Goal: Transaction & Acquisition: Purchase product/service

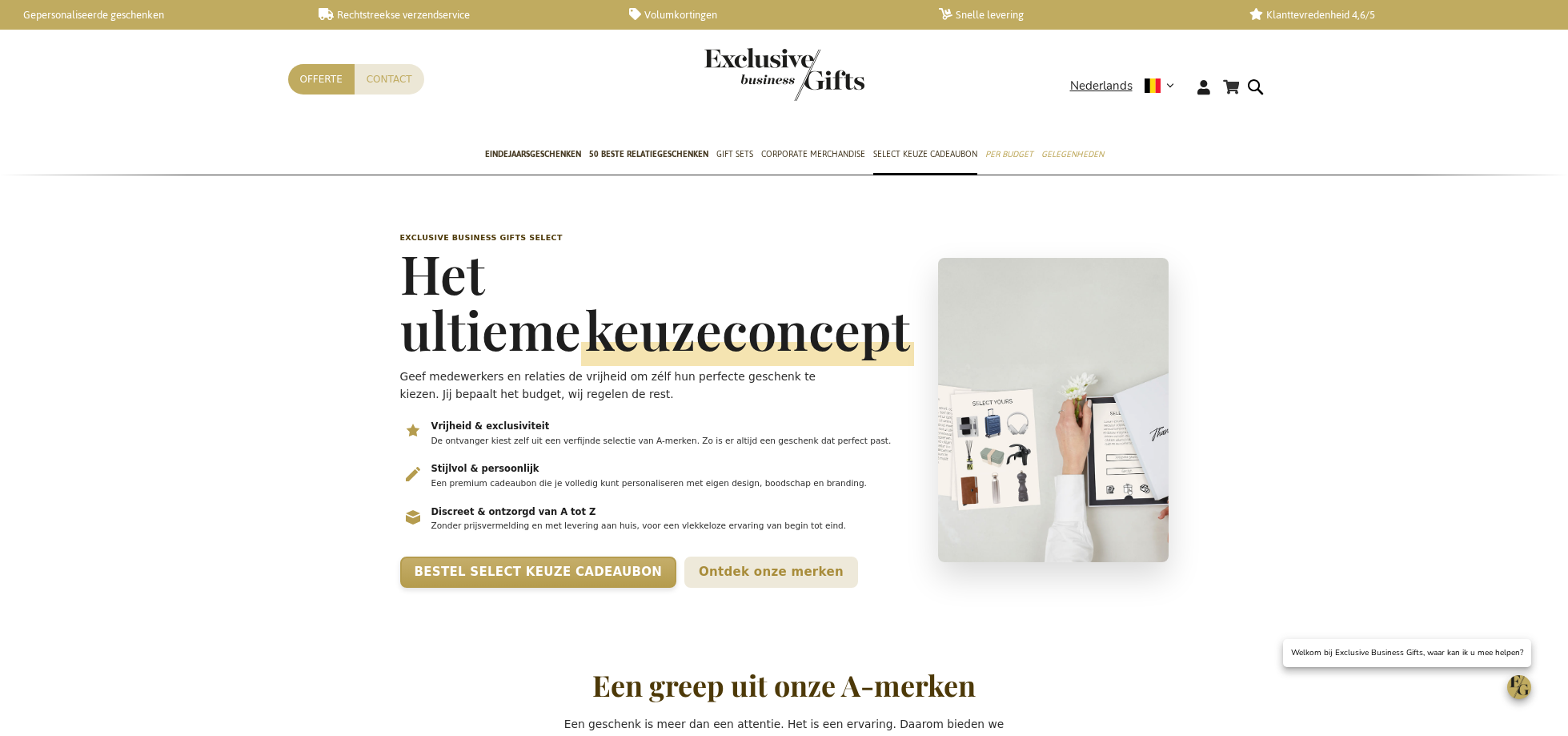
scroll to position [0, 6]
click at [930, 157] on span "Select Keuze Cadeaubon" at bounding box center [925, 154] width 104 height 17
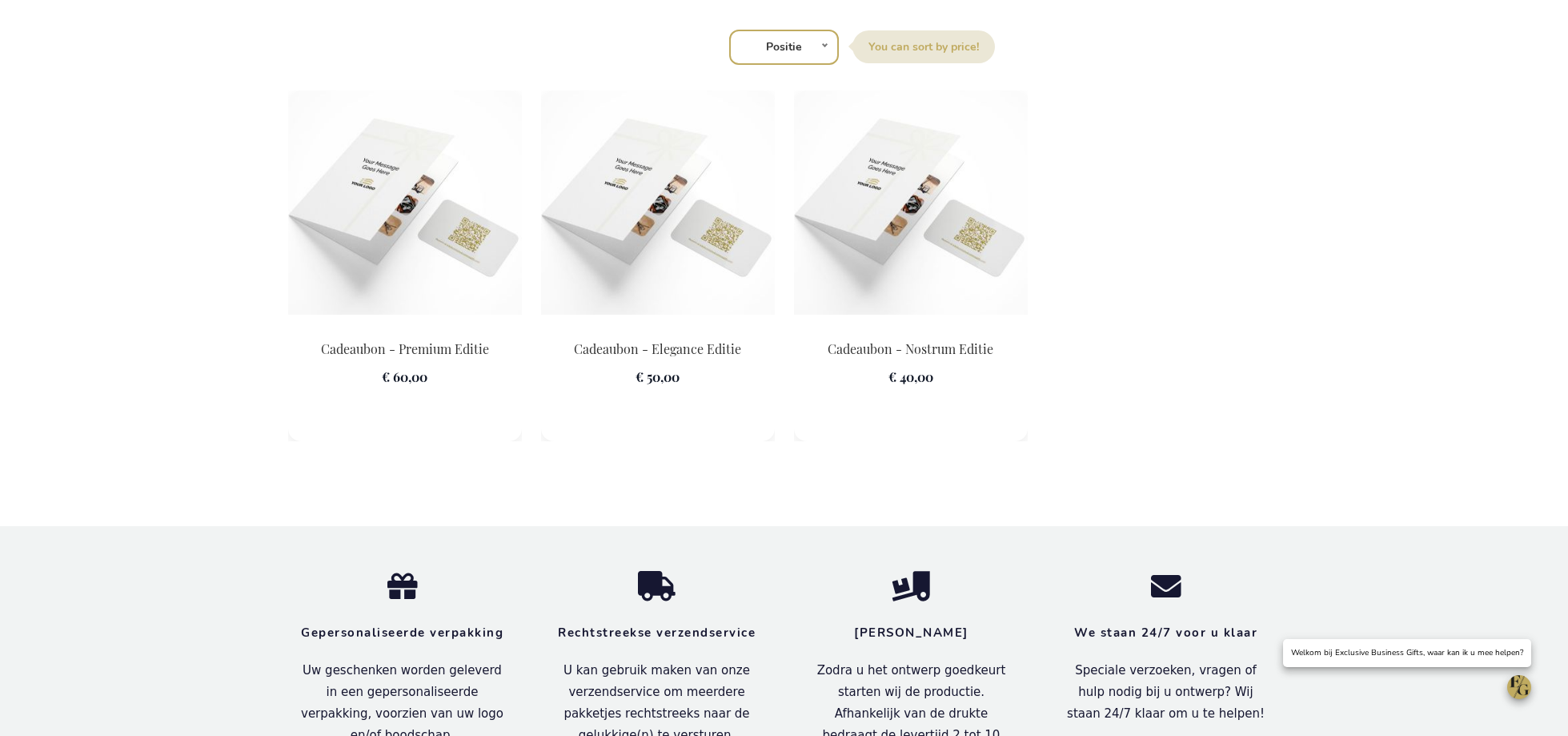
scroll to position [2155, 0]
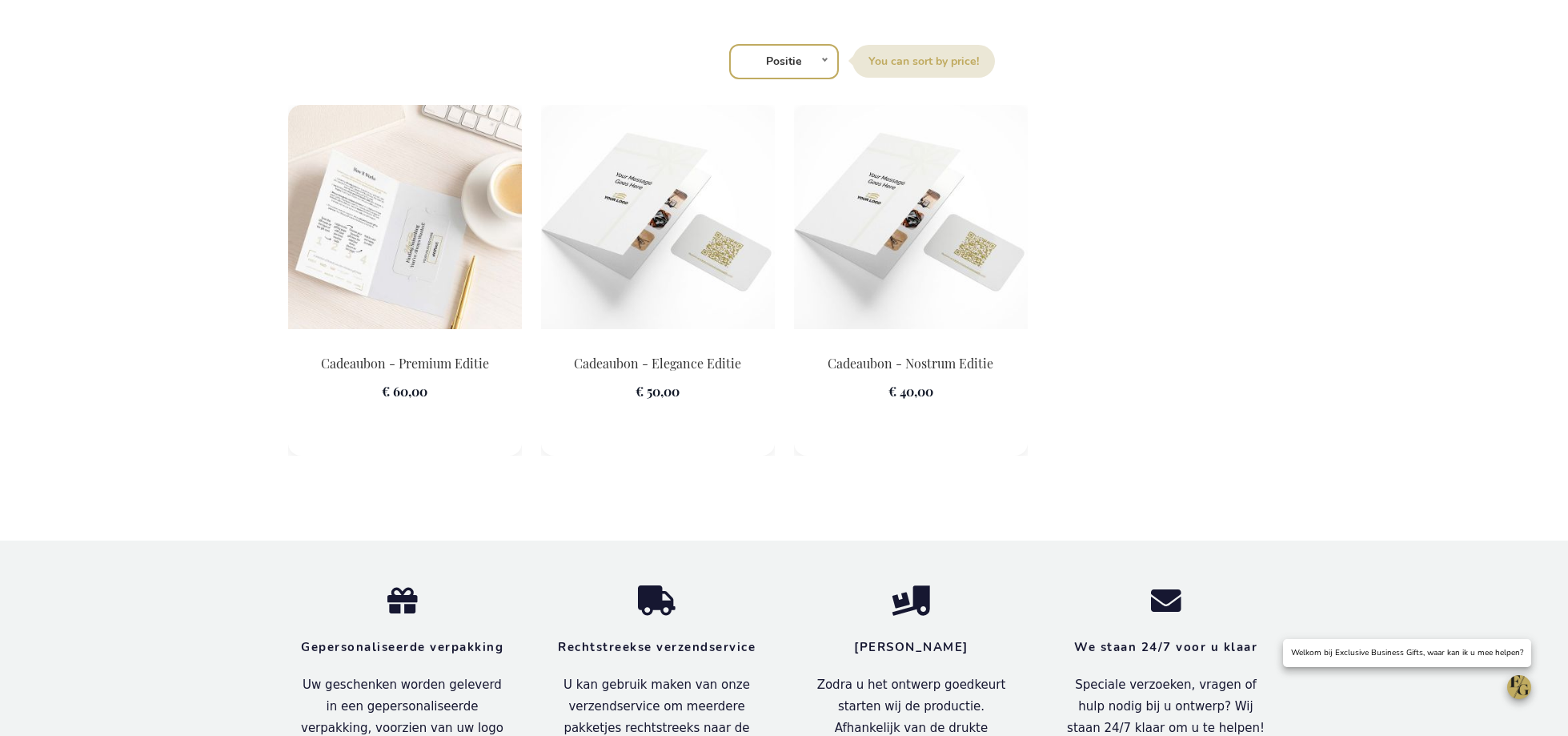
click at [421, 329] on img at bounding box center [405, 216] width 234 height 224
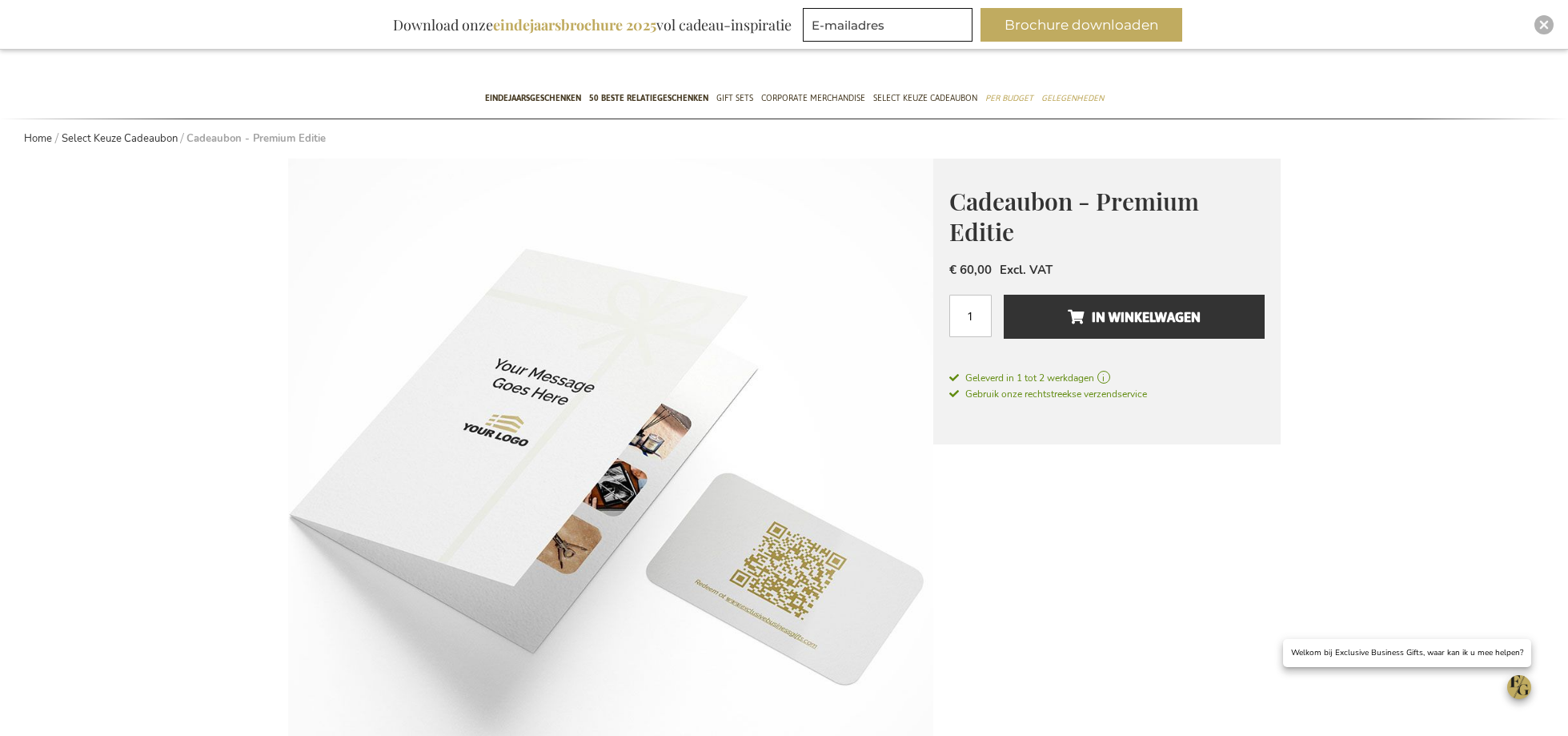
click at [504, 434] on img at bounding box center [610, 481] width 645 height 646
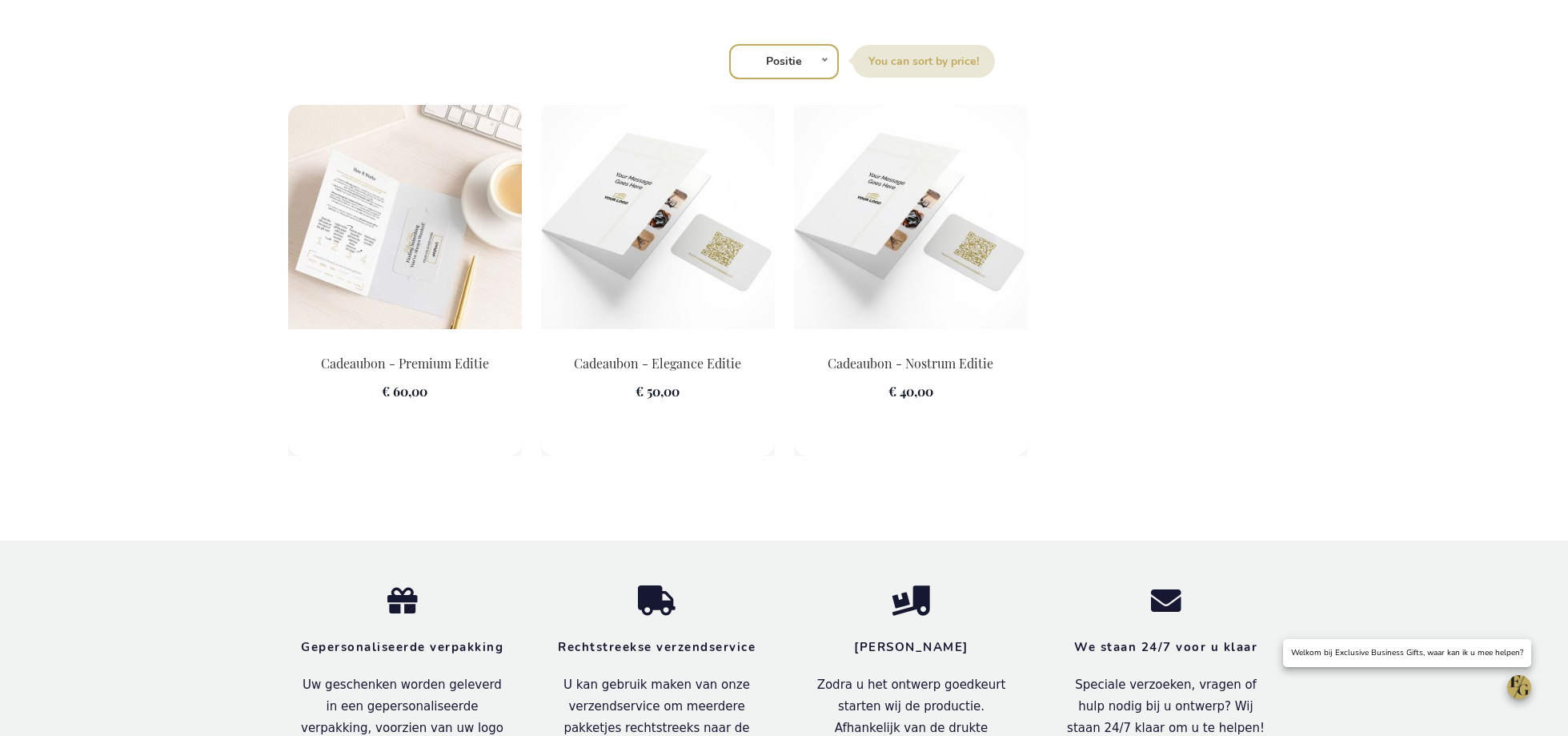
scroll to position [0, 6]
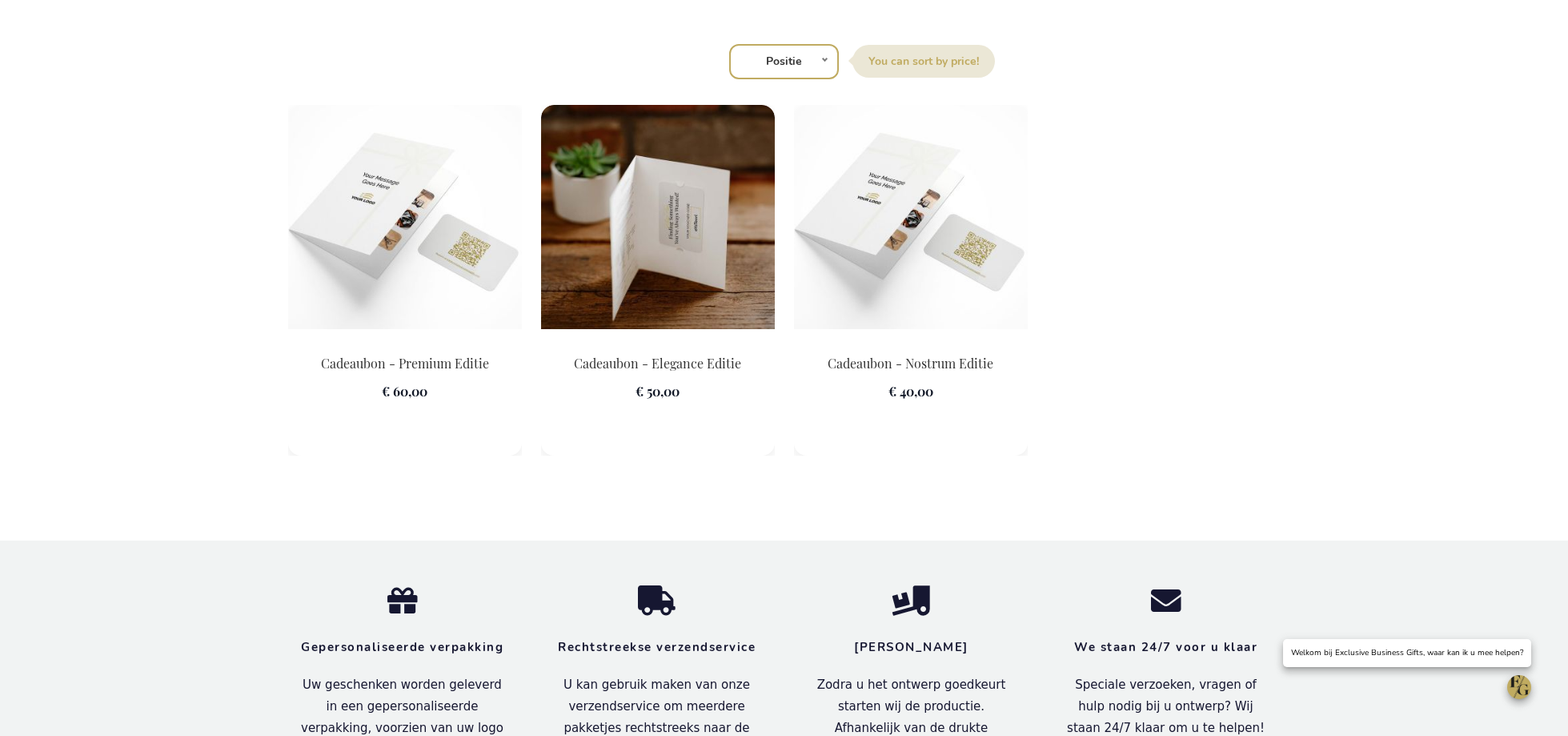
click at [643, 263] on img at bounding box center [658, 216] width 234 height 224
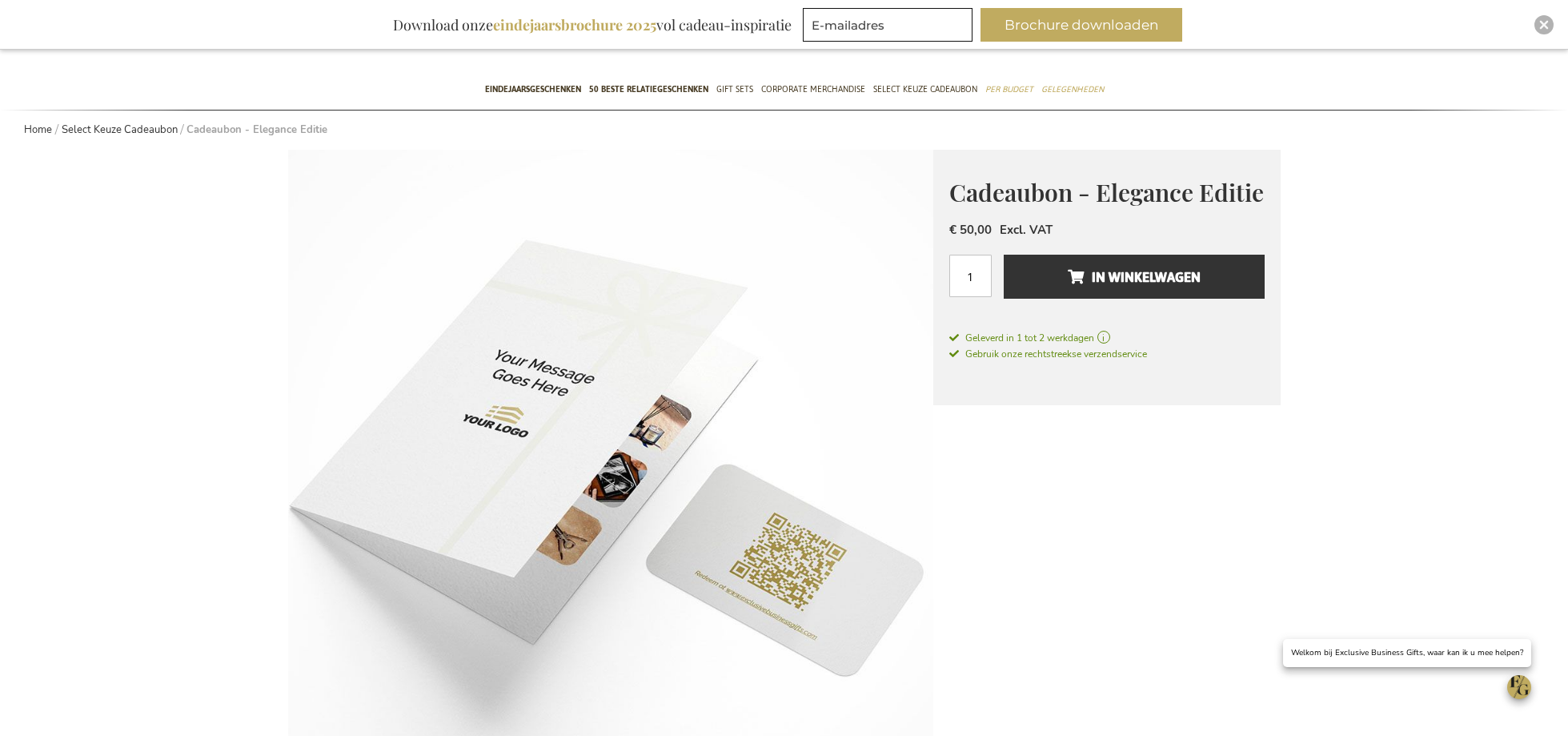
scroll to position [101, 0]
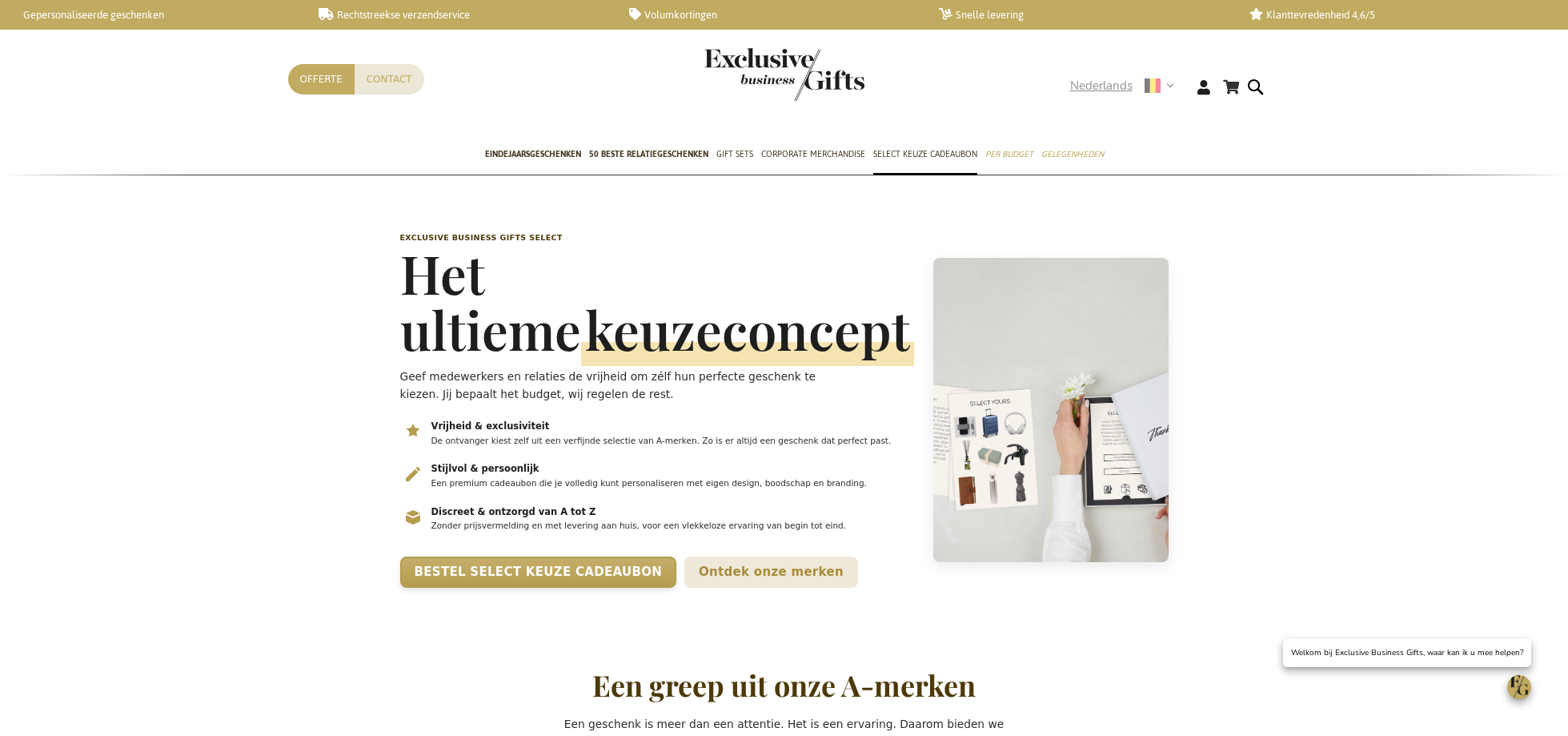
click at [1100, 84] on span "Nederlands" at bounding box center [1101, 86] width 62 height 18
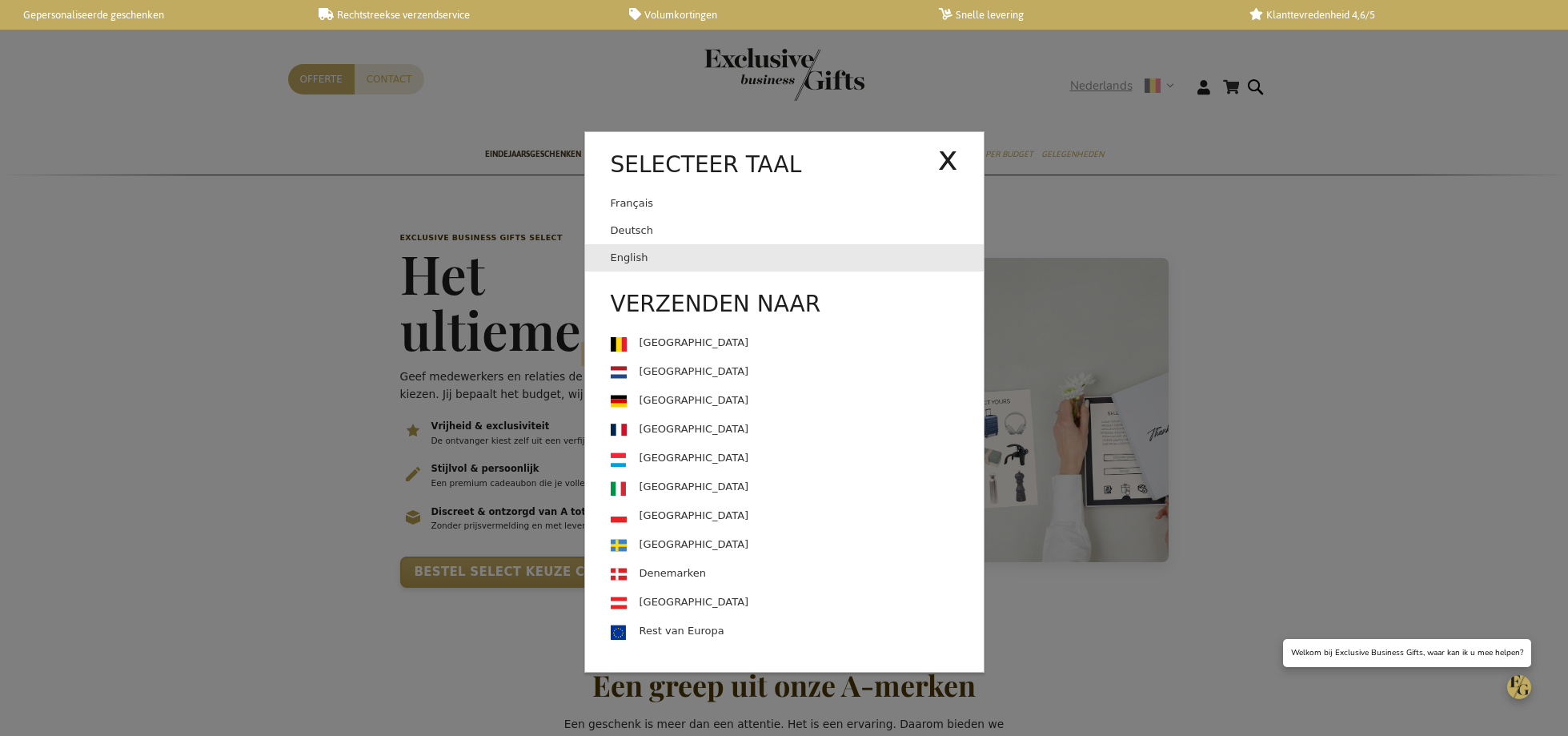
click at [656, 259] on link "English" at bounding box center [797, 257] width 373 height 27
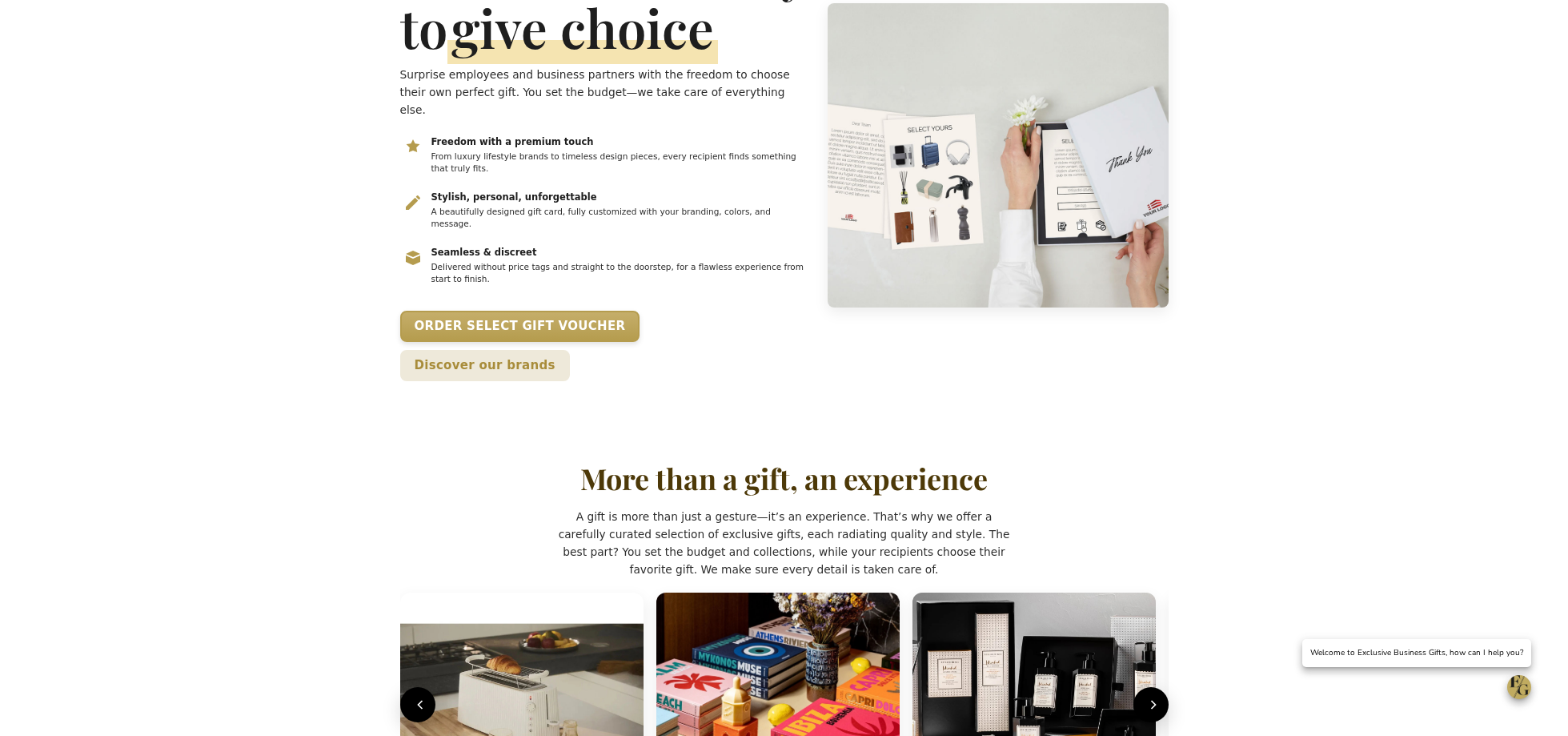
scroll to position [677, 0]
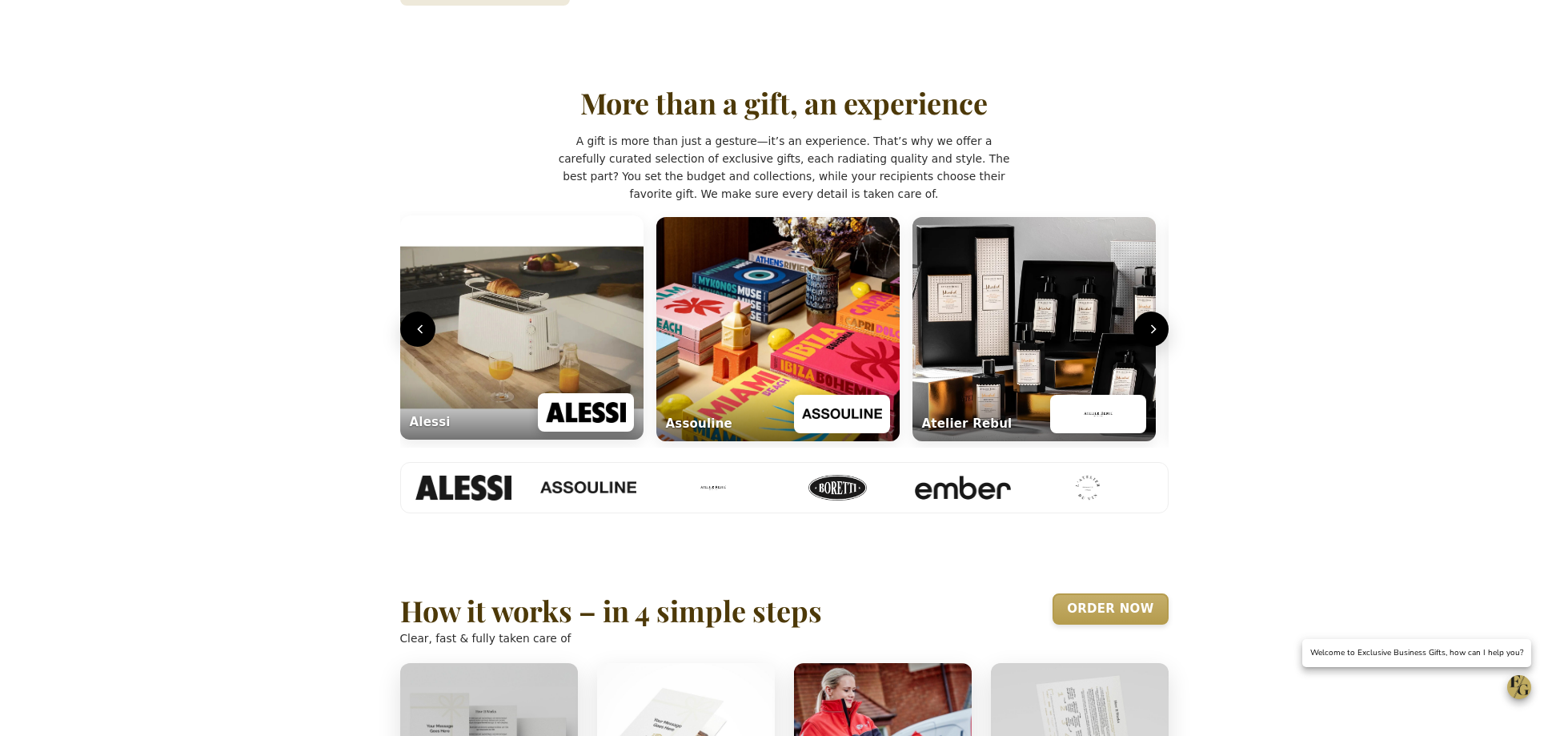
click at [577, 241] on img "Lifestyle carrousel" at bounding box center [521, 327] width 243 height 224
click at [1149, 321] on icon "Volgende" at bounding box center [1154, 329] width 16 height 16
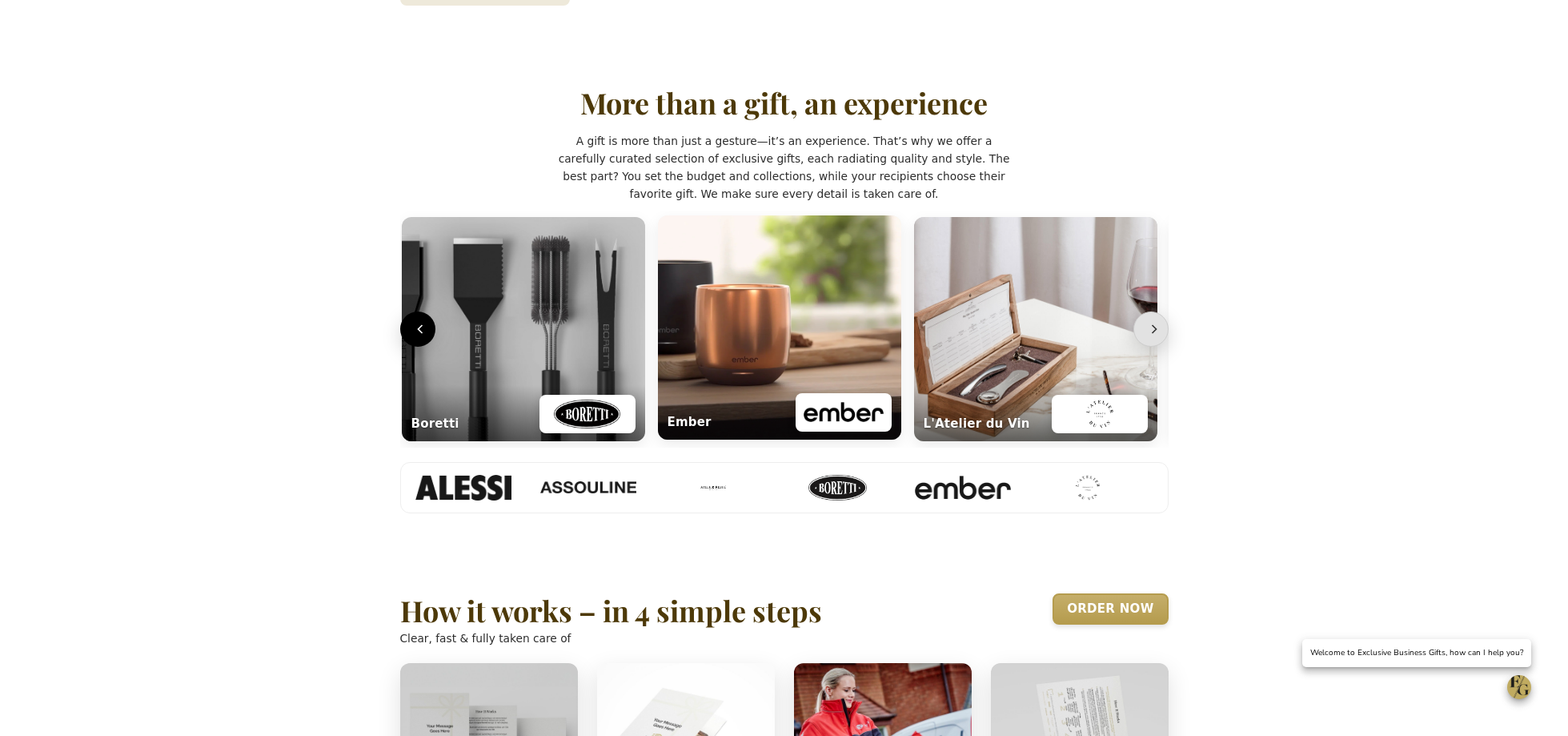
scroll to position [0, 775]
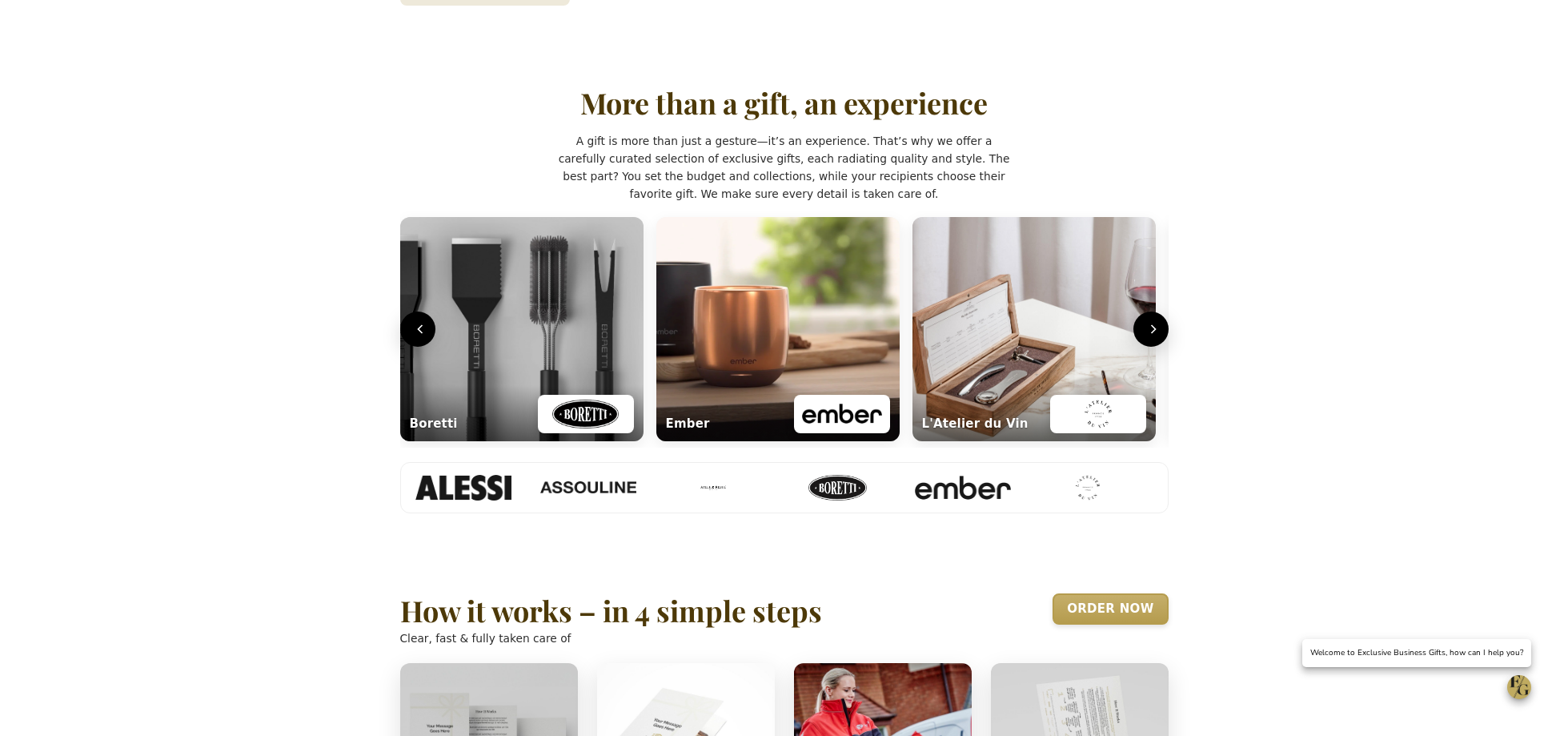
drag, startPoint x: 579, startPoint y: 350, endPoint x: 716, endPoint y: 4, distance: 372.1
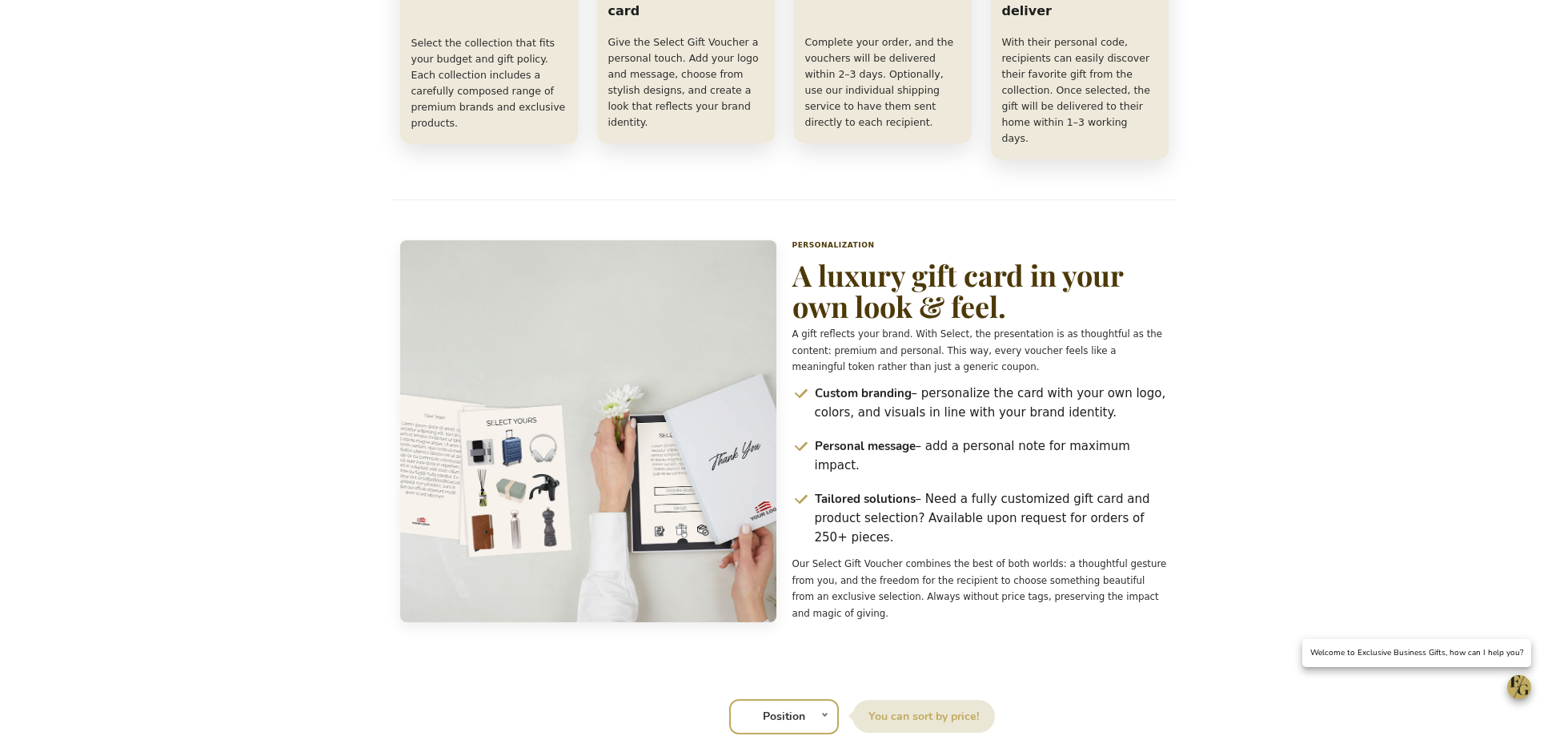
scroll to position [2052, 0]
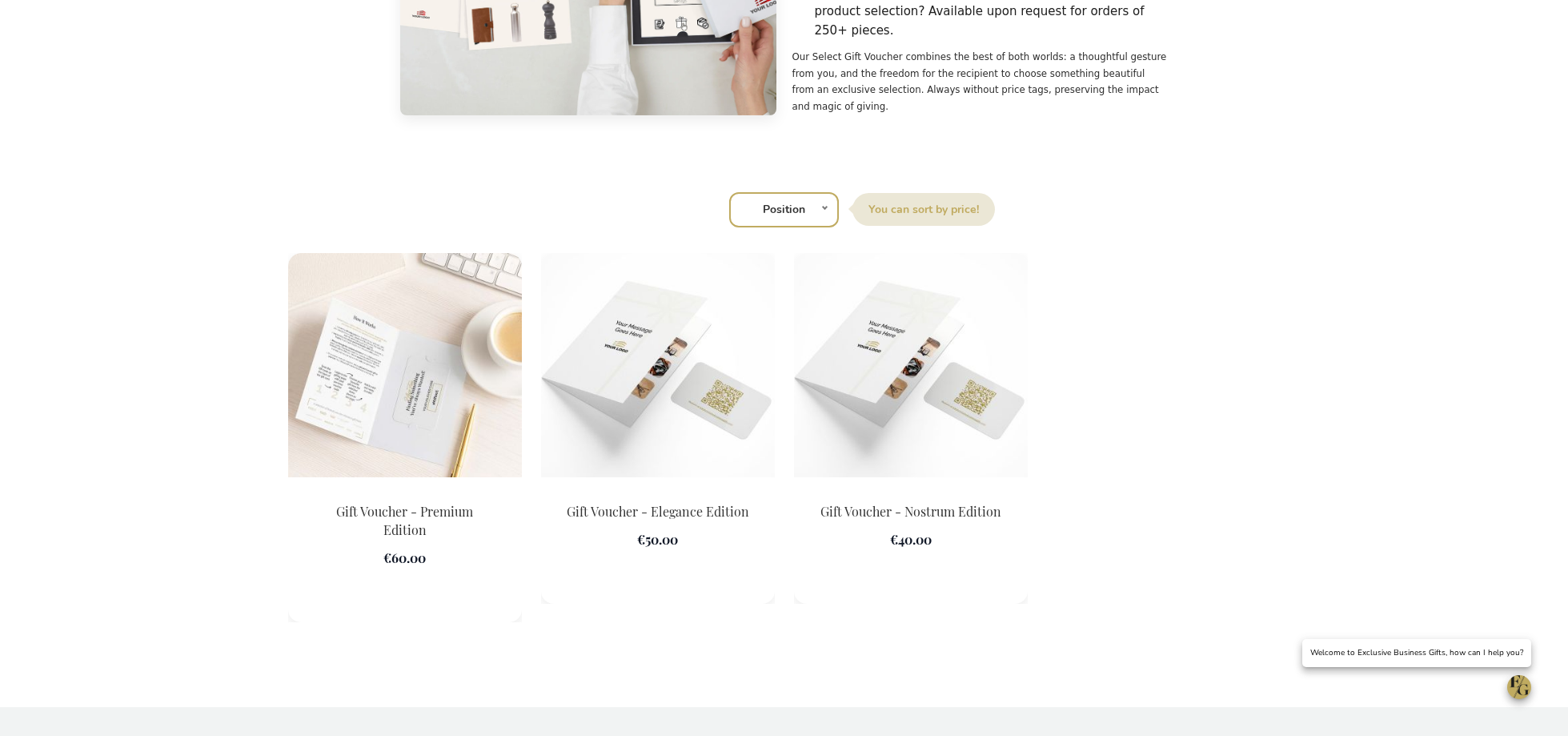
drag, startPoint x: 498, startPoint y: 527, endPoint x: 497, endPoint y: 449, distance: 78.0
click at [497, 492] on div "Add to Cart" at bounding box center [405, 558] width 234 height 132
drag, startPoint x: 533, startPoint y: 538, endPoint x: 473, endPoint y: 502, distance: 70.0
click at [497, 509] on div "Add to Cart" at bounding box center [405, 558] width 234 height 132
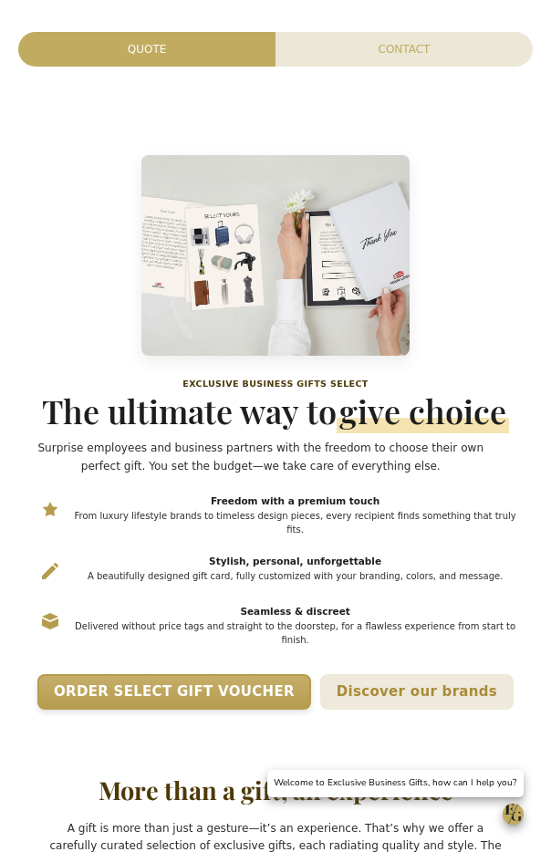
scroll to position [0, 0]
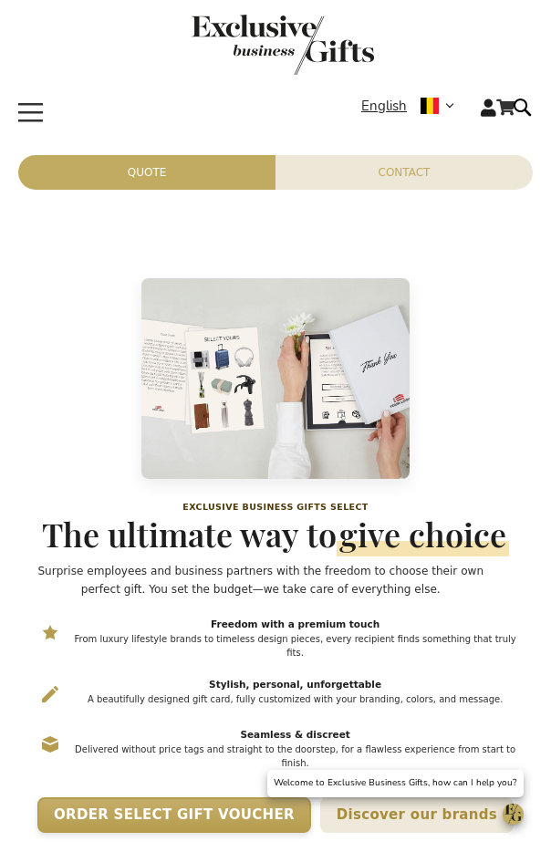
click at [302, 55] on img "store logo" at bounding box center [282, 45] width 182 height 60
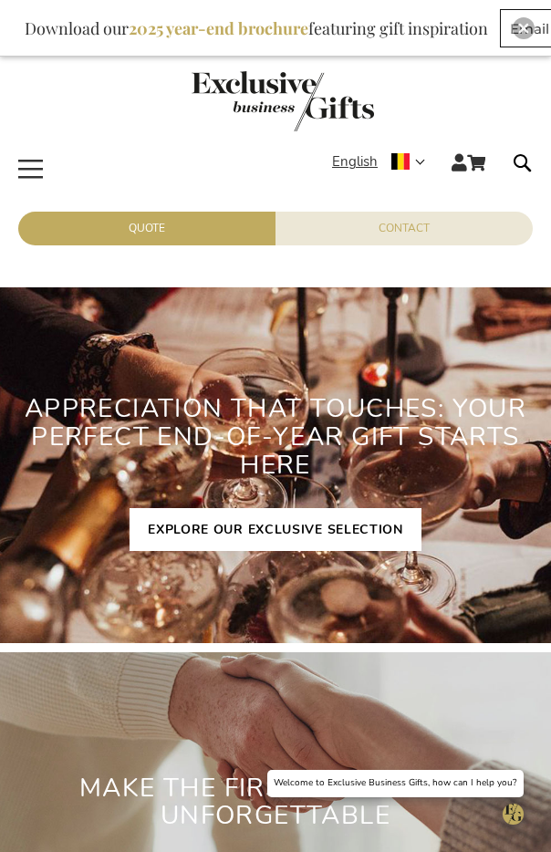
click at [285, 533] on link "EXPLORE OUR EXCLUSIVE SELECTION" at bounding box center [275, 529] width 292 height 43
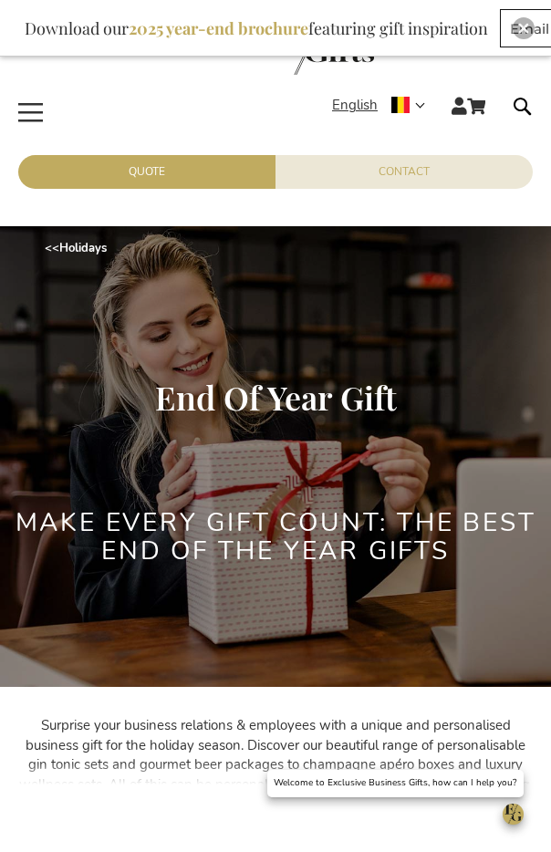
click at [27, 91] on span "Toggle Nav" at bounding box center [31, 91] width 33 height 0
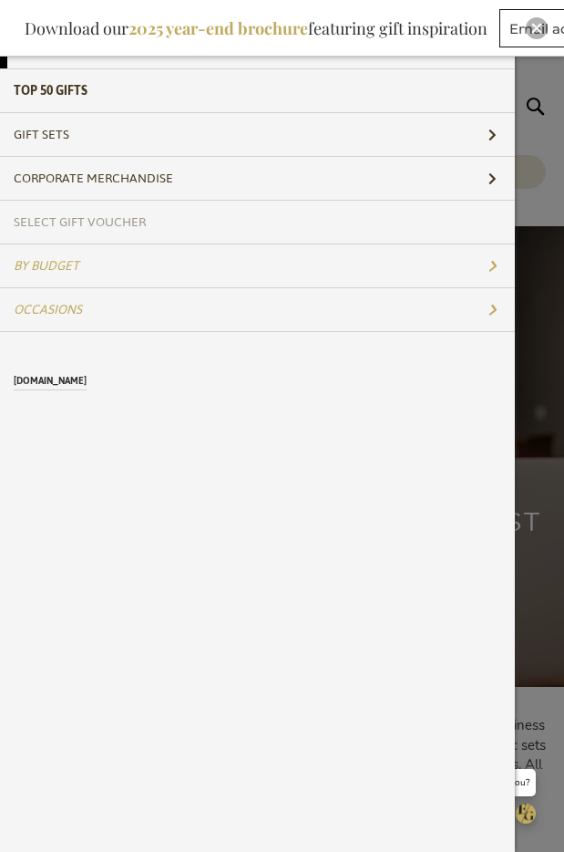
click at [110, 214] on span "Select Gift Voucher" at bounding box center [80, 222] width 132 height 25
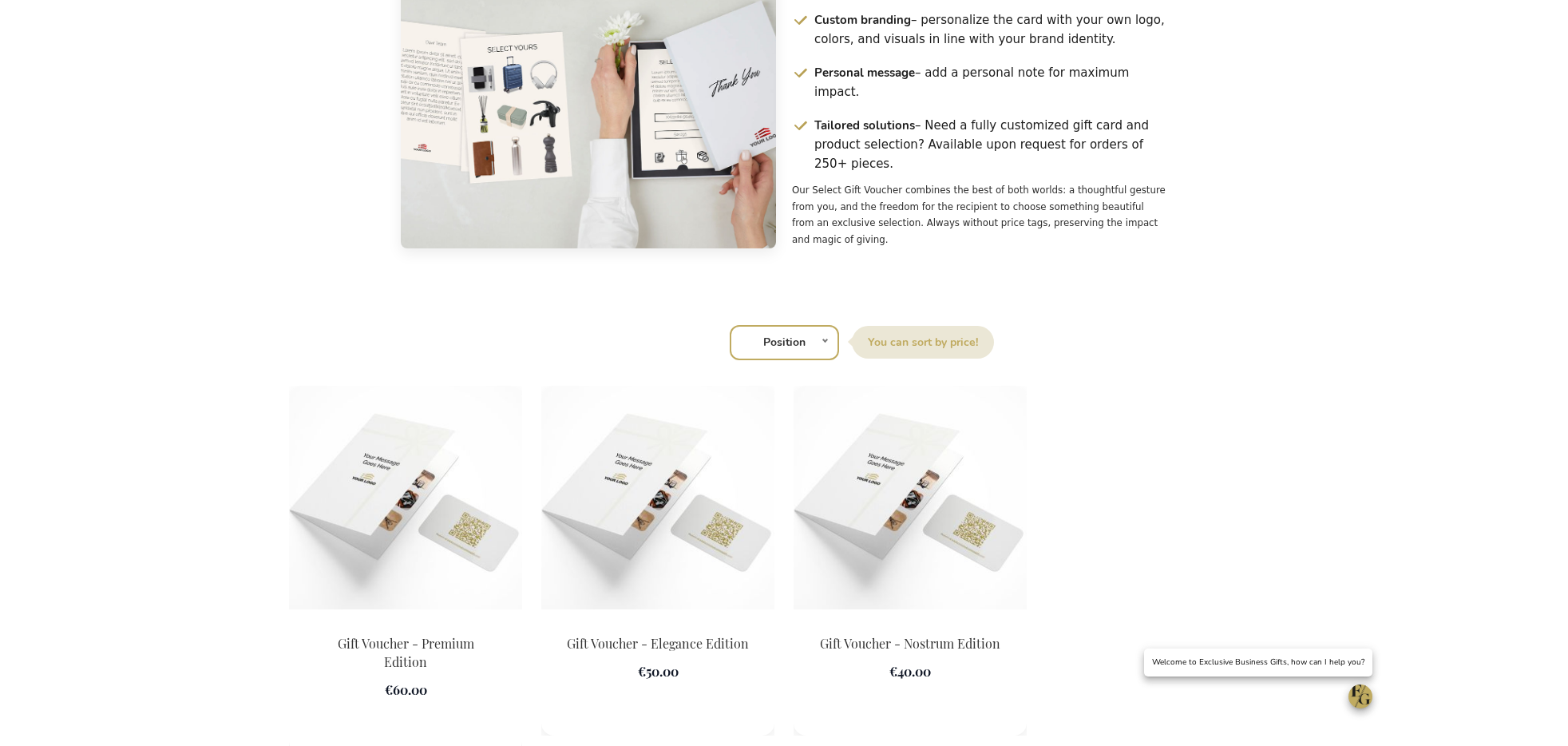
scroll to position [1962, 0]
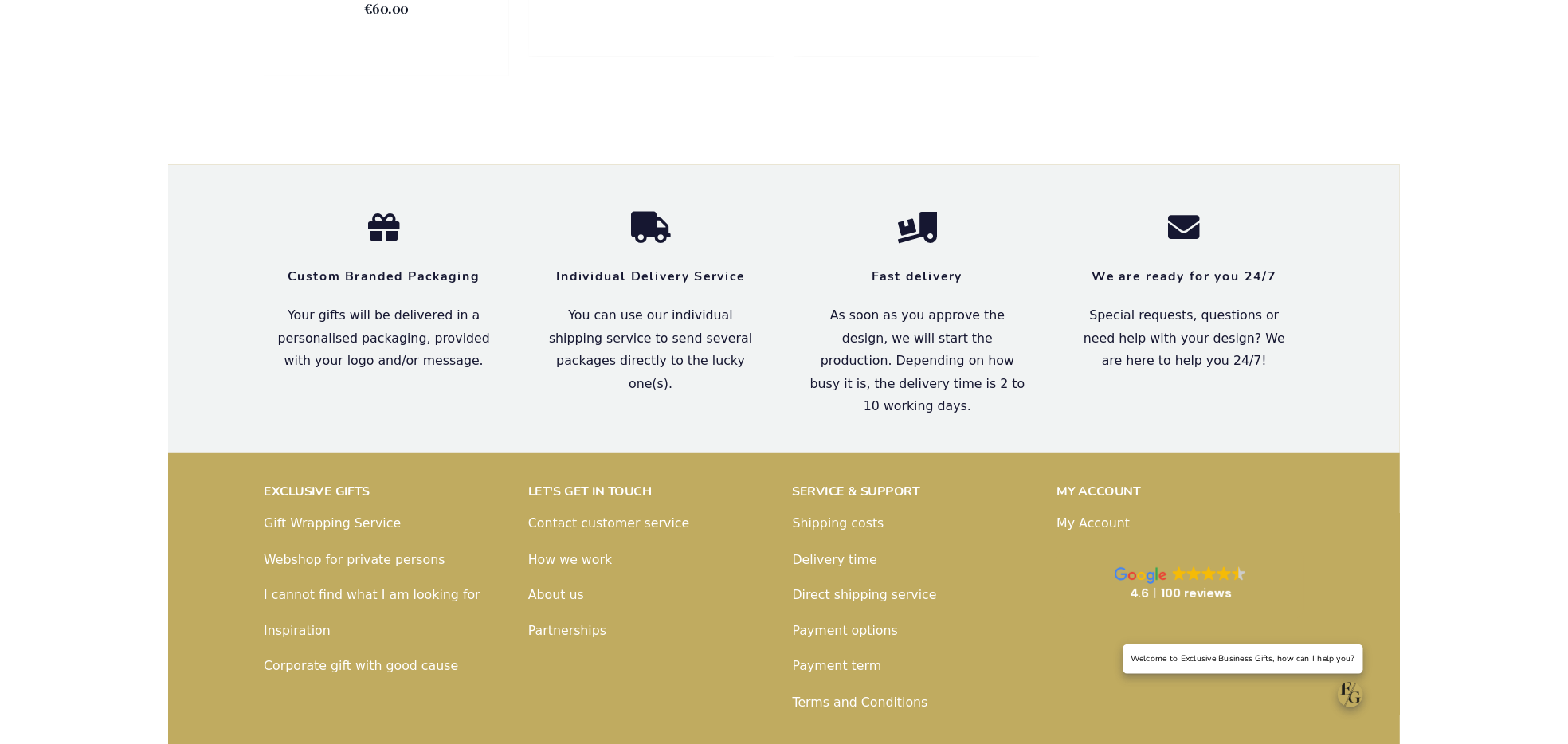
scroll to position [2575, 0]
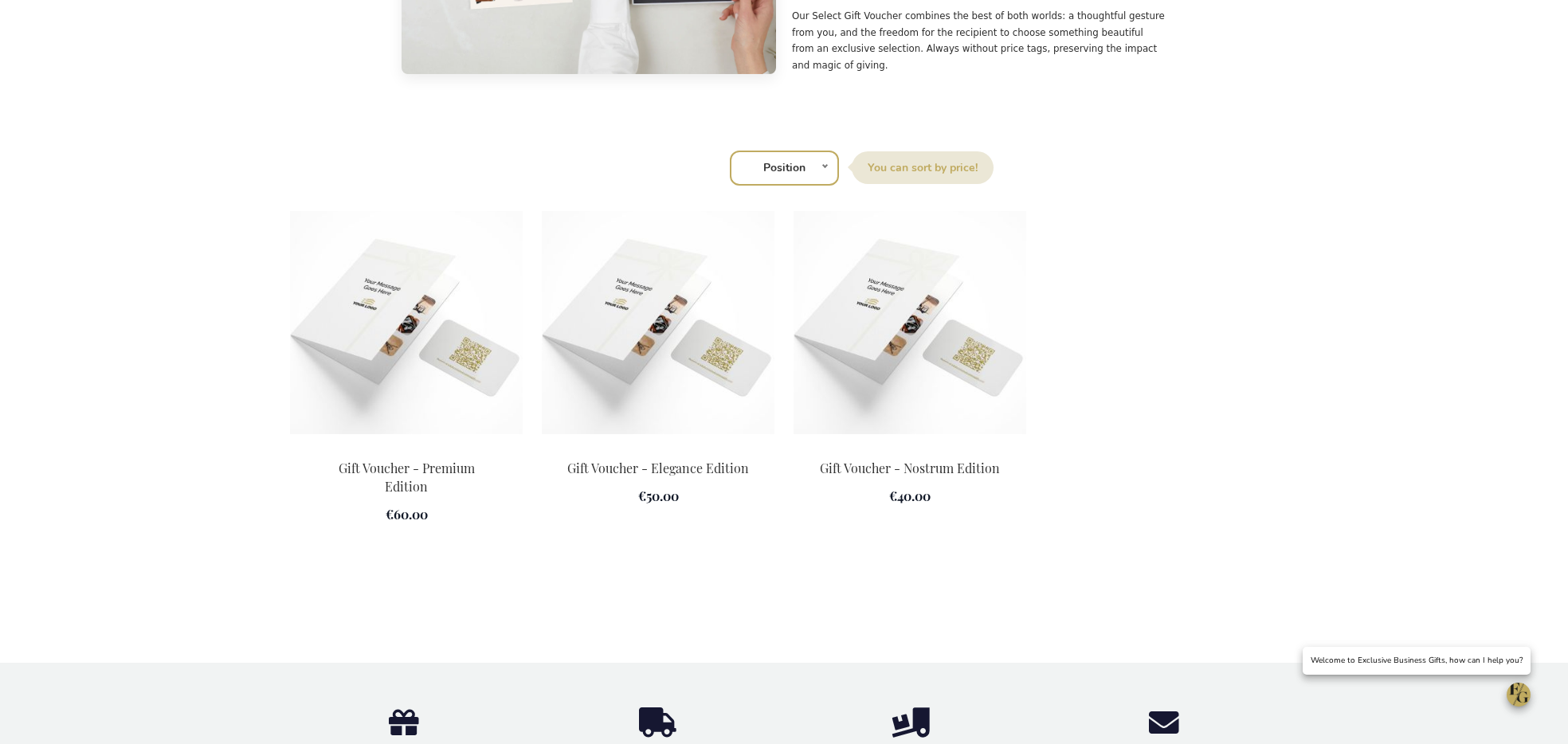
scroll to position [1787, 0]
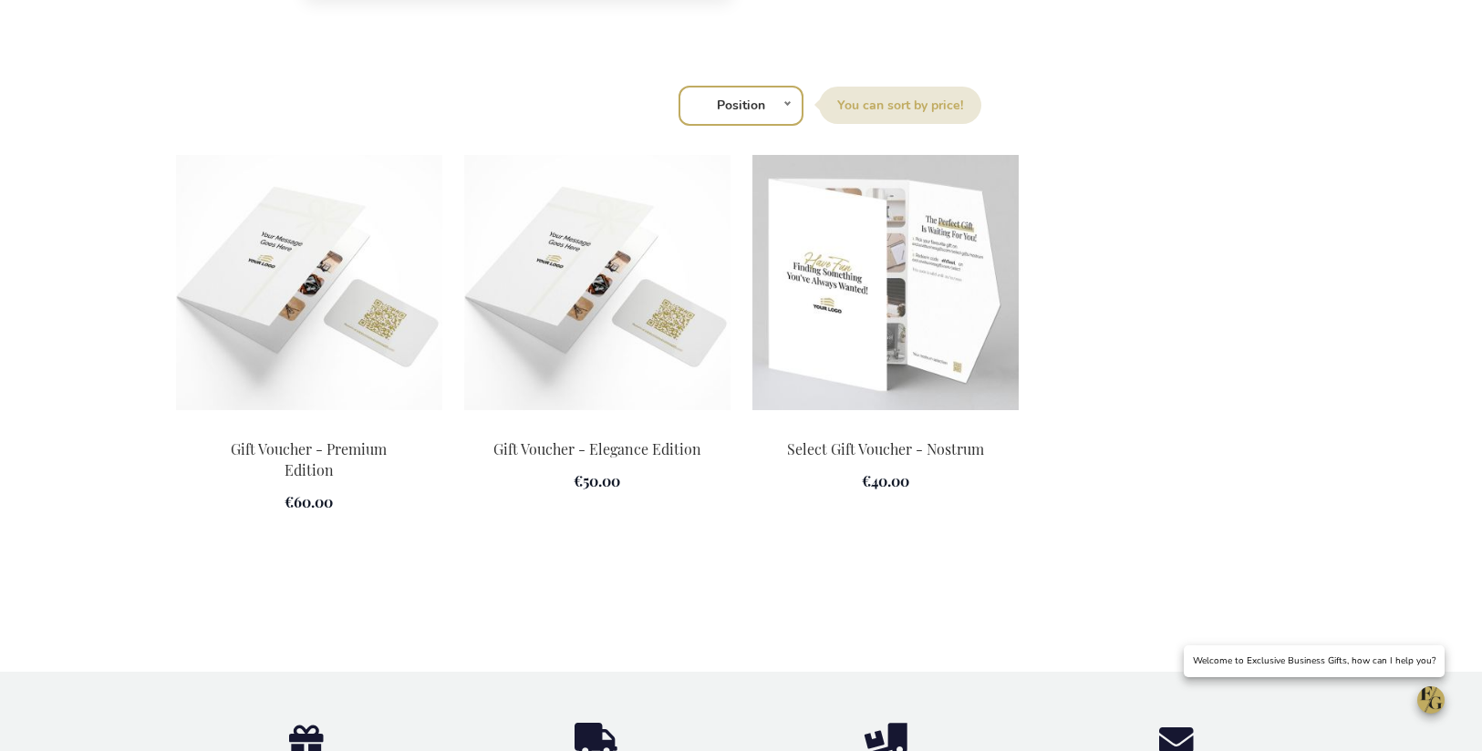
scroll to position [2414, 0]
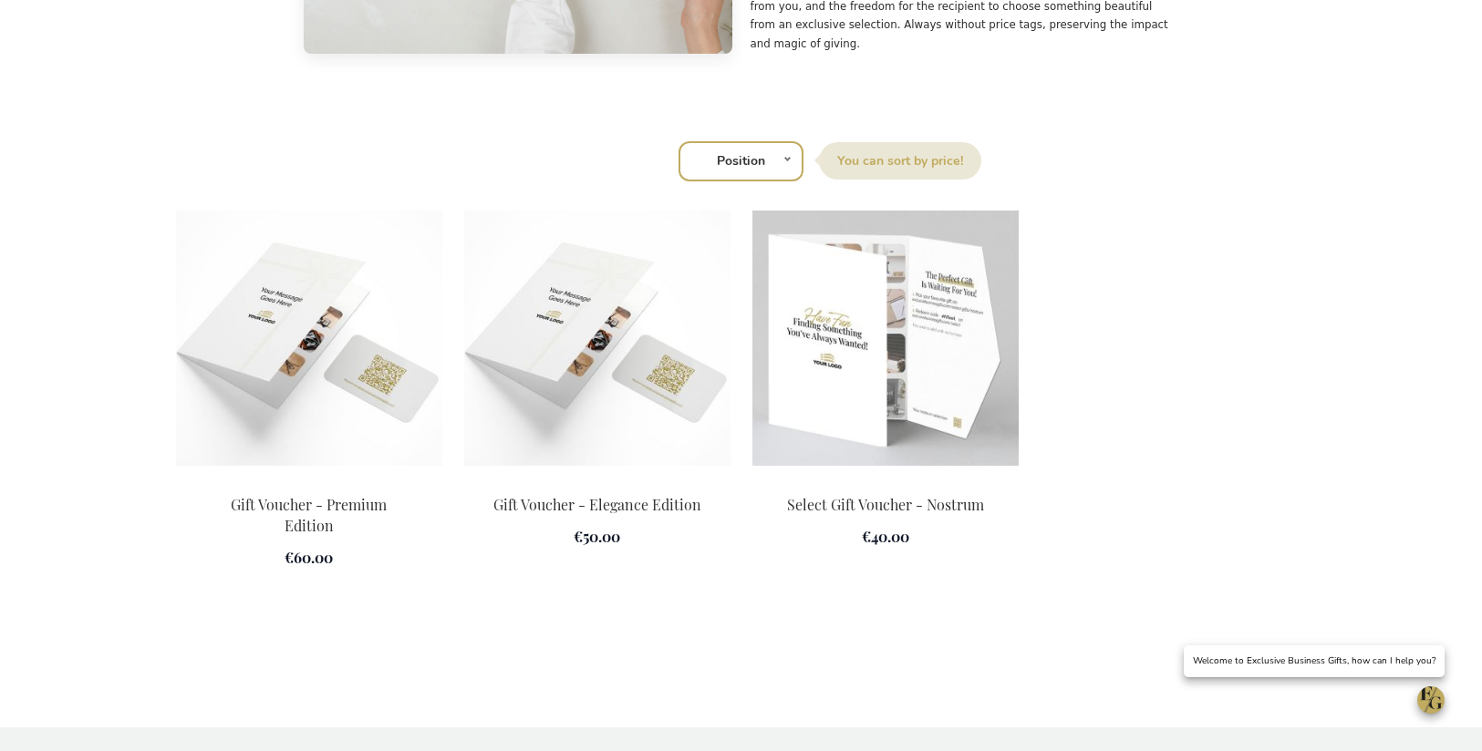
click at [903, 256] on img at bounding box center [885, 338] width 266 height 255
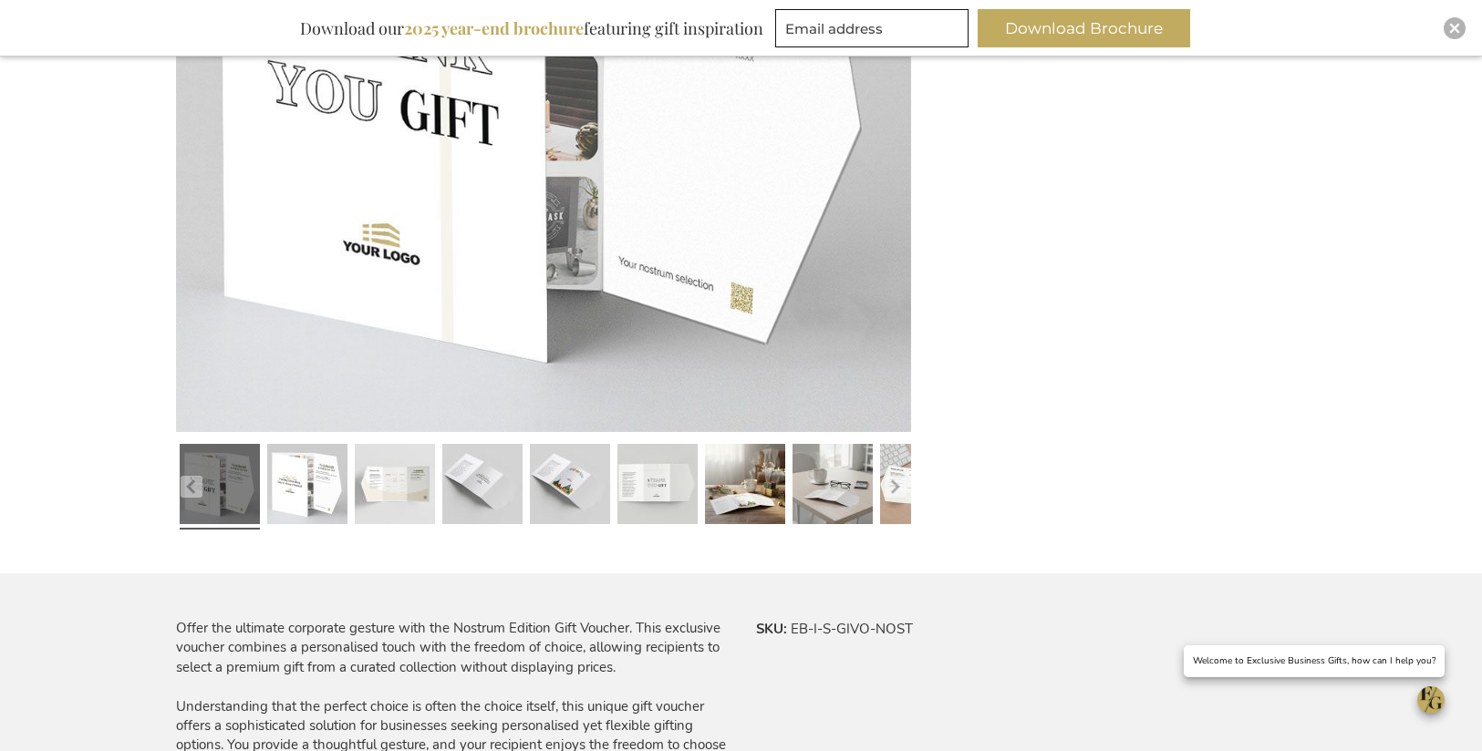
scroll to position [603, 0]
click at [679, 219] on img at bounding box center [543, 65] width 735 height 735
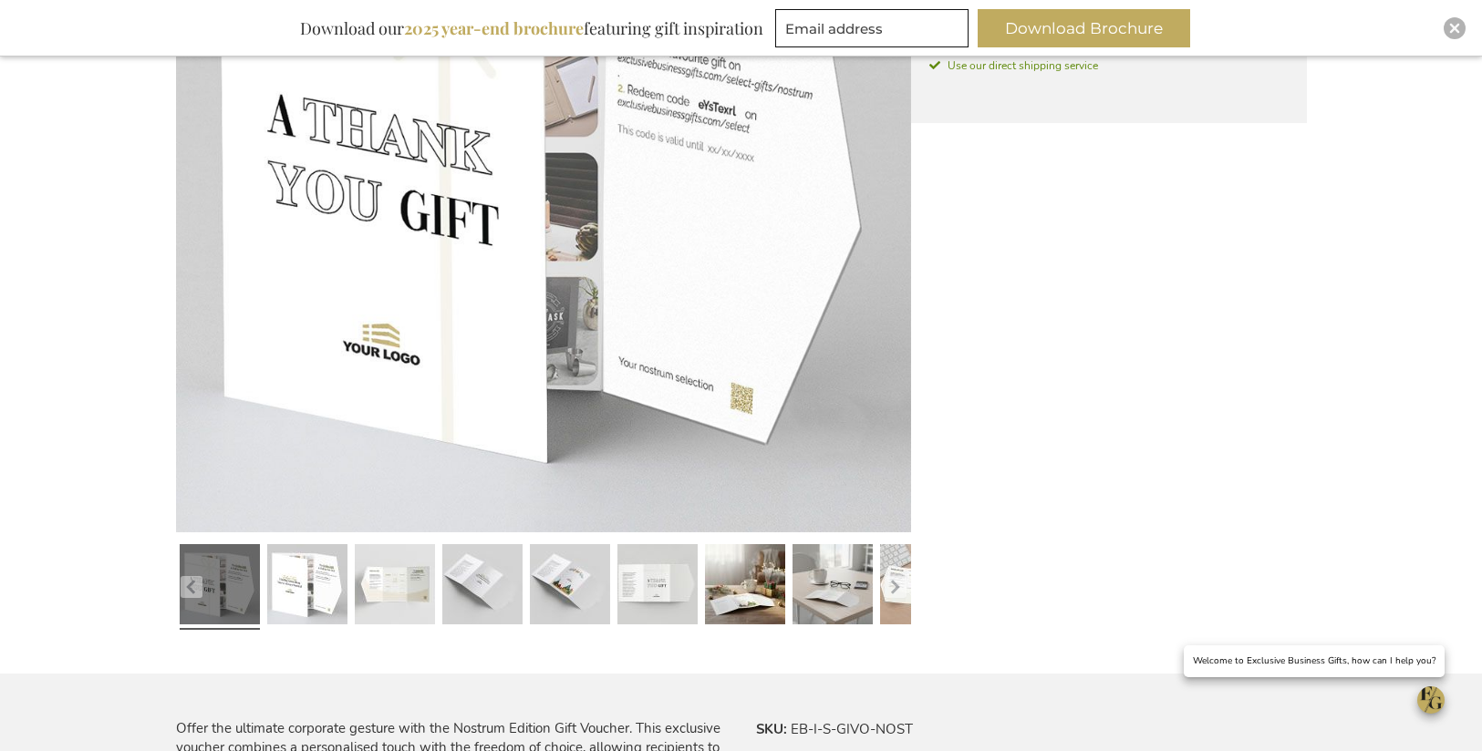
scroll to position [448, 0]
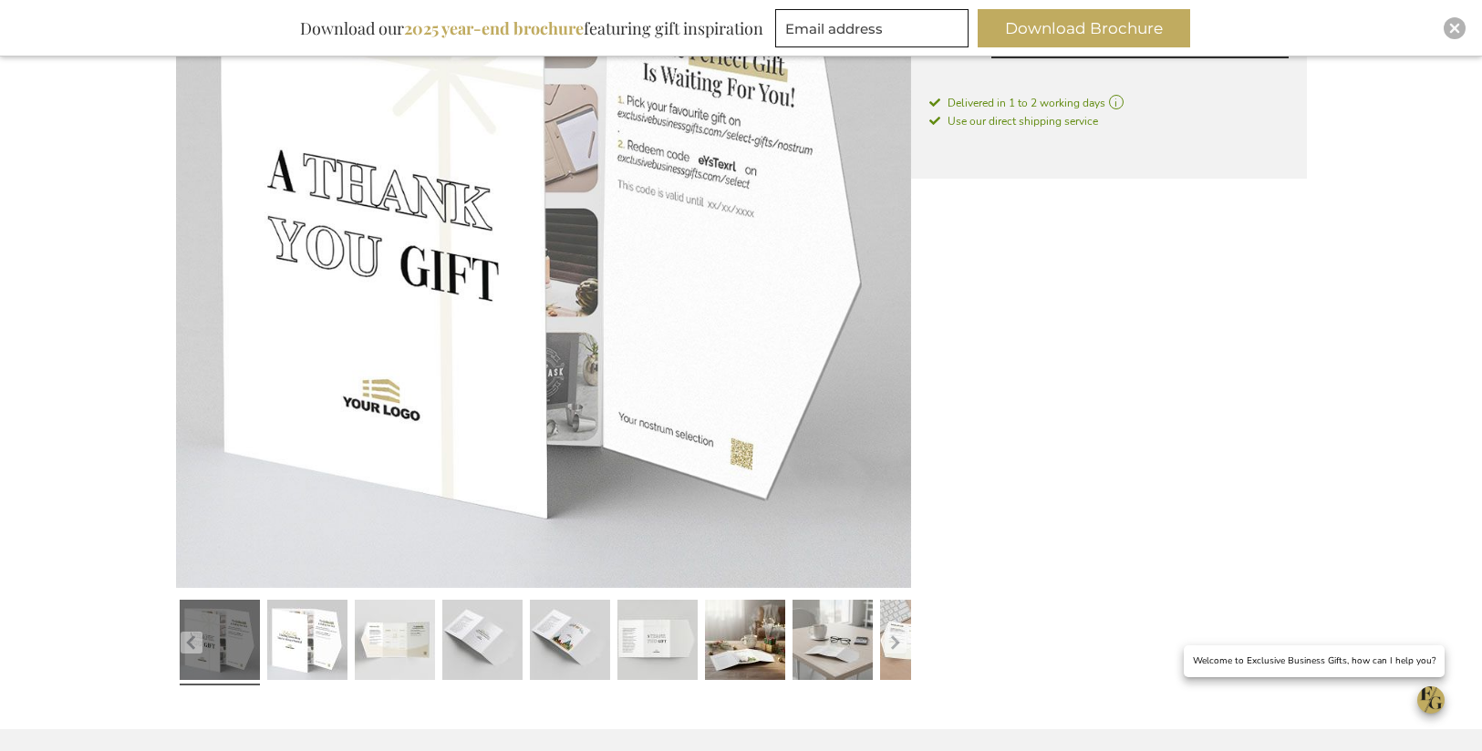
click at [885, 296] on img at bounding box center [543, 220] width 735 height 735
click at [309, 641] on link at bounding box center [307, 643] width 80 height 100
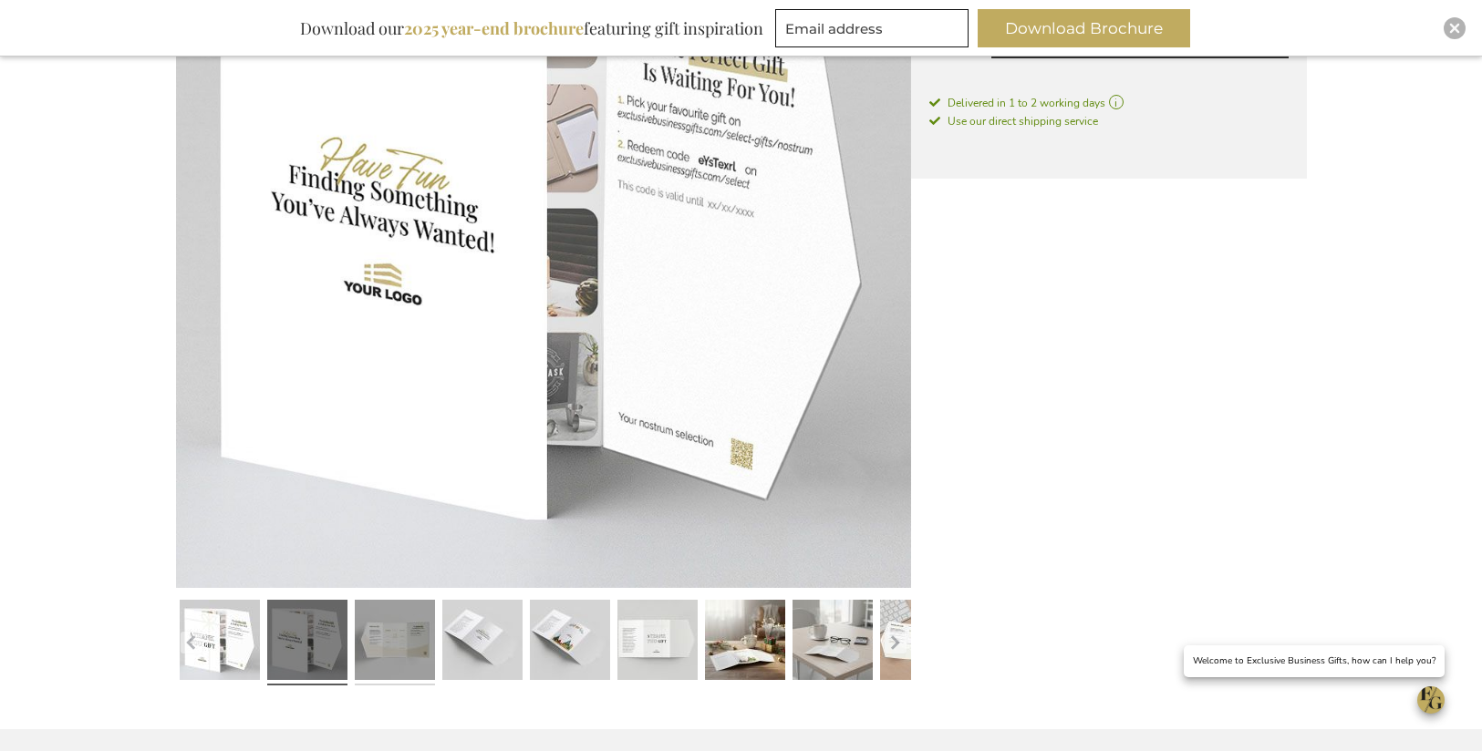
click at [360, 642] on link at bounding box center [395, 643] width 80 height 100
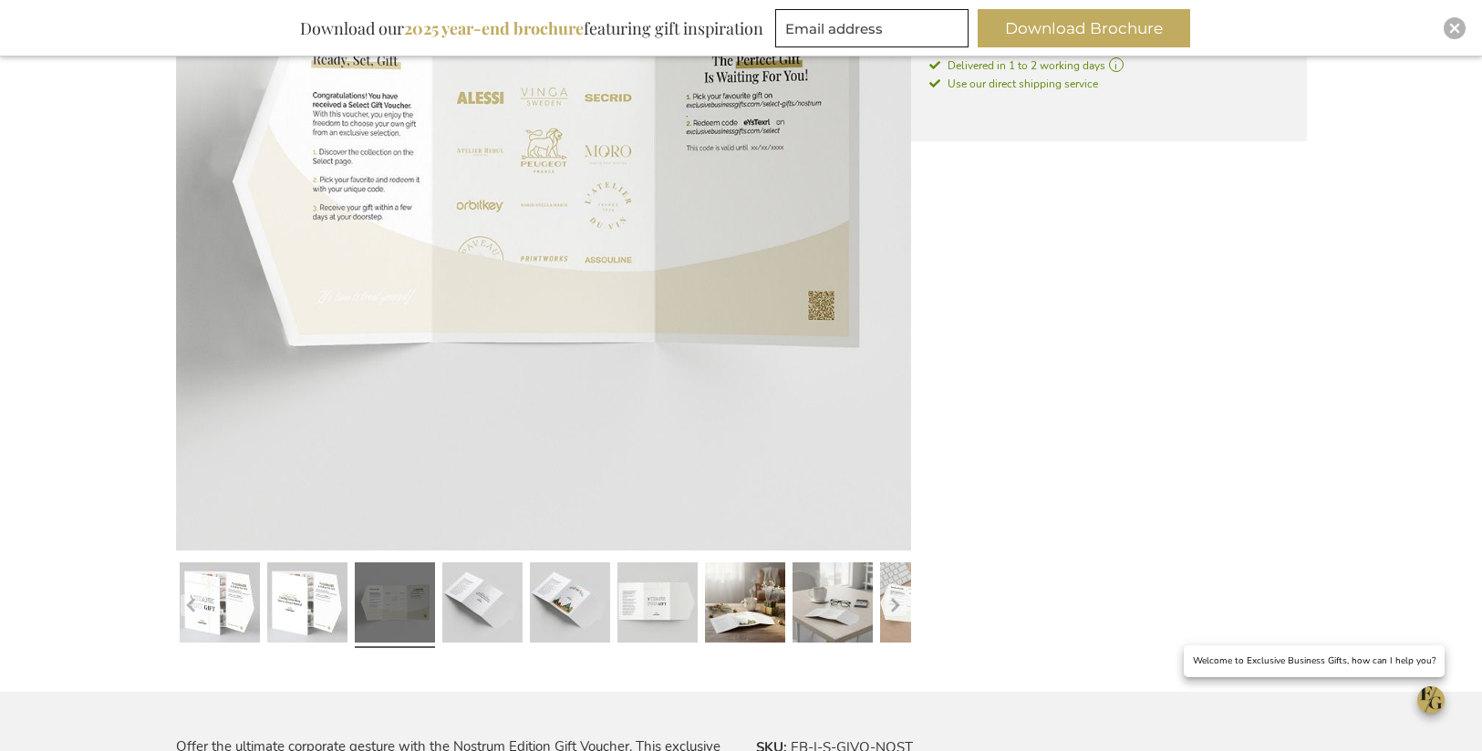
scroll to position [552, 0]
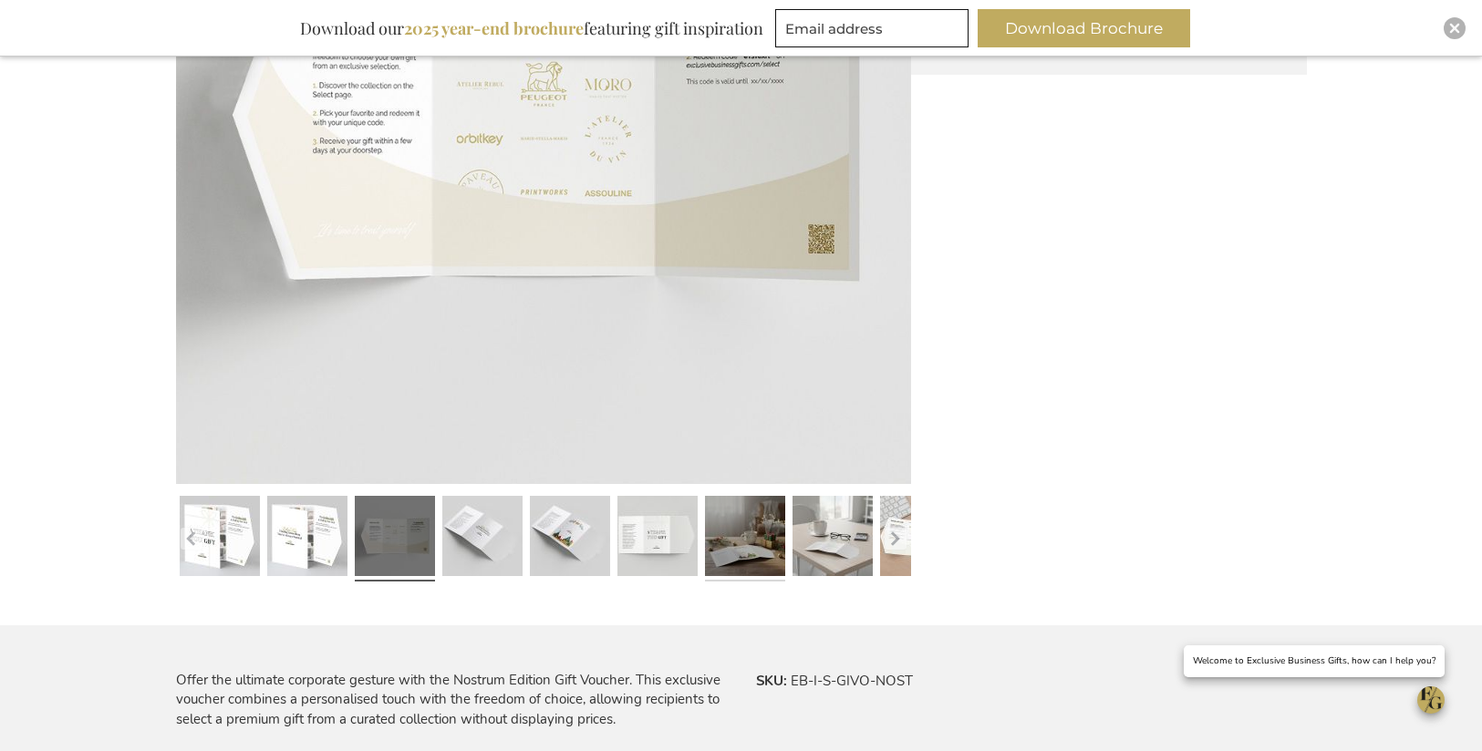
click at [728, 540] on link at bounding box center [745, 539] width 80 height 100
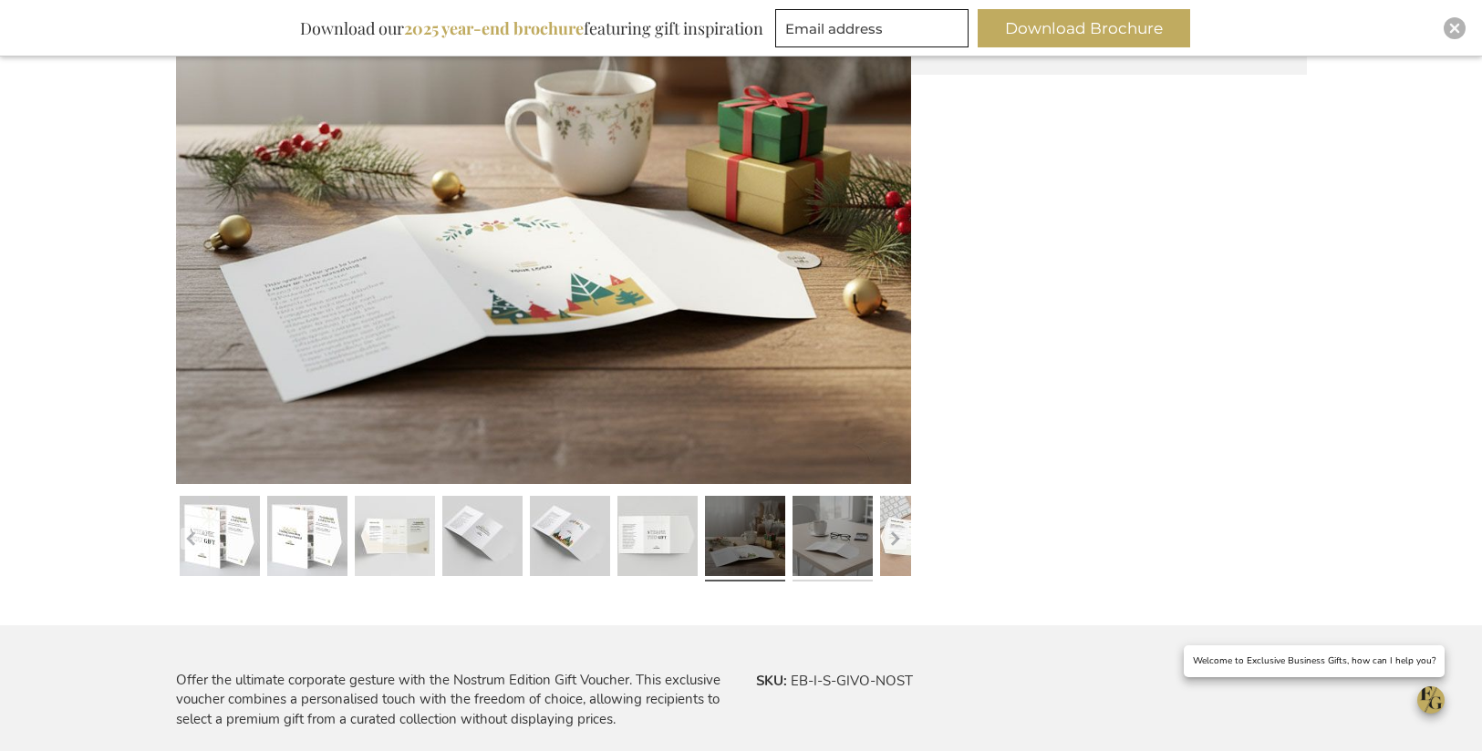
click at [822, 544] on link at bounding box center [832, 539] width 80 height 100
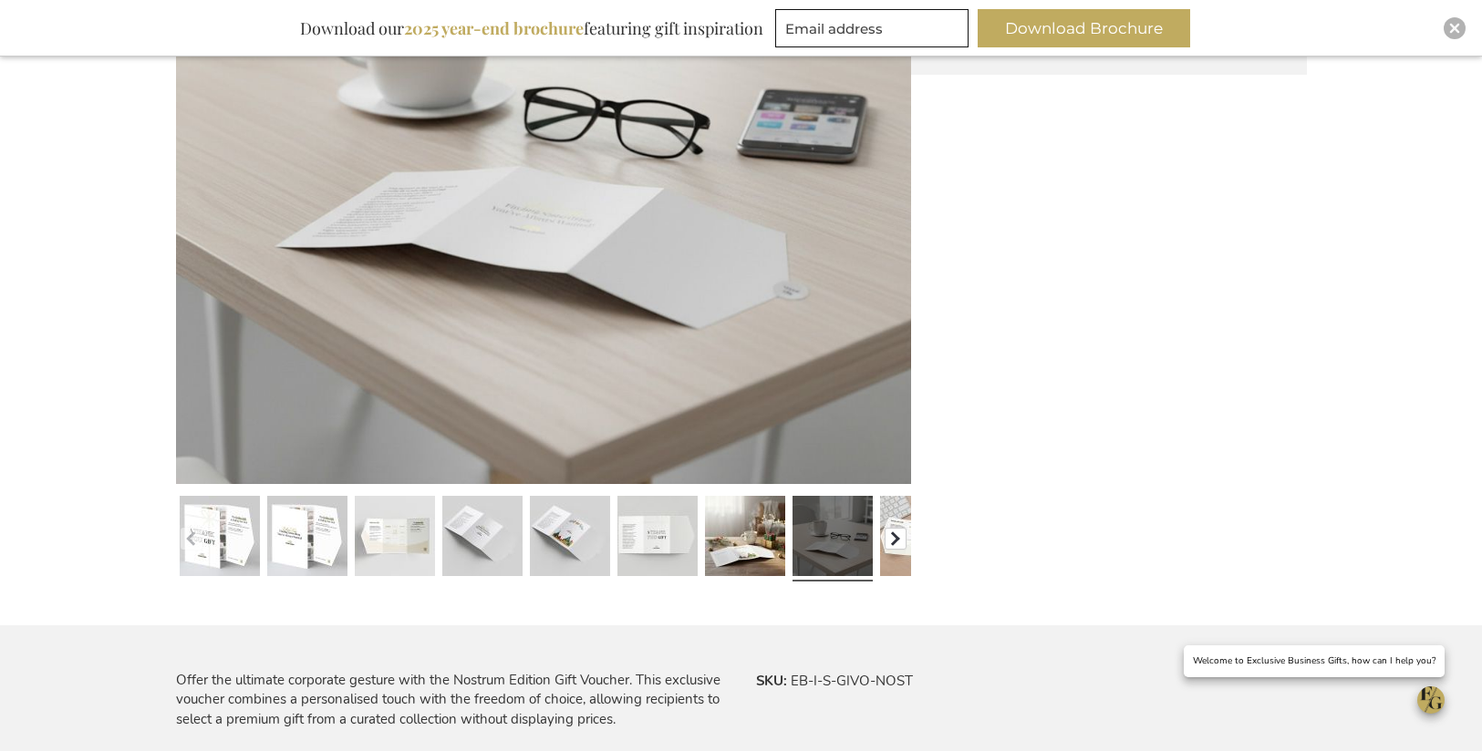
click at [891, 543] on button "button" at bounding box center [896, 539] width 22 height 22
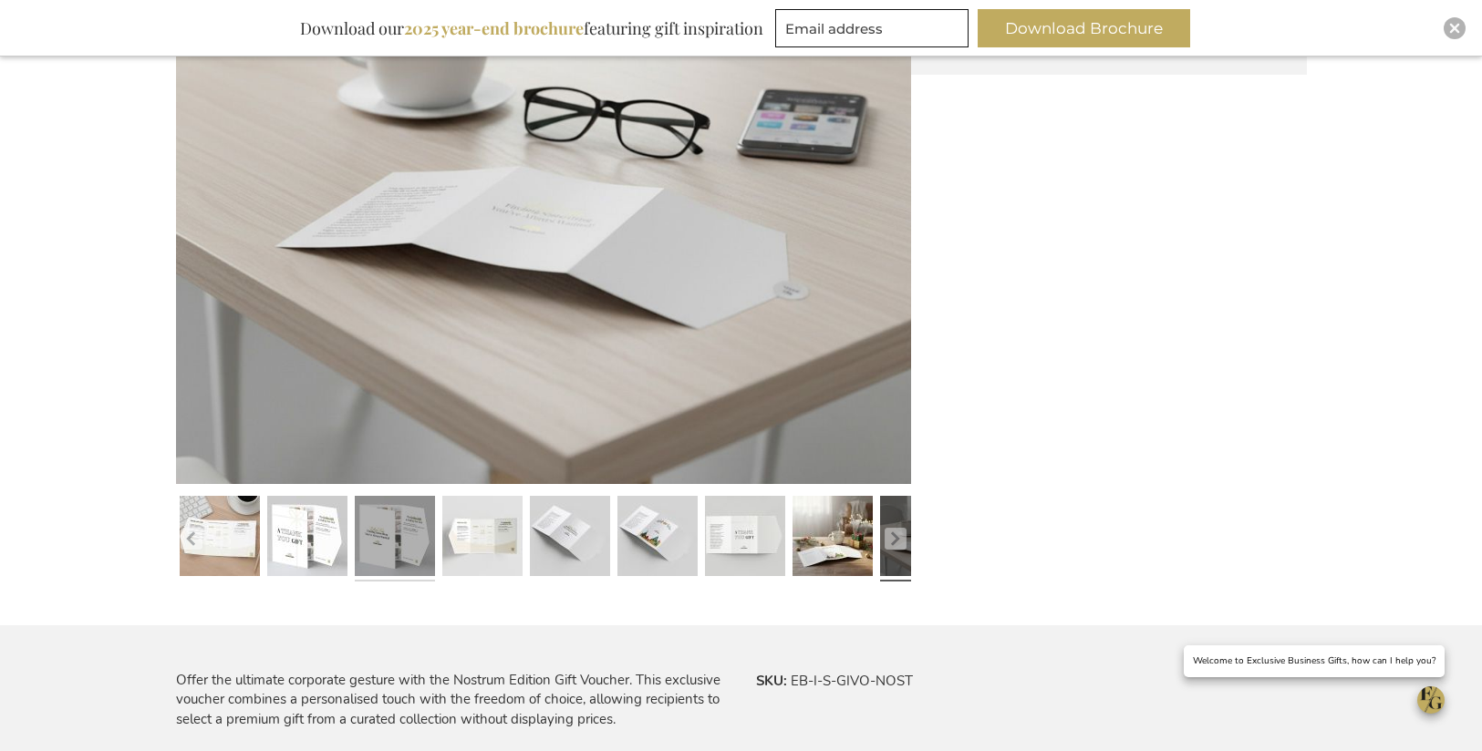
click at [420, 540] on link at bounding box center [395, 539] width 80 height 100
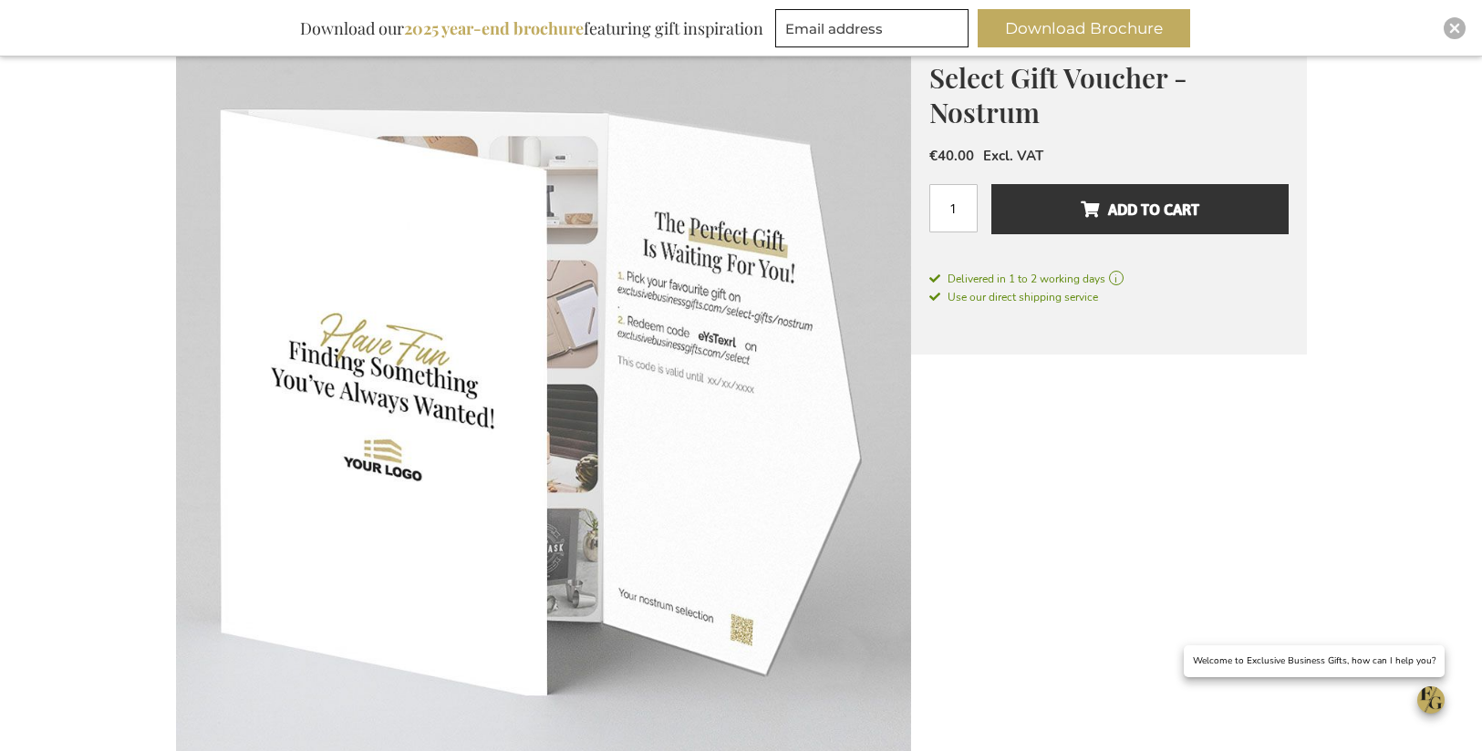
scroll to position [534, 0]
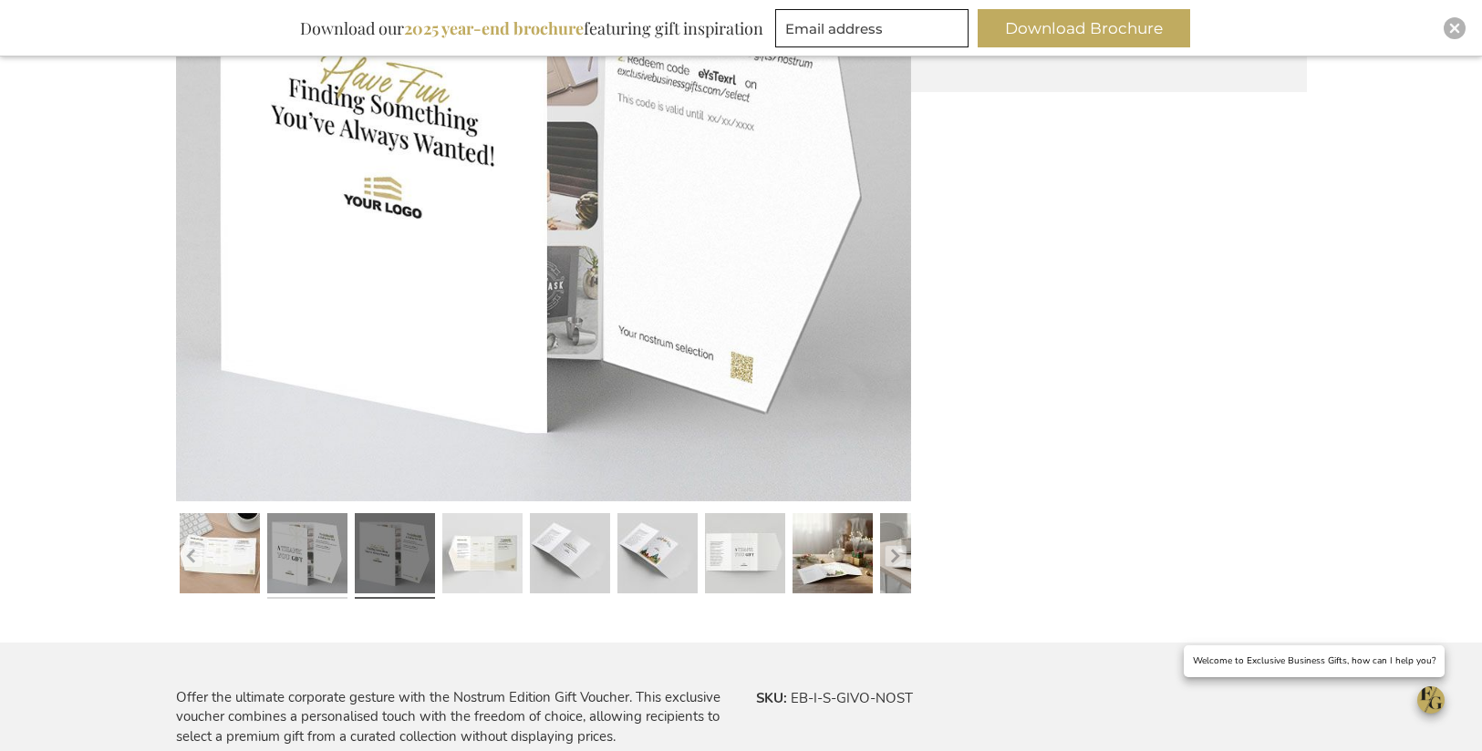
click at [309, 565] on link at bounding box center [307, 556] width 80 height 100
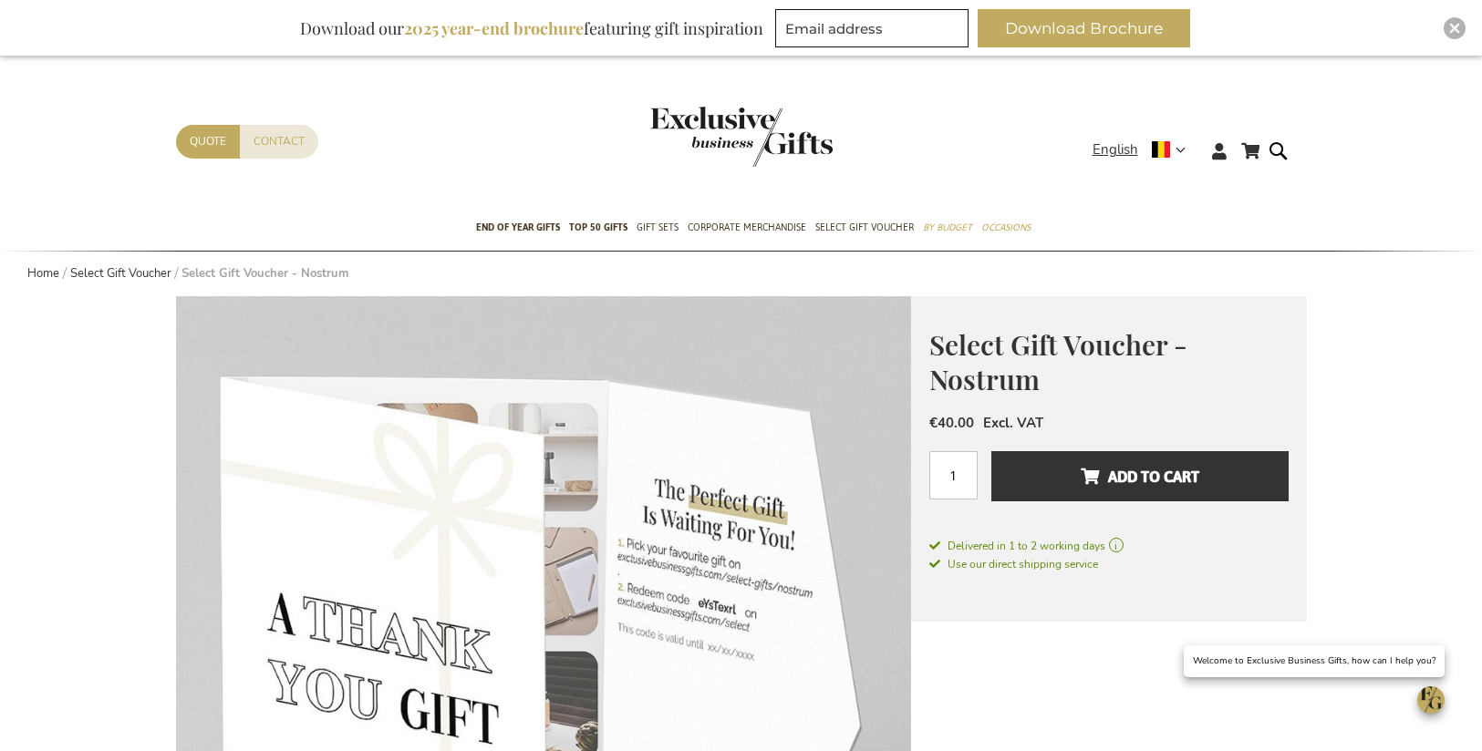
scroll to position [0, 0]
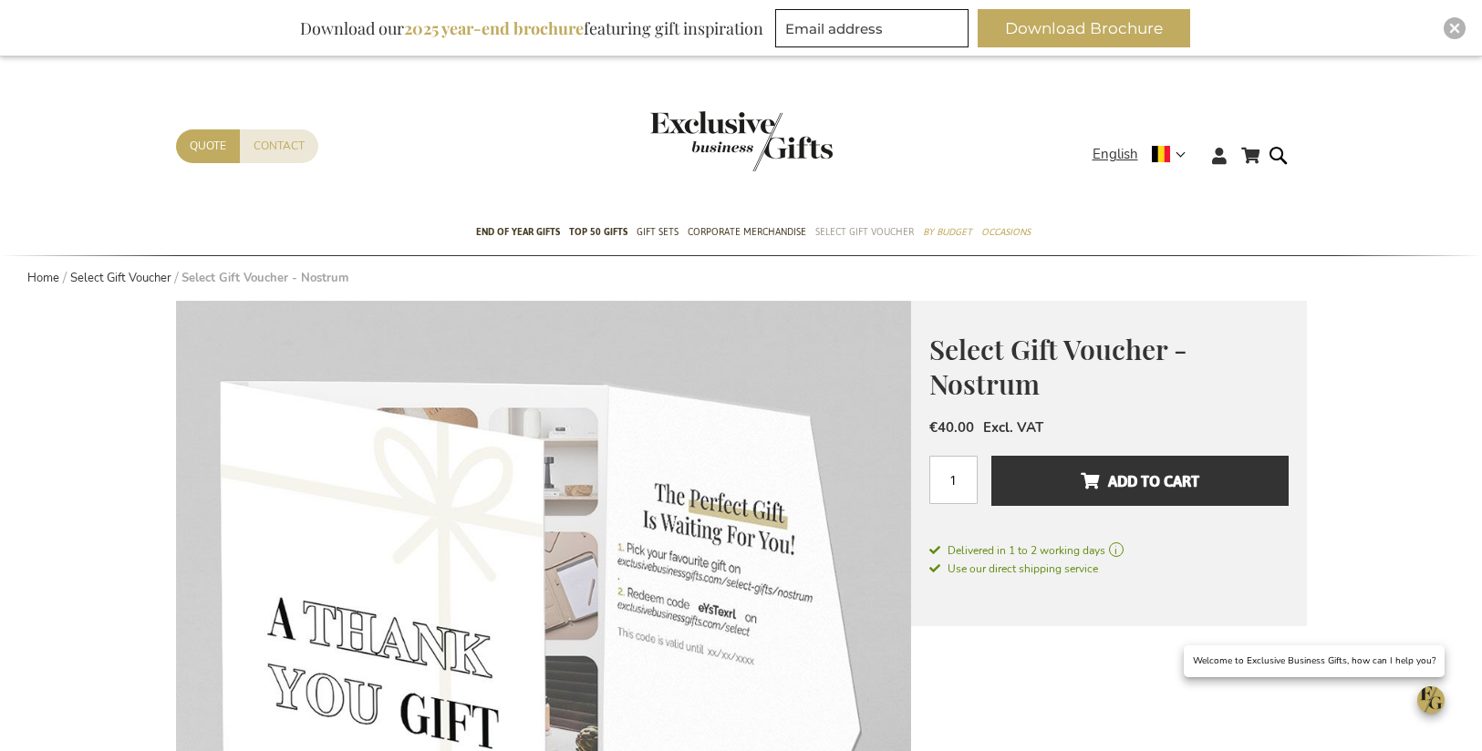
click at [860, 235] on span "Select Gift Voucher" at bounding box center [864, 232] width 98 height 19
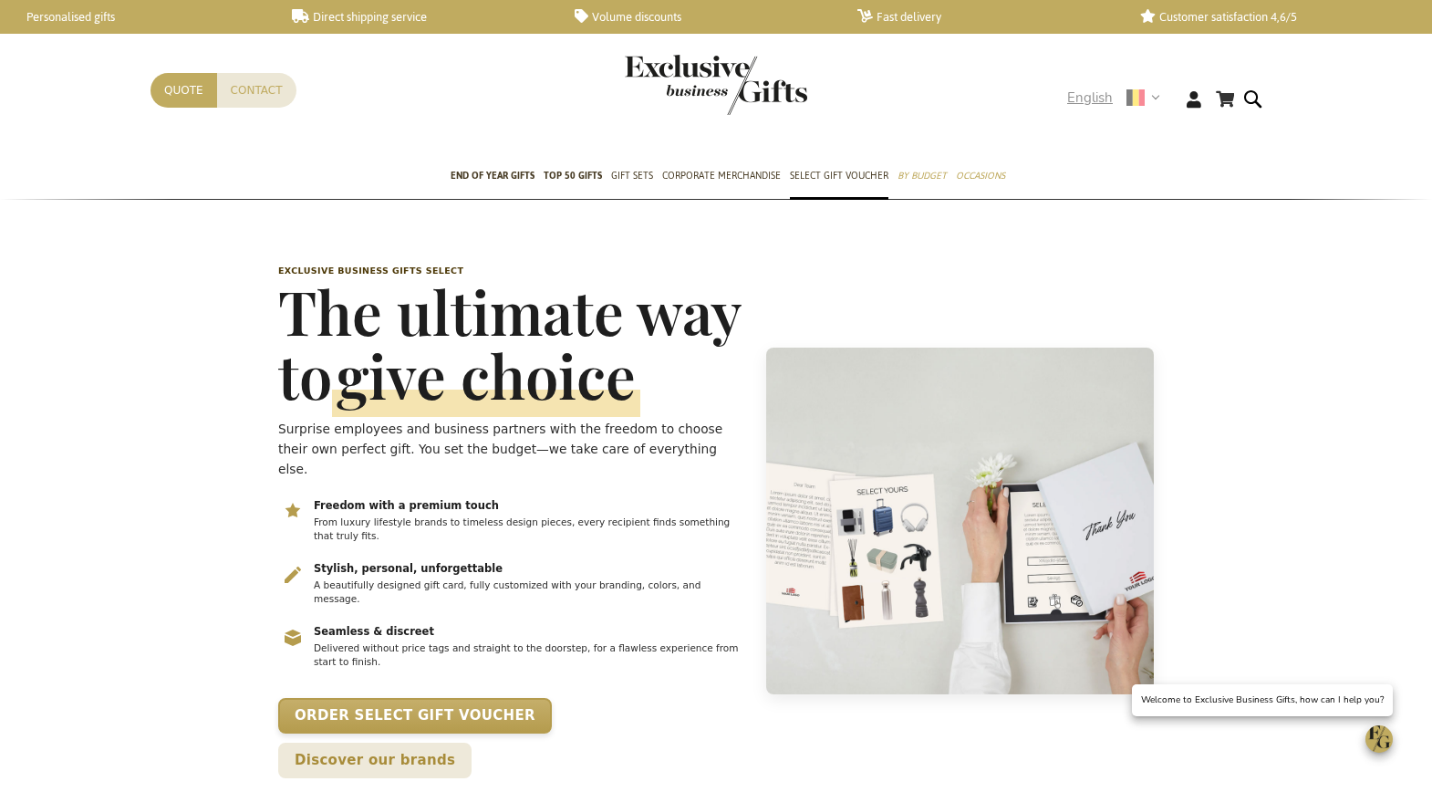
click at [1102, 95] on span "English" at bounding box center [1090, 98] width 46 height 21
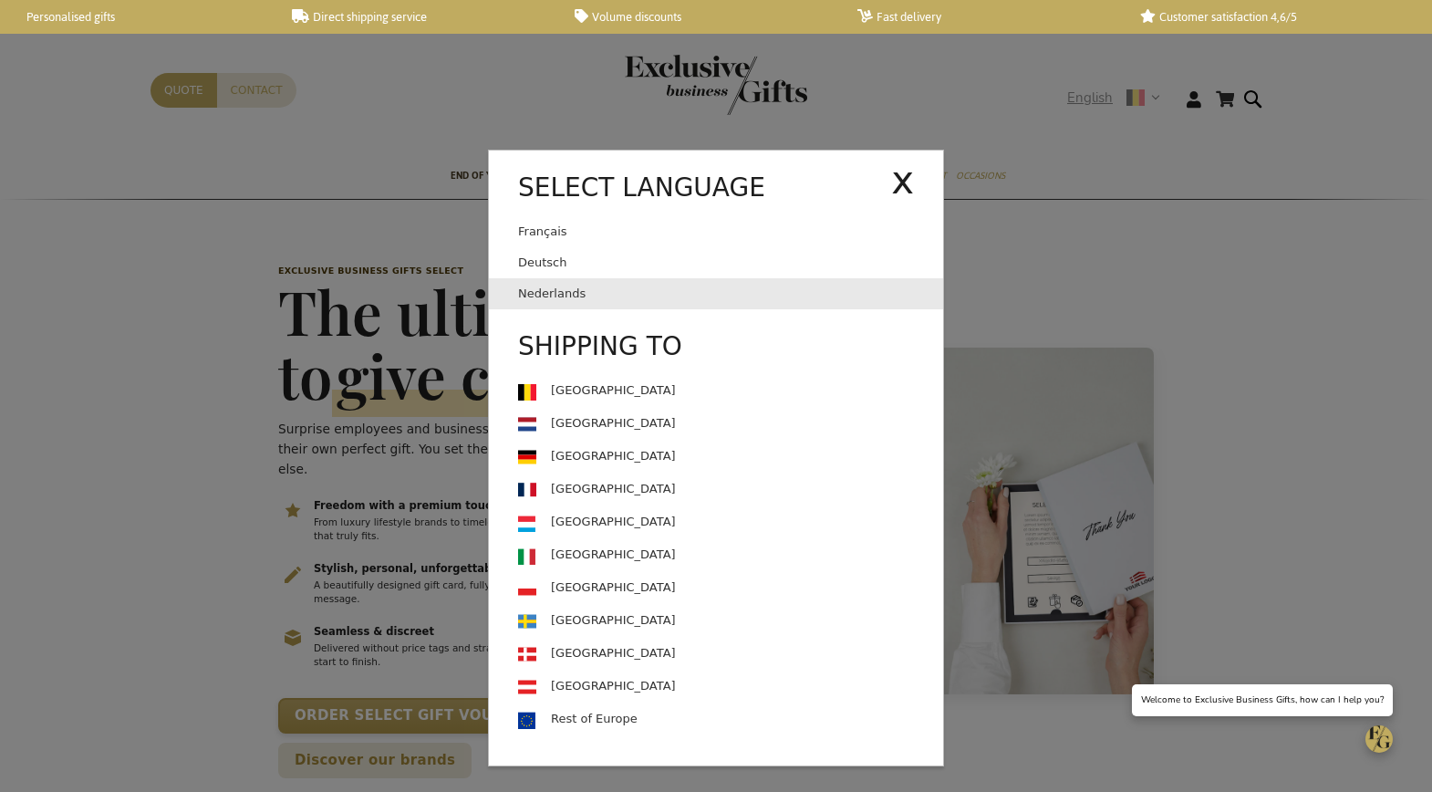
click at [683, 285] on link "Nederlands" at bounding box center [730, 293] width 425 height 31
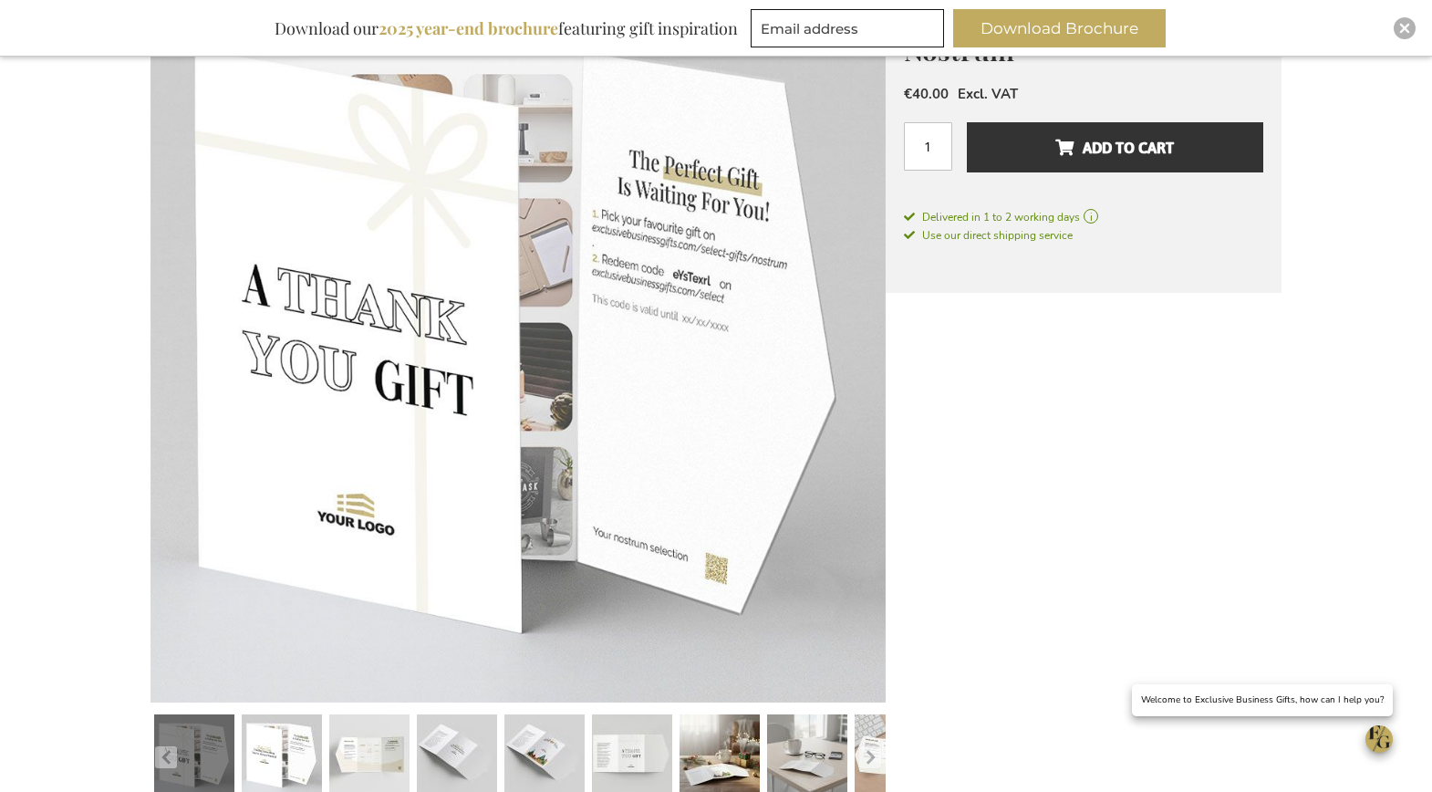
scroll to position [468, 0]
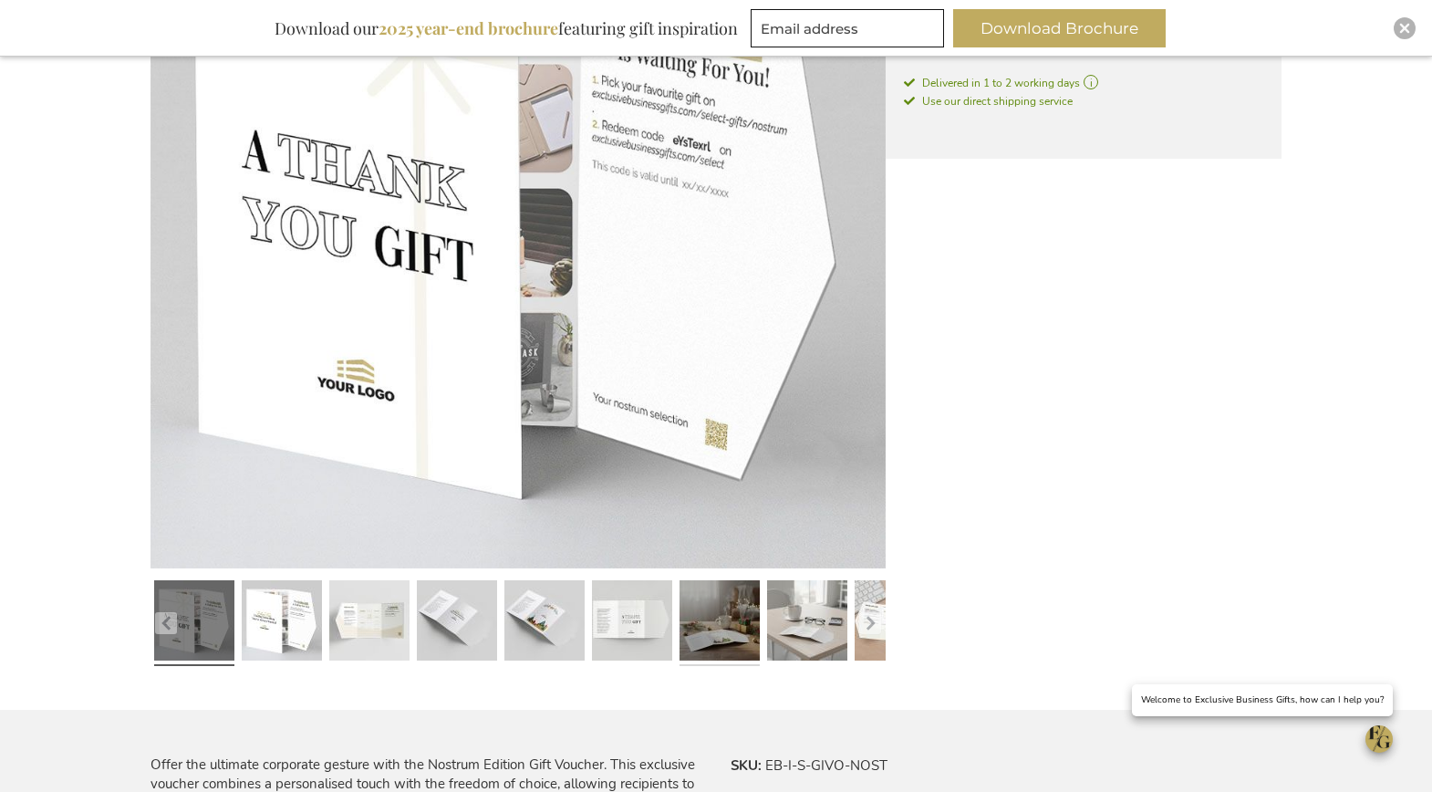
click at [730, 638] on link at bounding box center [719, 623] width 80 height 100
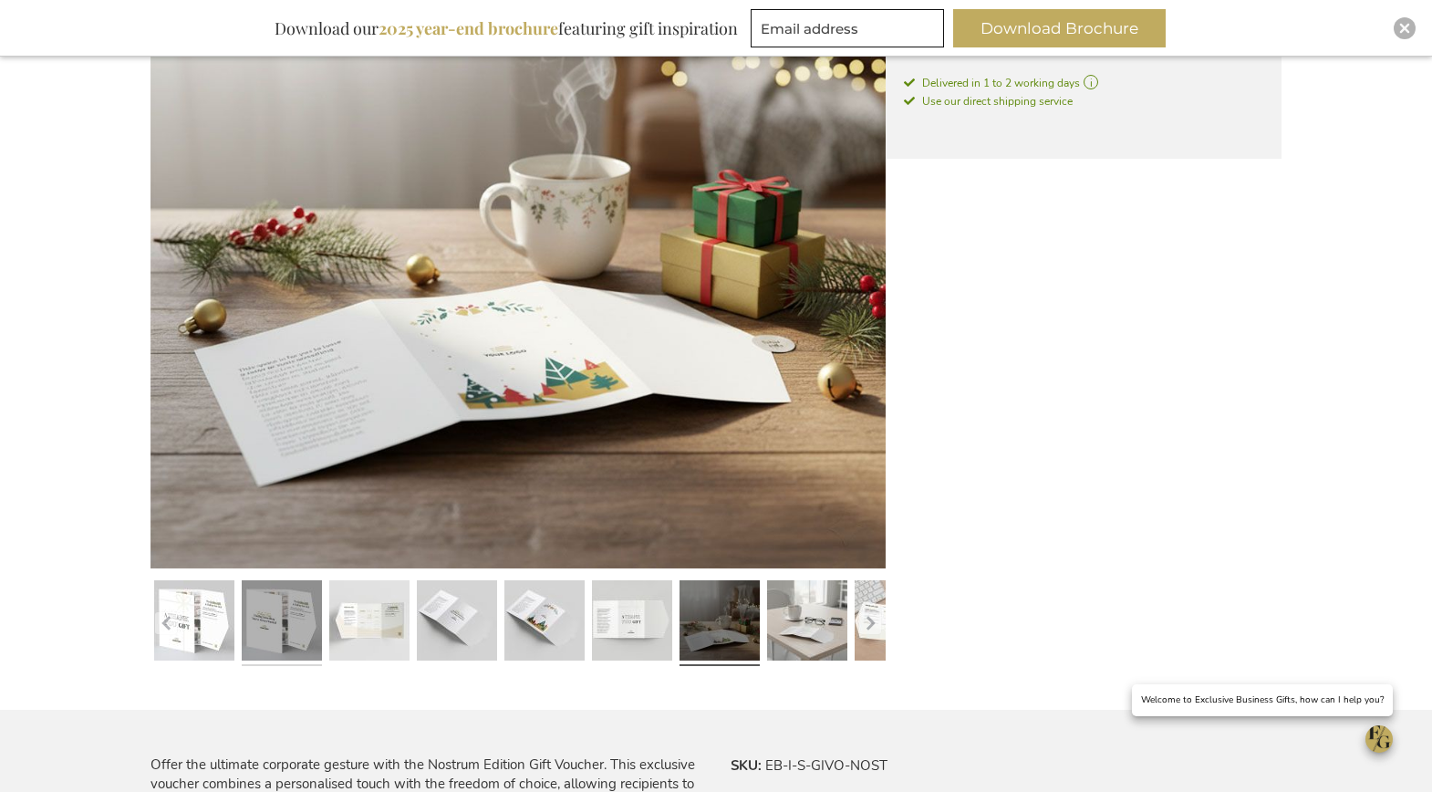
click at [289, 630] on link at bounding box center [282, 623] width 80 height 100
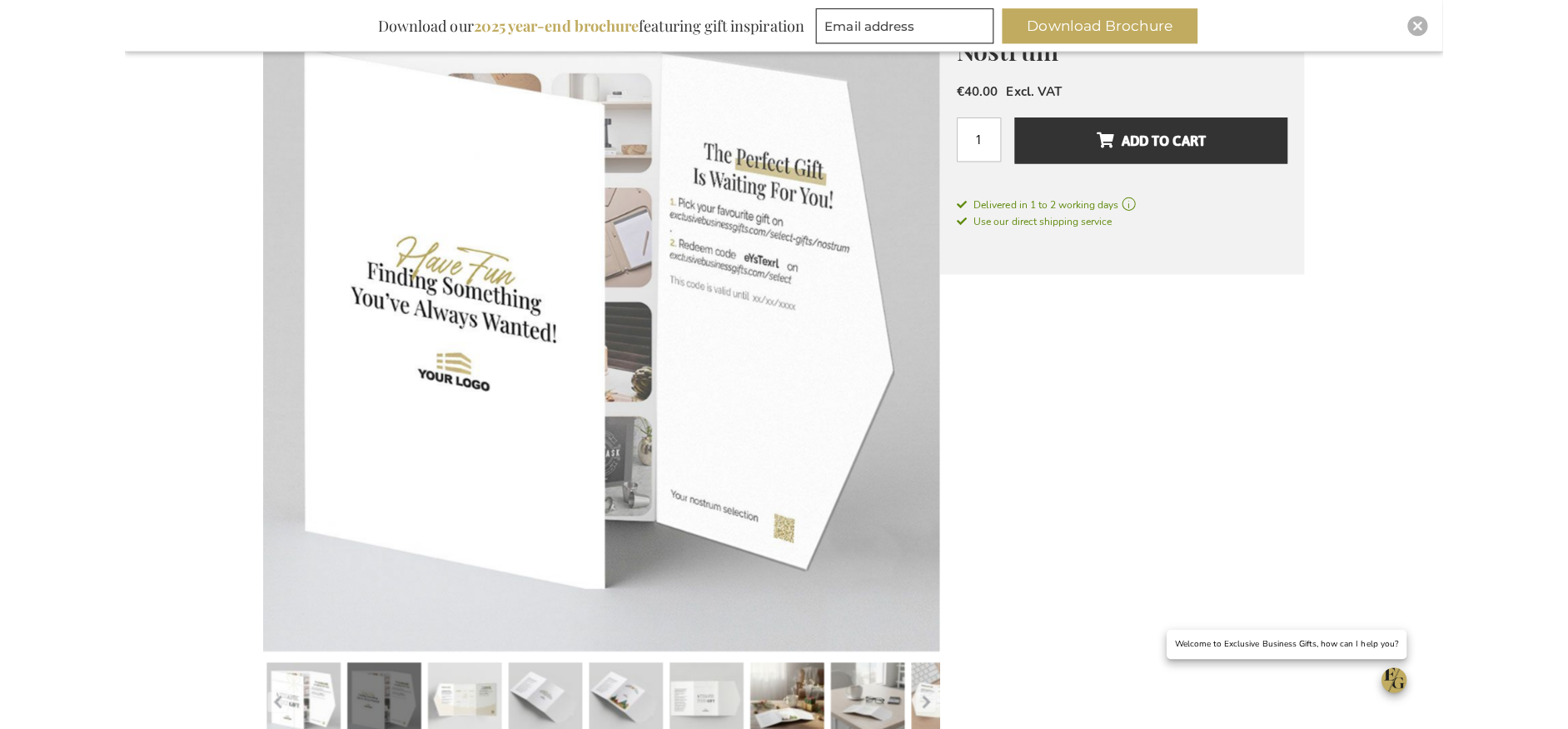
scroll to position [298, 0]
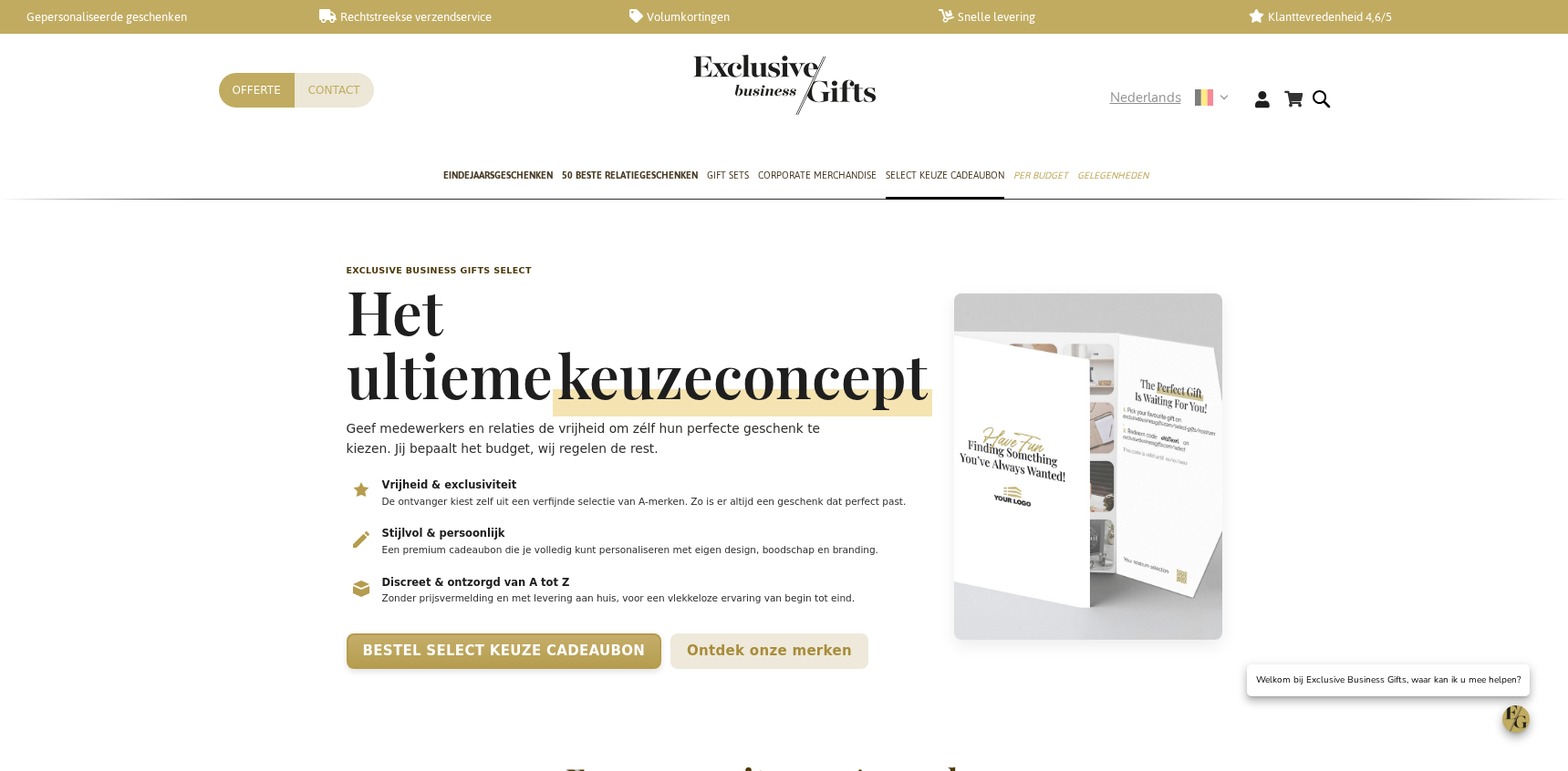
click at [1135, 95] on span "Nederlands" at bounding box center [1145, 98] width 71 height 21
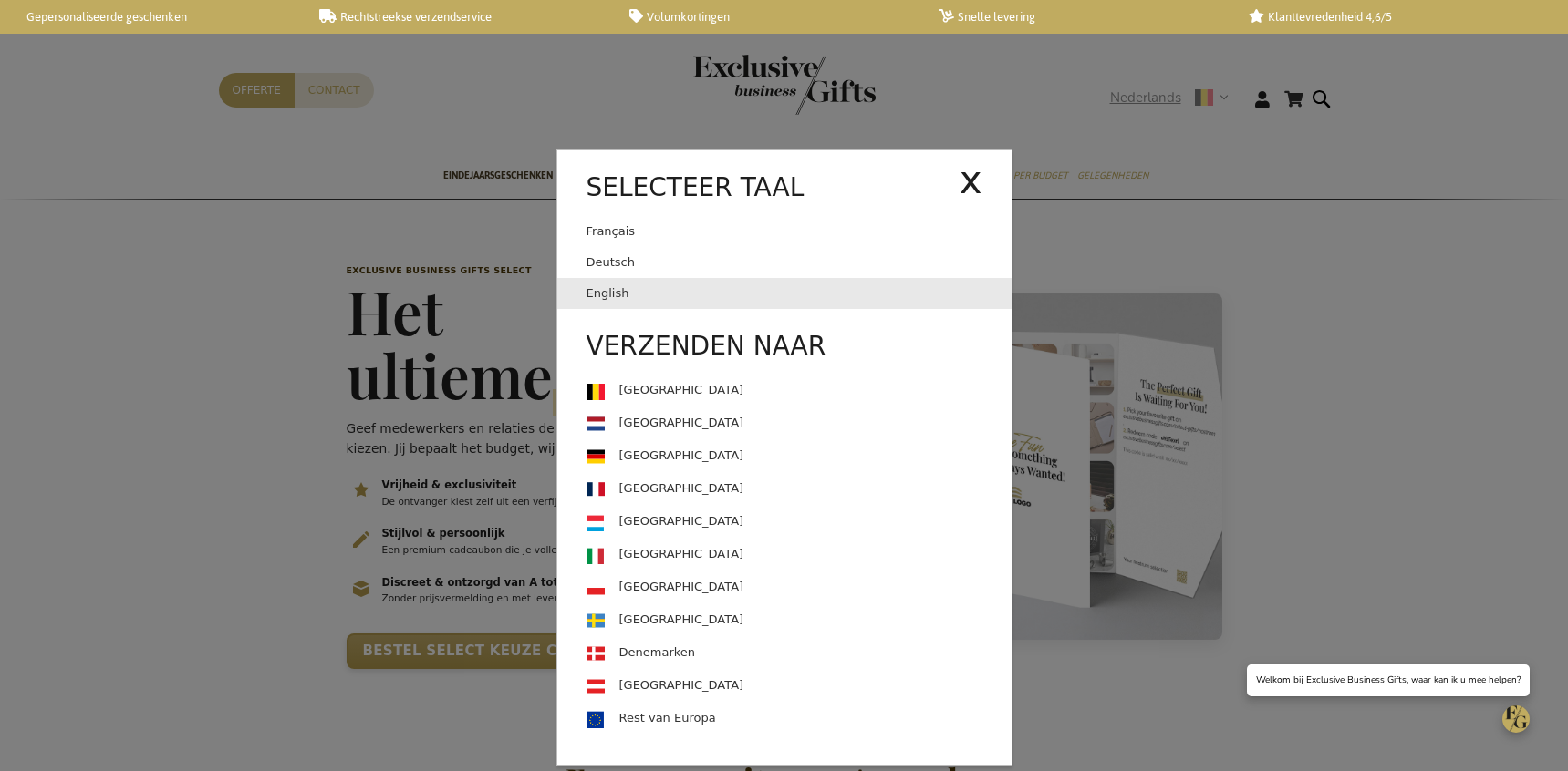
click at [695, 288] on link "English" at bounding box center [798, 293] width 425 height 31
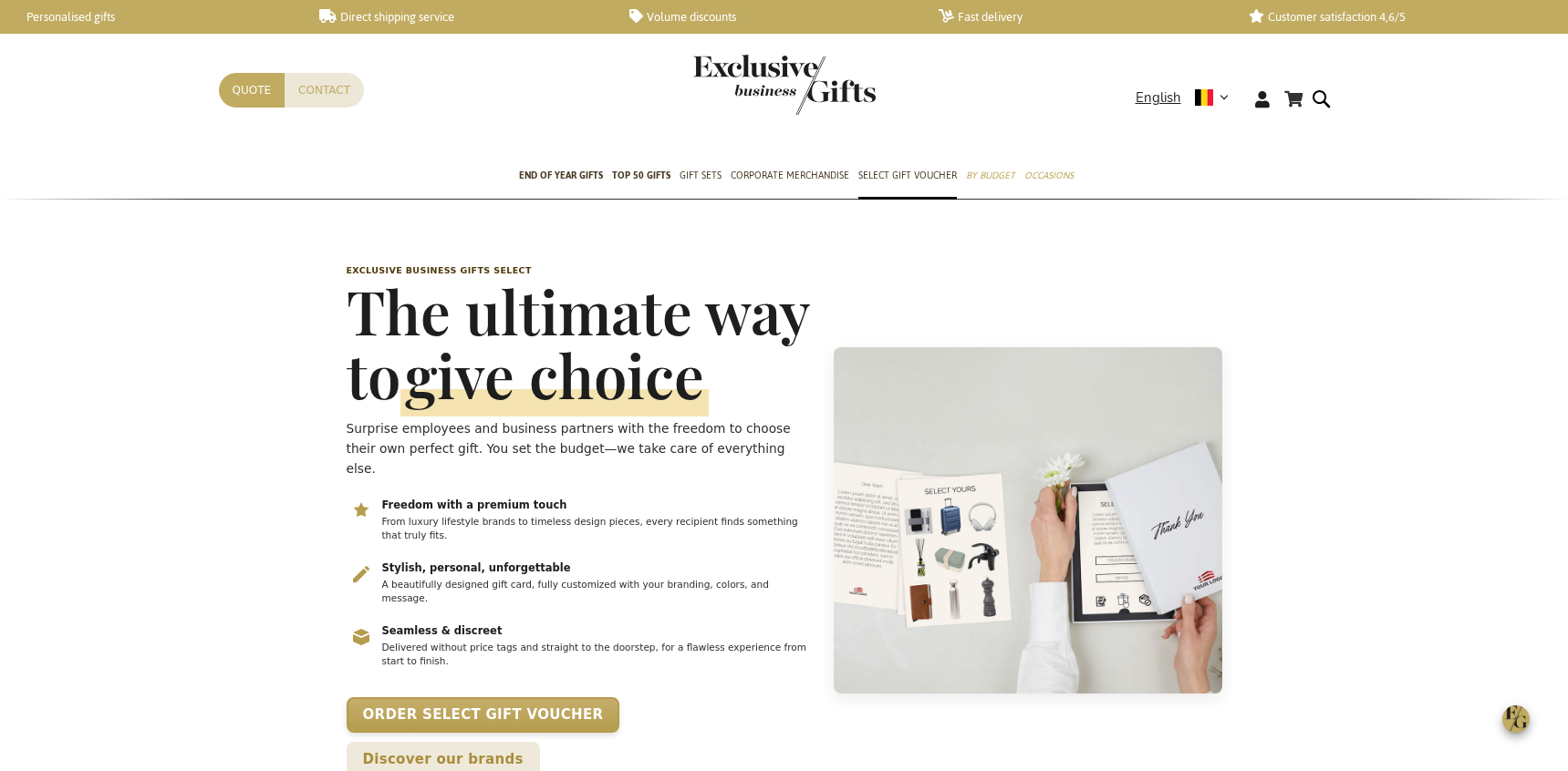
scroll to position [0, 7]
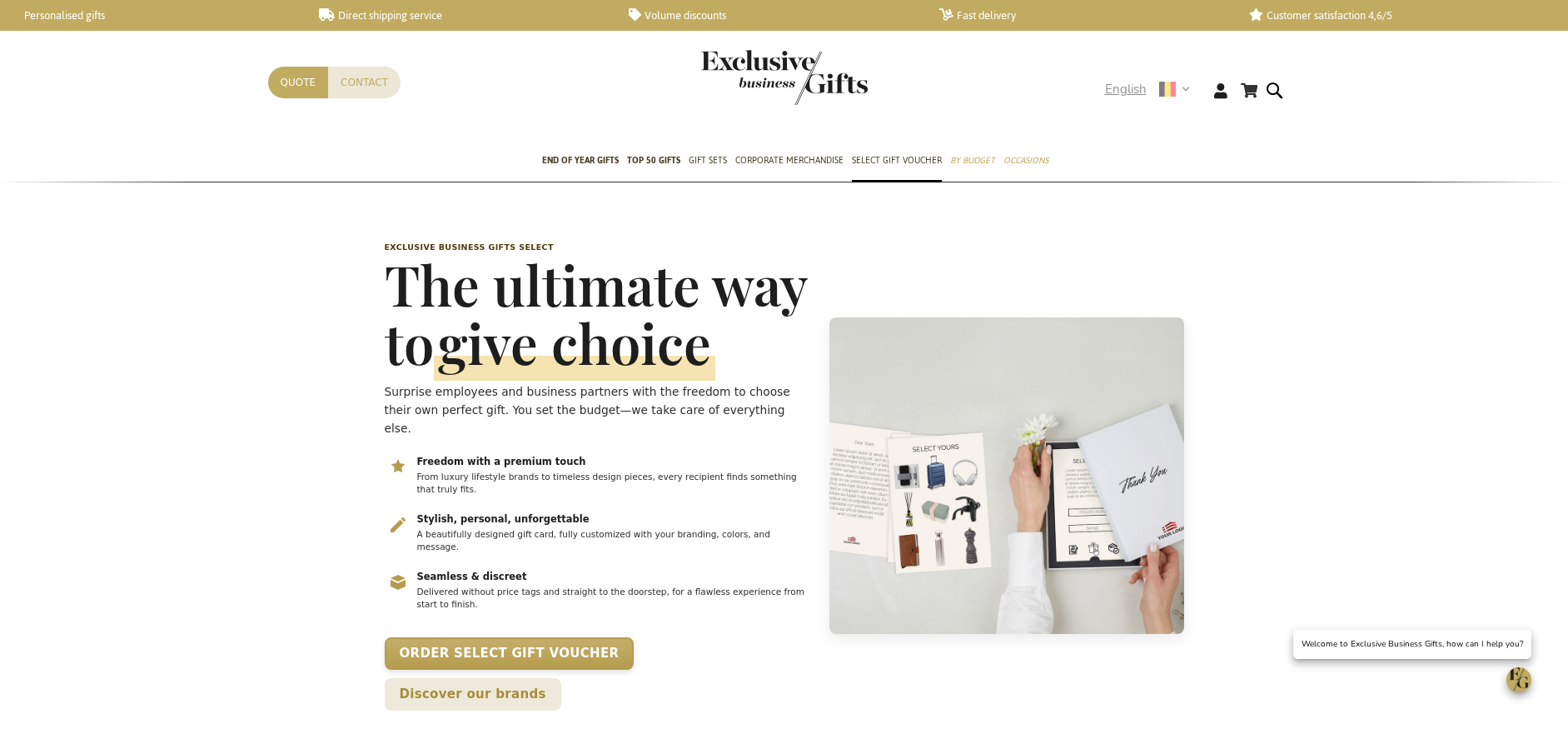
click at [1126, 92] on span "English" at bounding box center [1126, 90] width 42 height 19
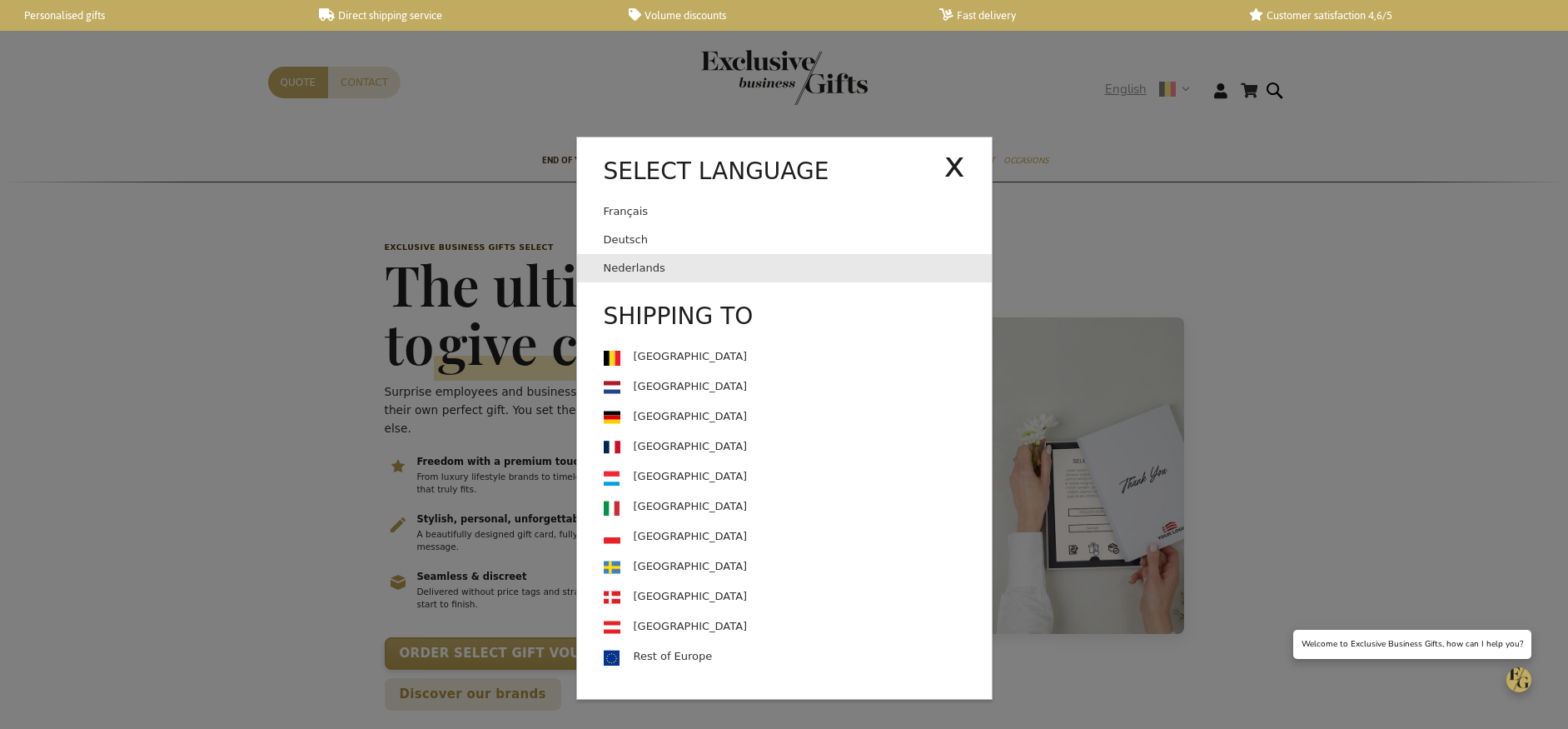
click at [715, 270] on link "Nederlands" at bounding box center [797, 268] width 388 height 28
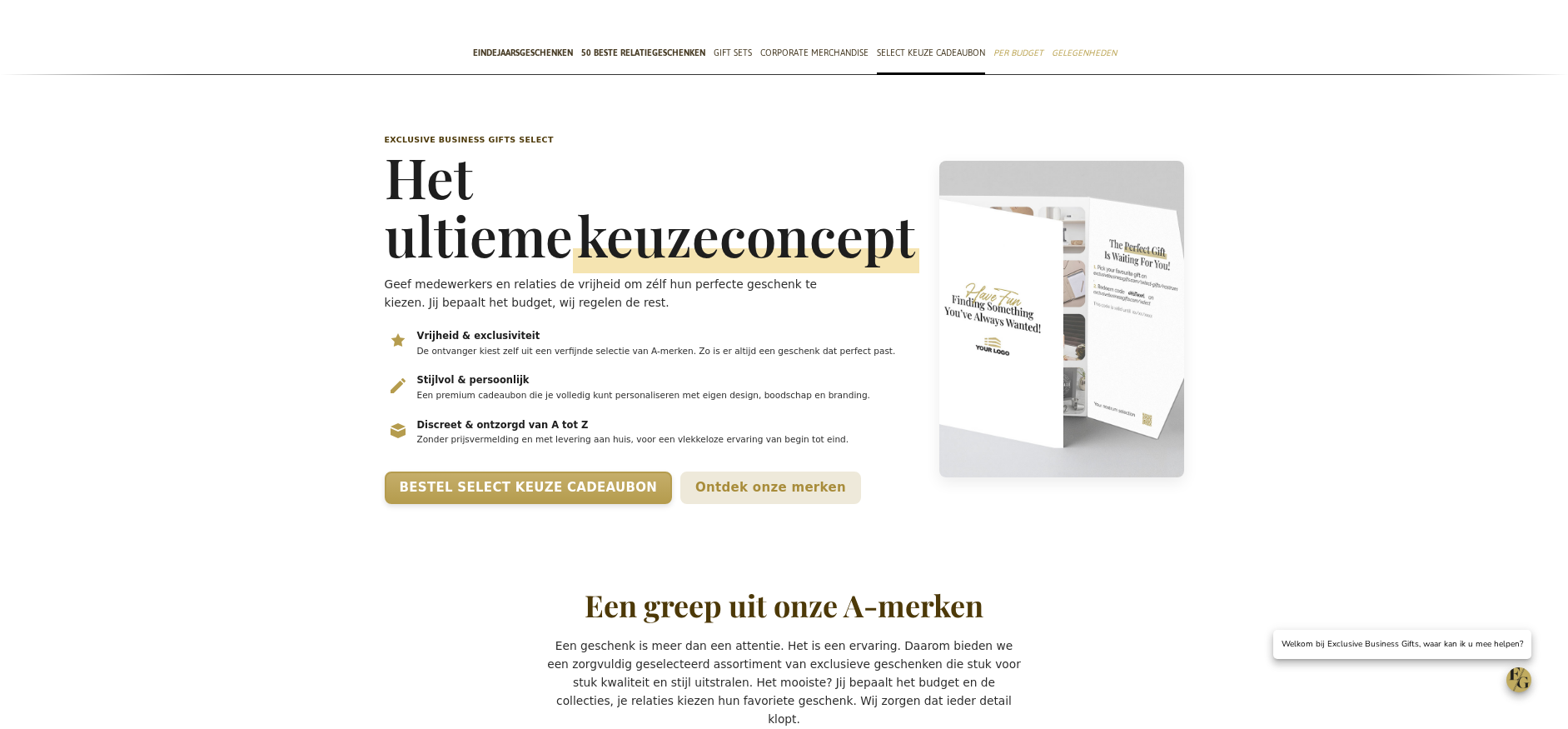
scroll to position [25, 0]
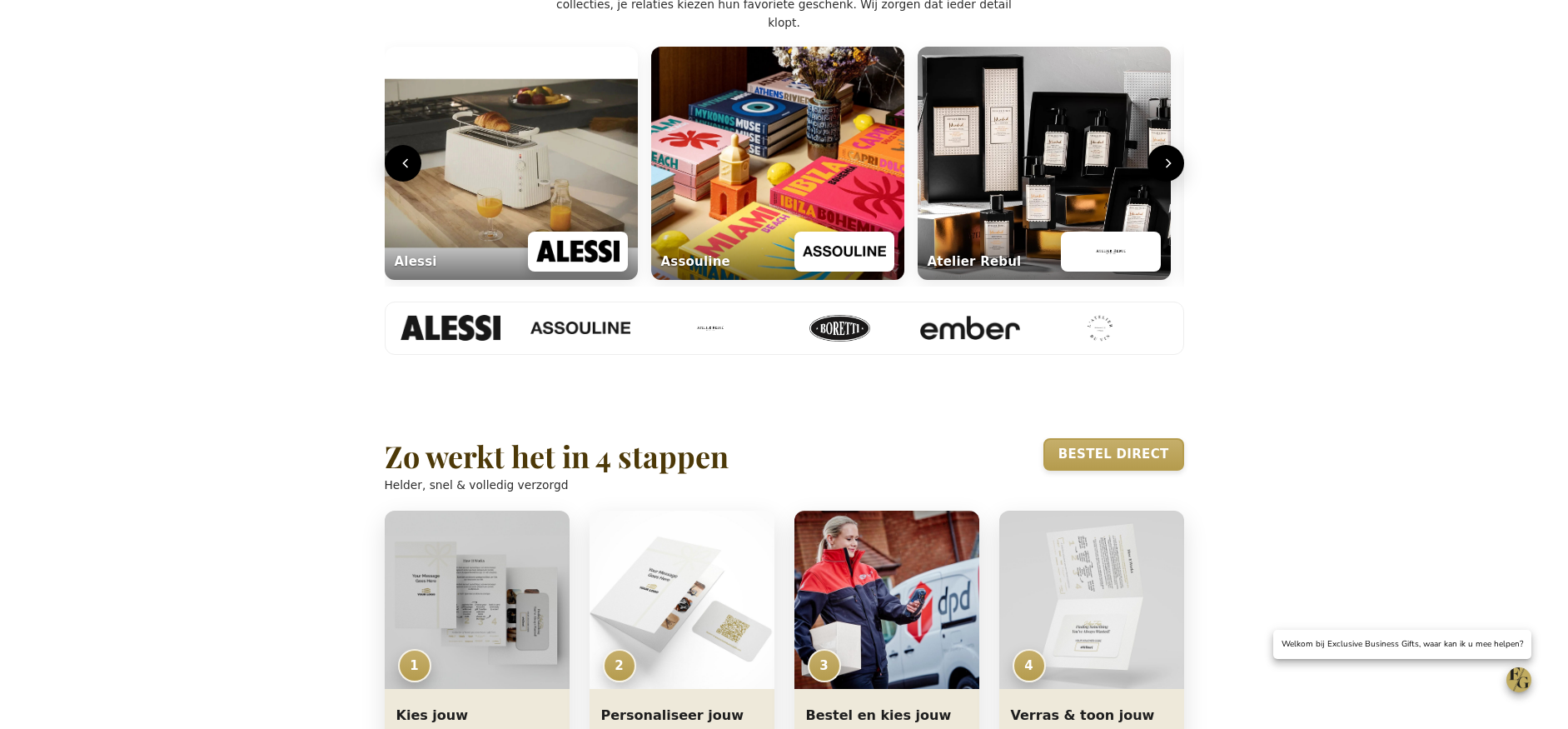
scroll to position [731, 0]
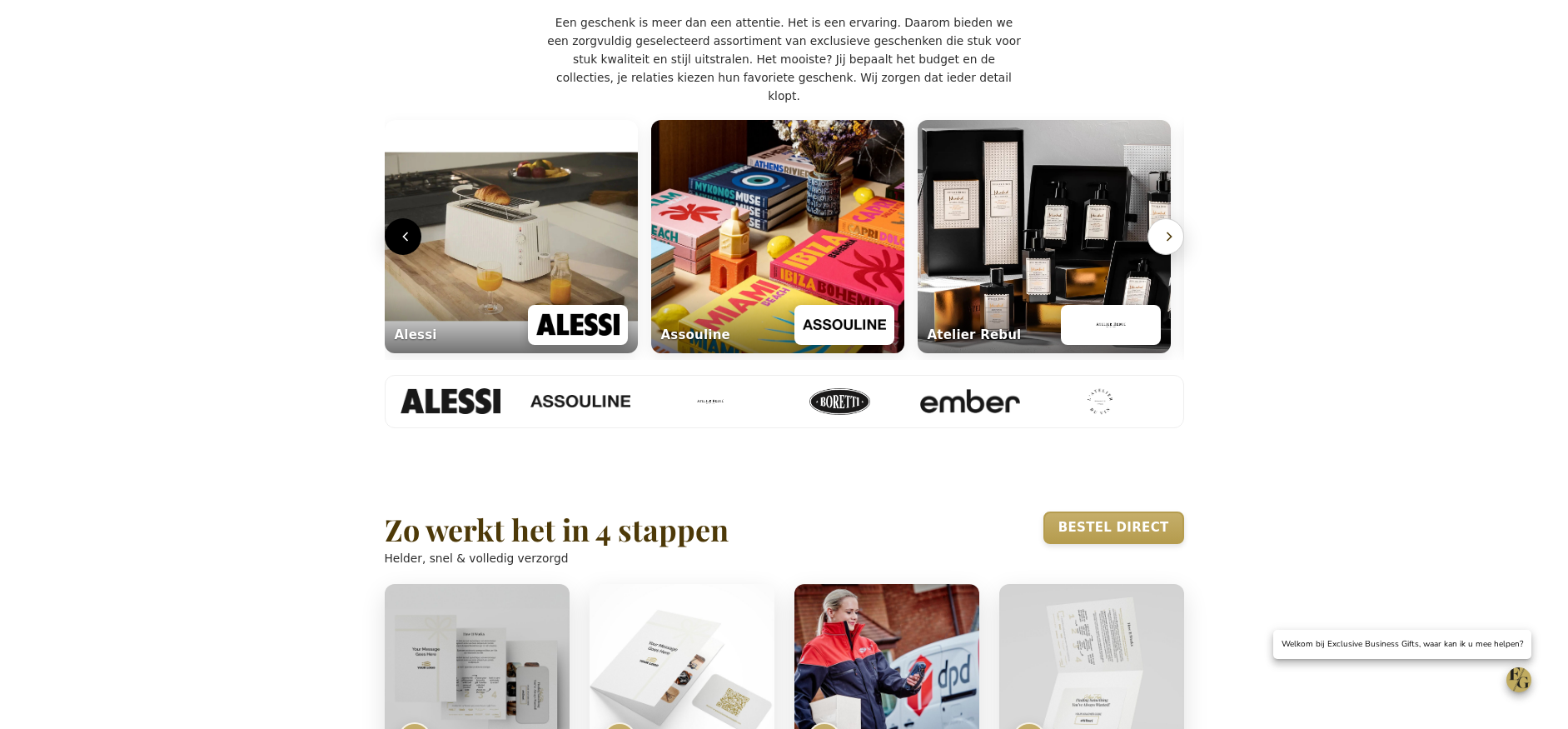
click at [1165, 245] on icon "Volgende" at bounding box center [1169, 237] width 16 height 16
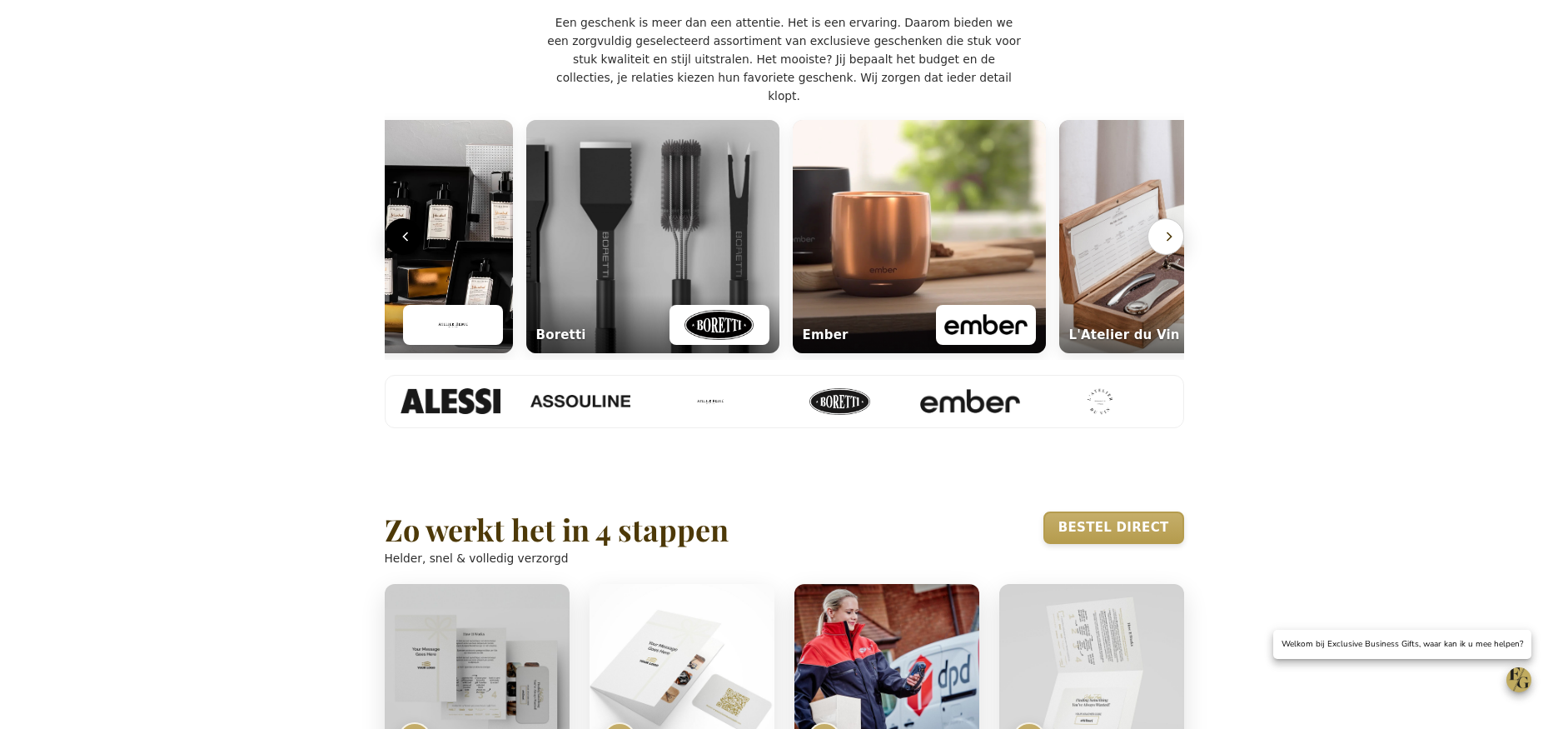
click at [1165, 245] on icon "Volgende" at bounding box center [1169, 237] width 16 height 16
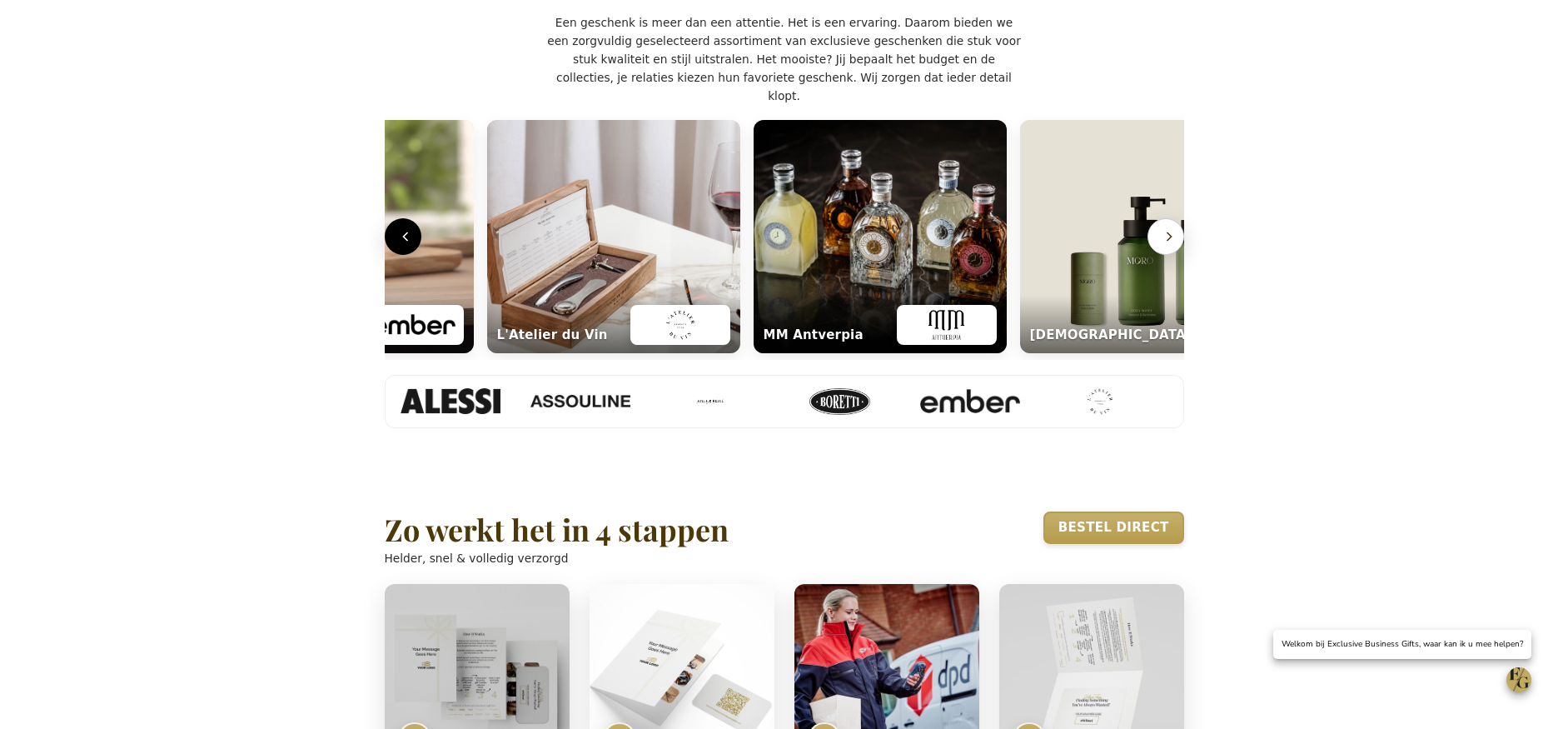
click at [1165, 245] on icon "Volgende" at bounding box center [1169, 237] width 16 height 16
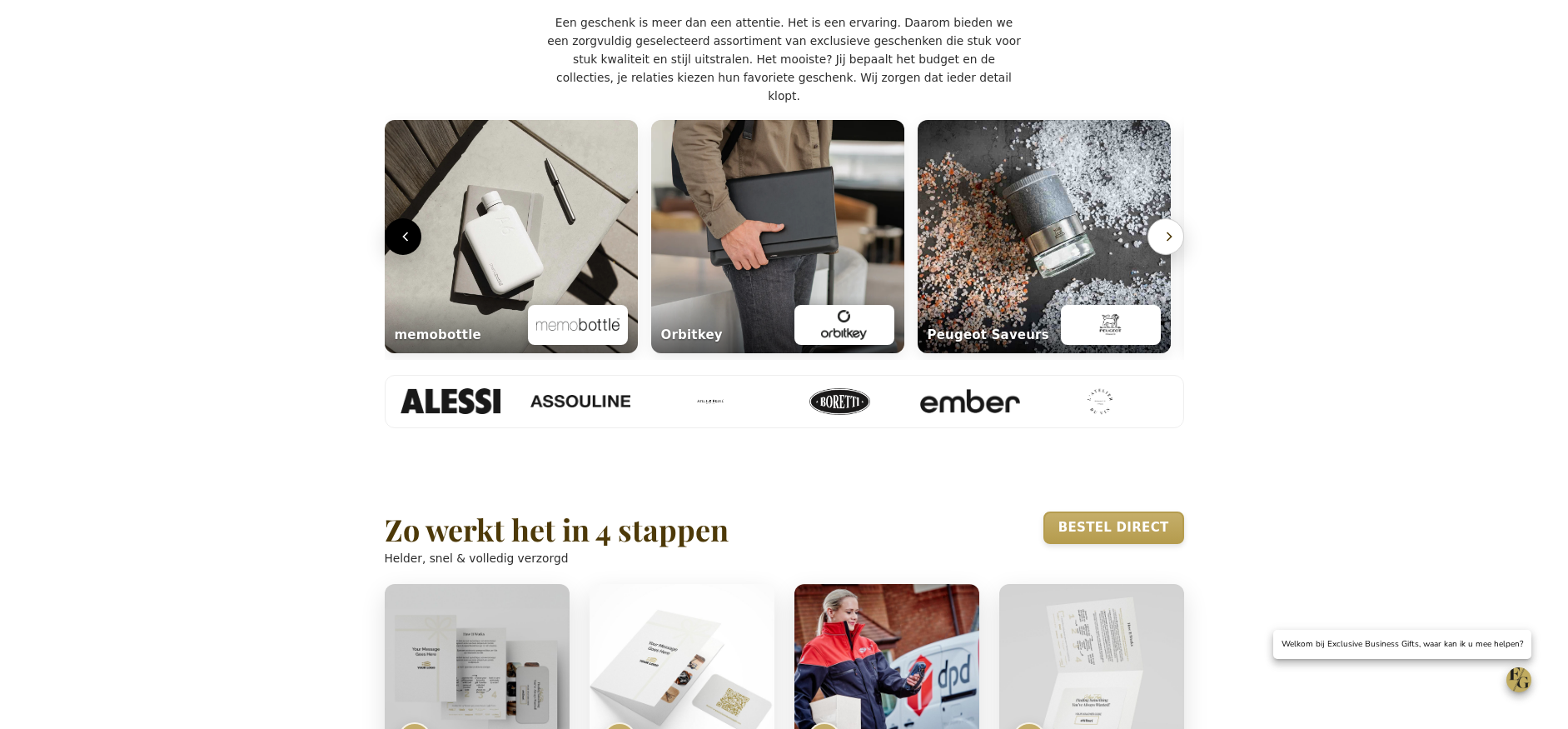
click at [1164, 245] on icon "Volgende" at bounding box center [1169, 237] width 16 height 16
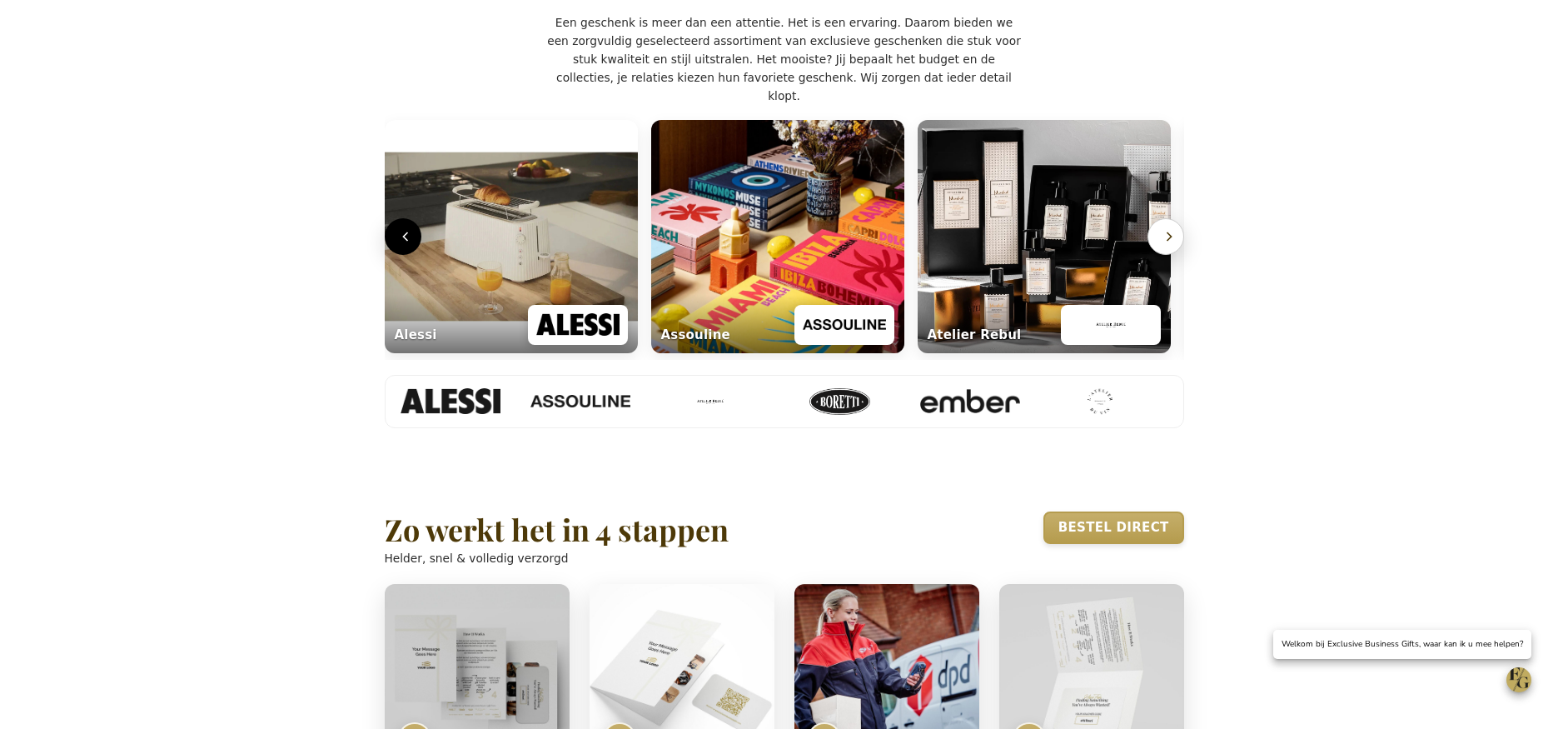
click at [1164, 245] on icon "Volgende" at bounding box center [1169, 237] width 16 height 16
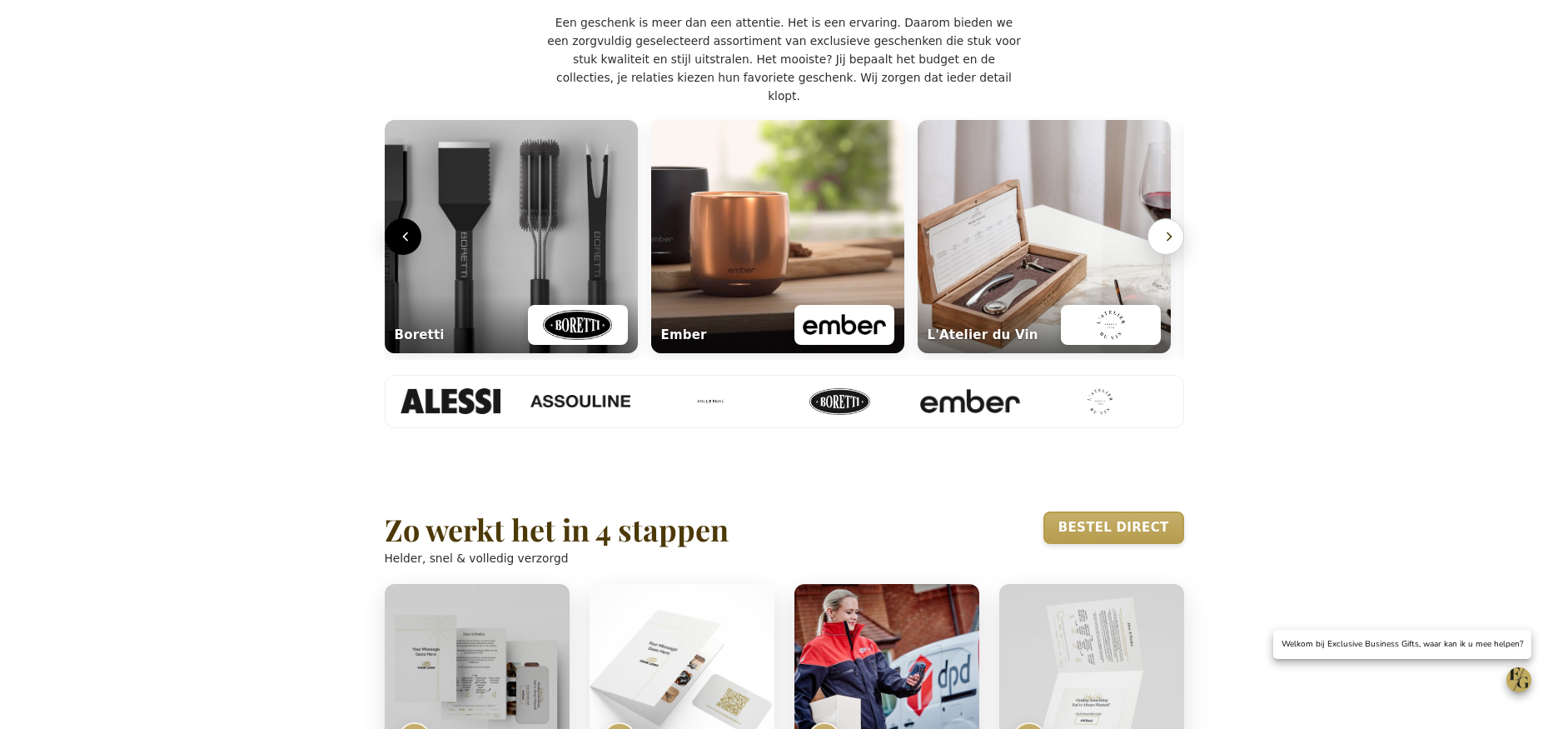
click at [1164, 245] on icon "Volgende" at bounding box center [1169, 237] width 16 height 16
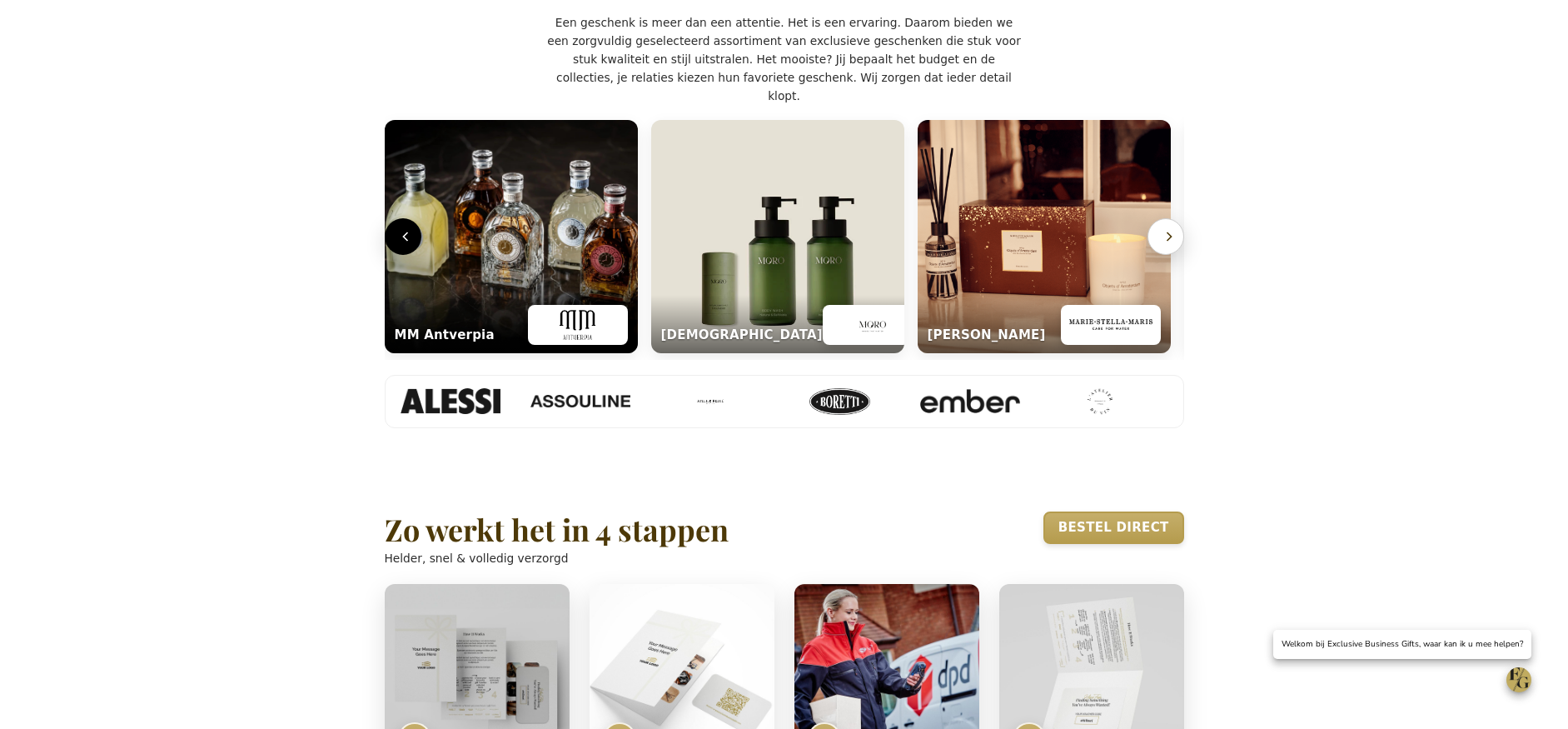
click at [1164, 245] on icon "Volgende" at bounding box center [1169, 237] width 16 height 16
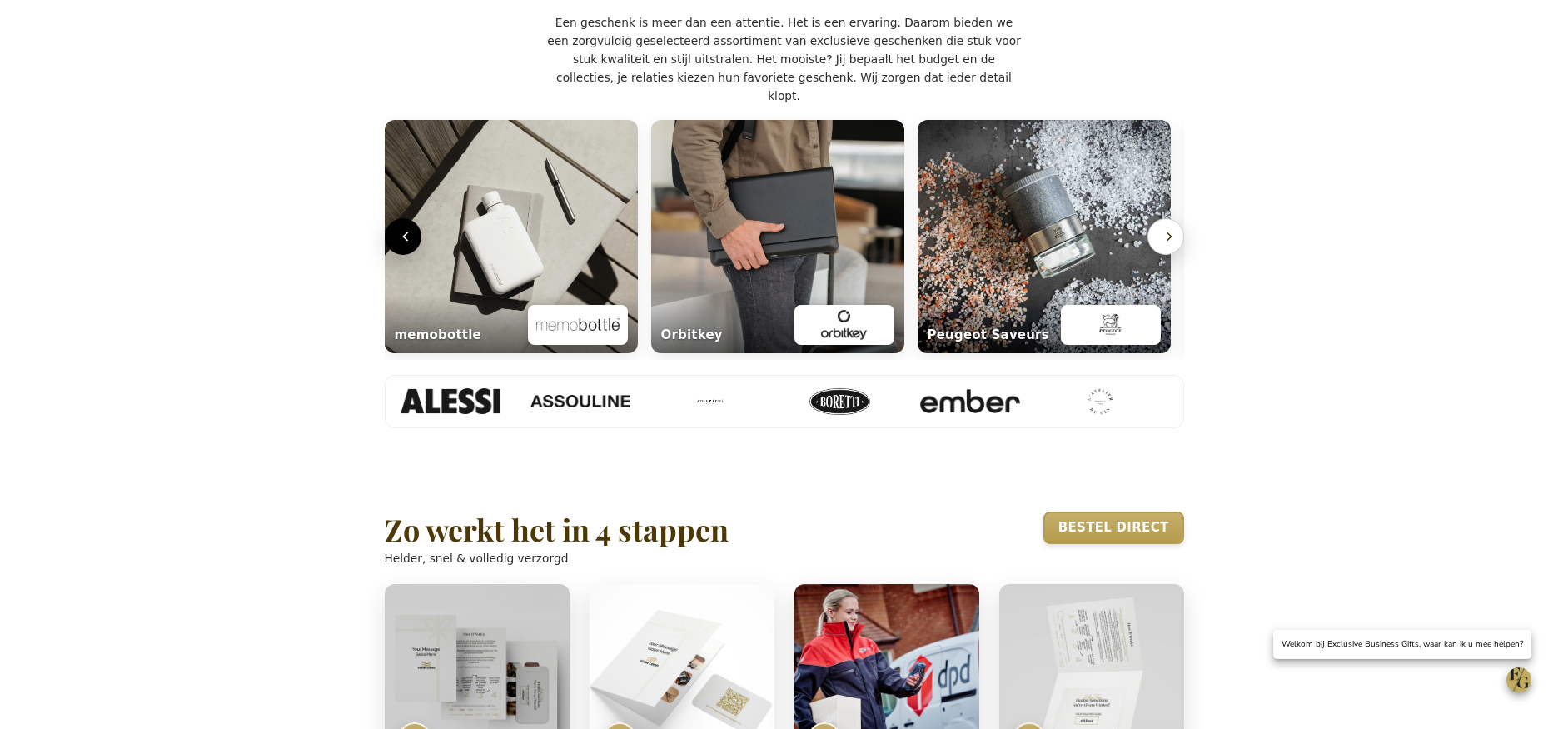
click at [1164, 245] on icon "Volgende" at bounding box center [1169, 237] width 16 height 16
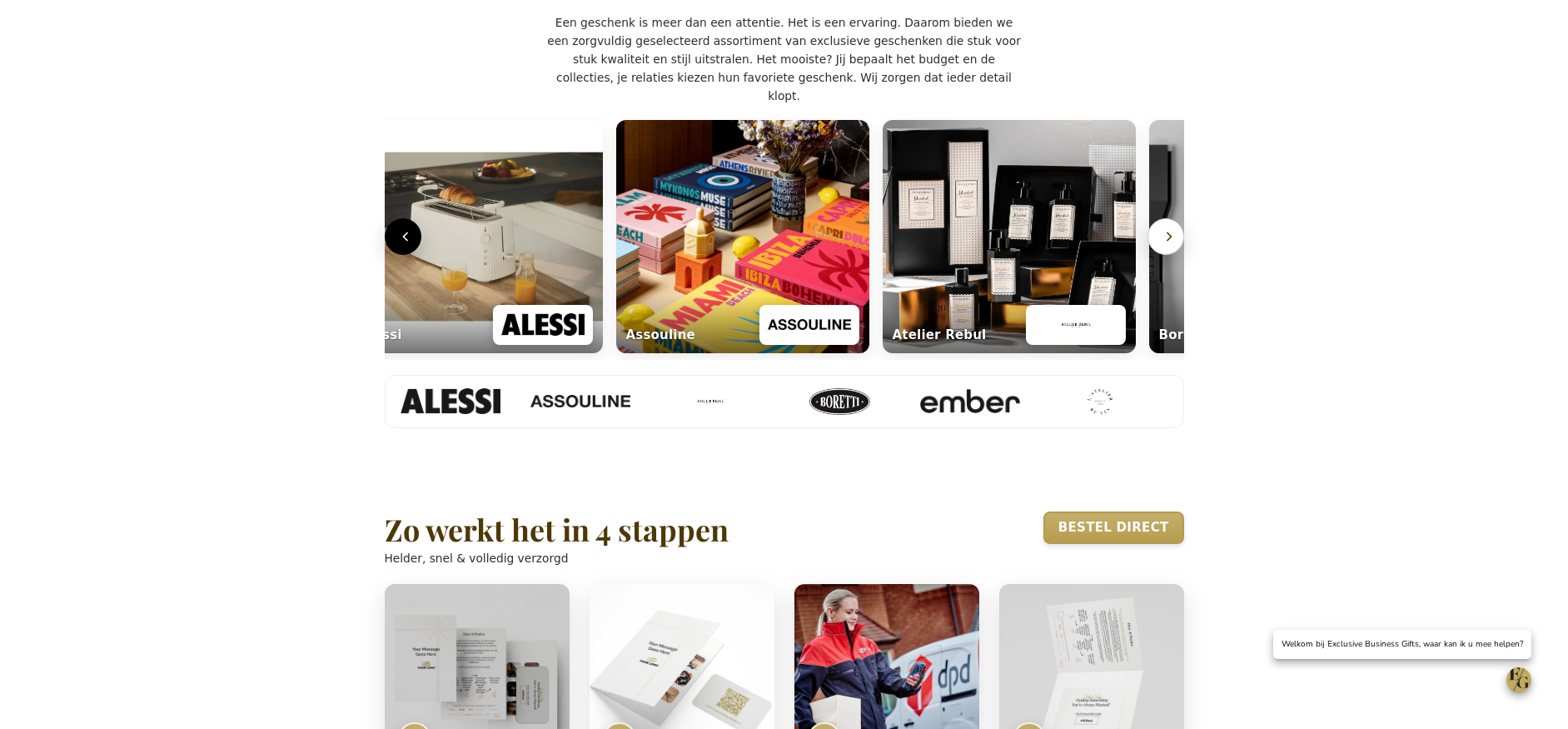
scroll to position [0, 6]
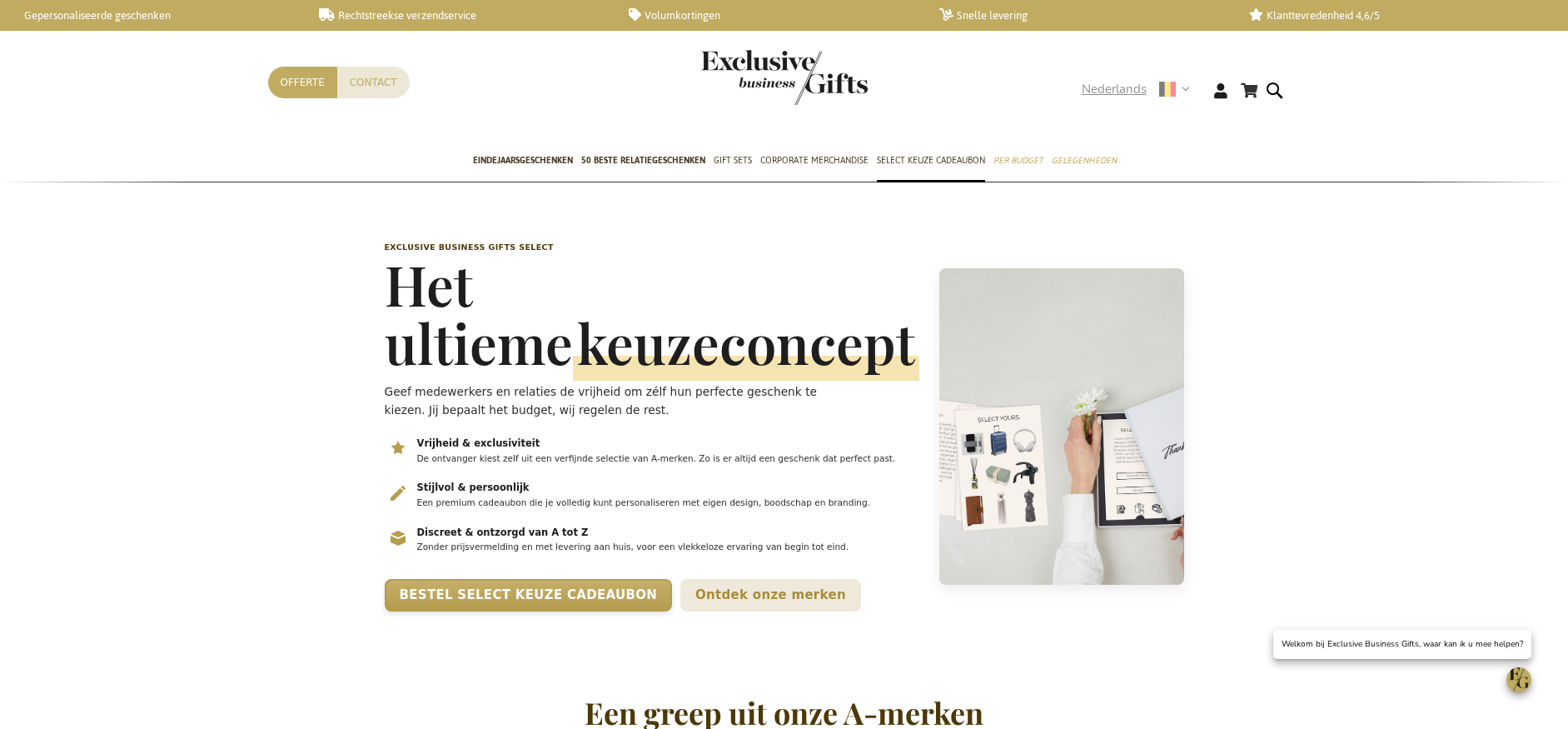
click at [1116, 82] on span "Nederlands" at bounding box center [1114, 90] width 65 height 19
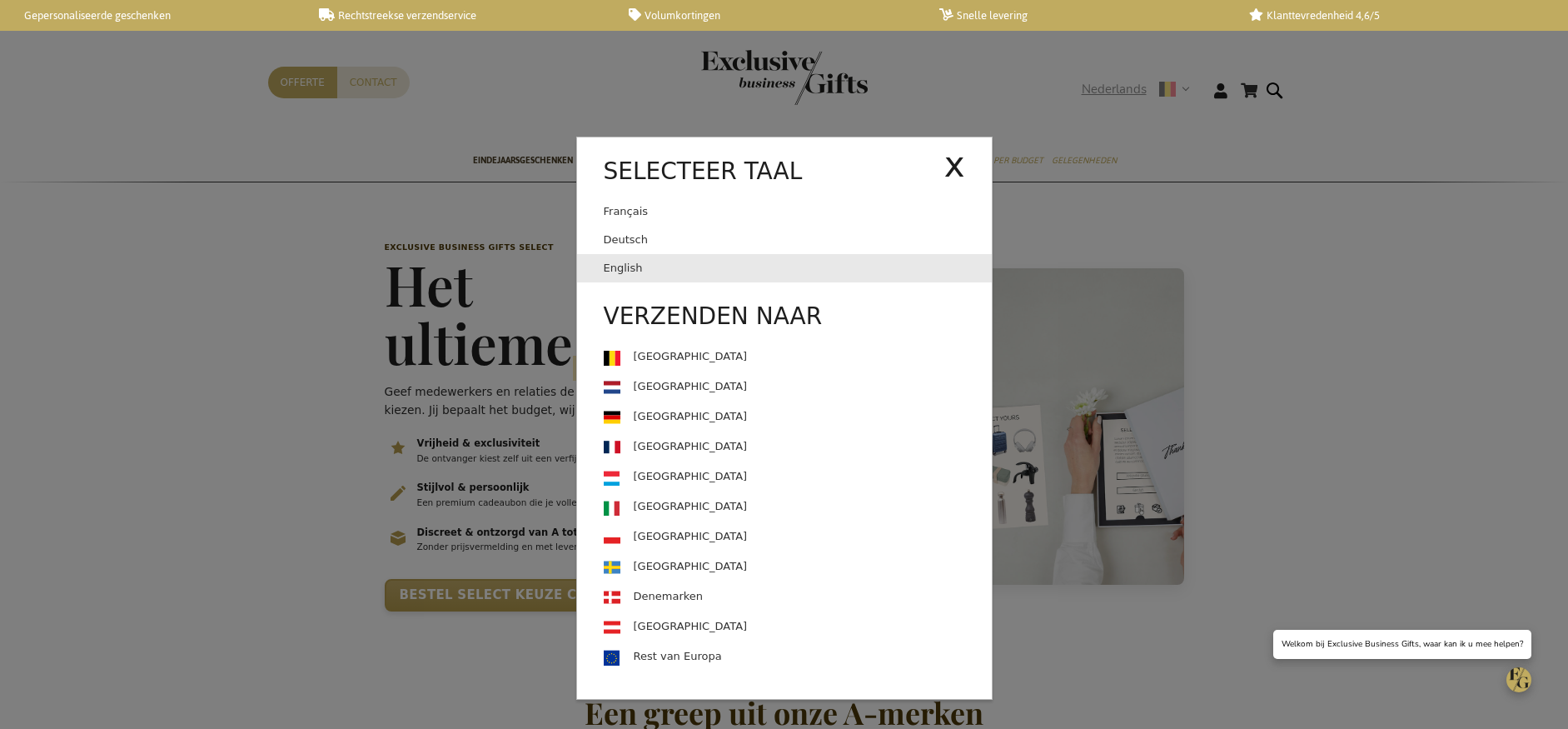
click at [683, 275] on link "English" at bounding box center [797, 268] width 388 height 28
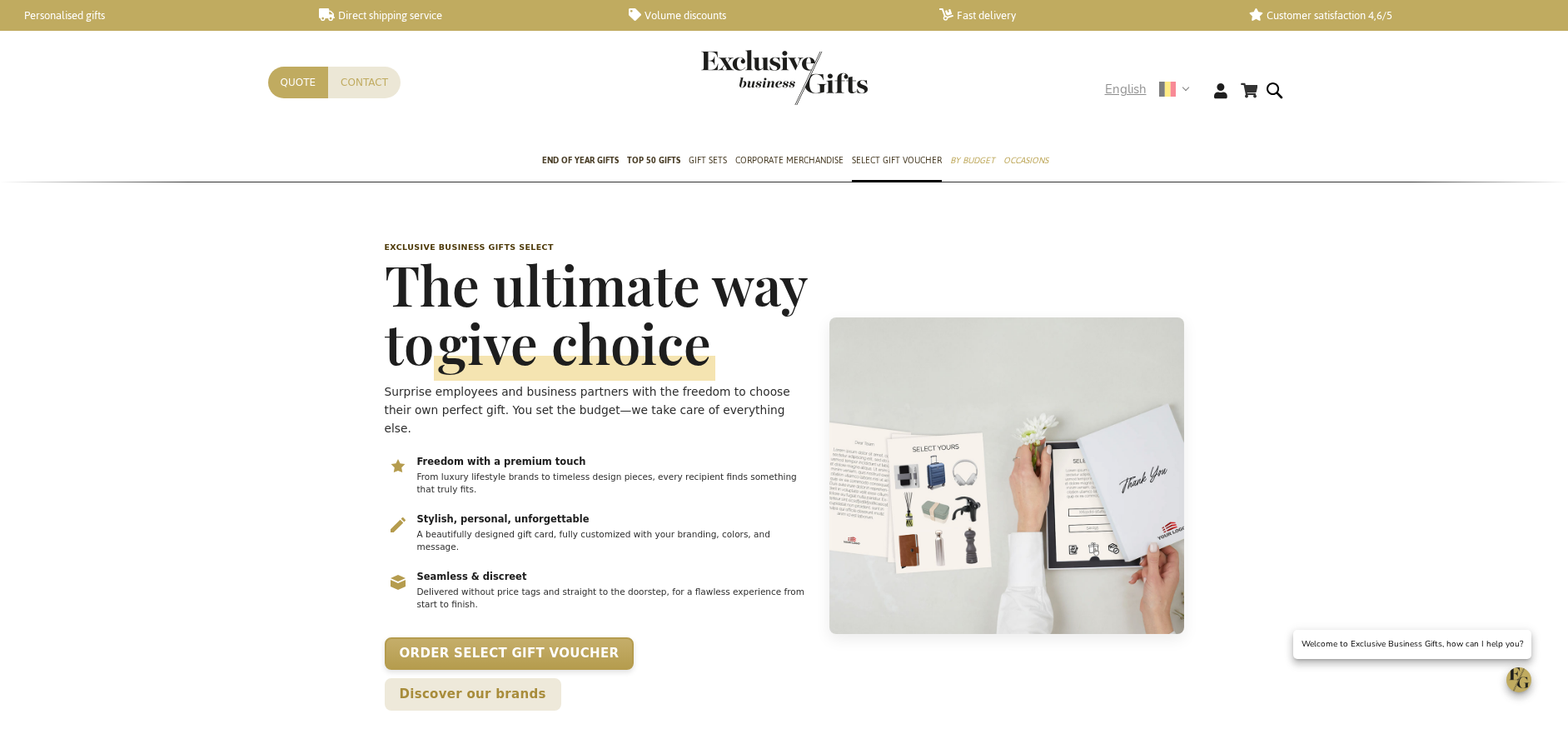
click at [1125, 90] on span "English" at bounding box center [1126, 90] width 42 height 19
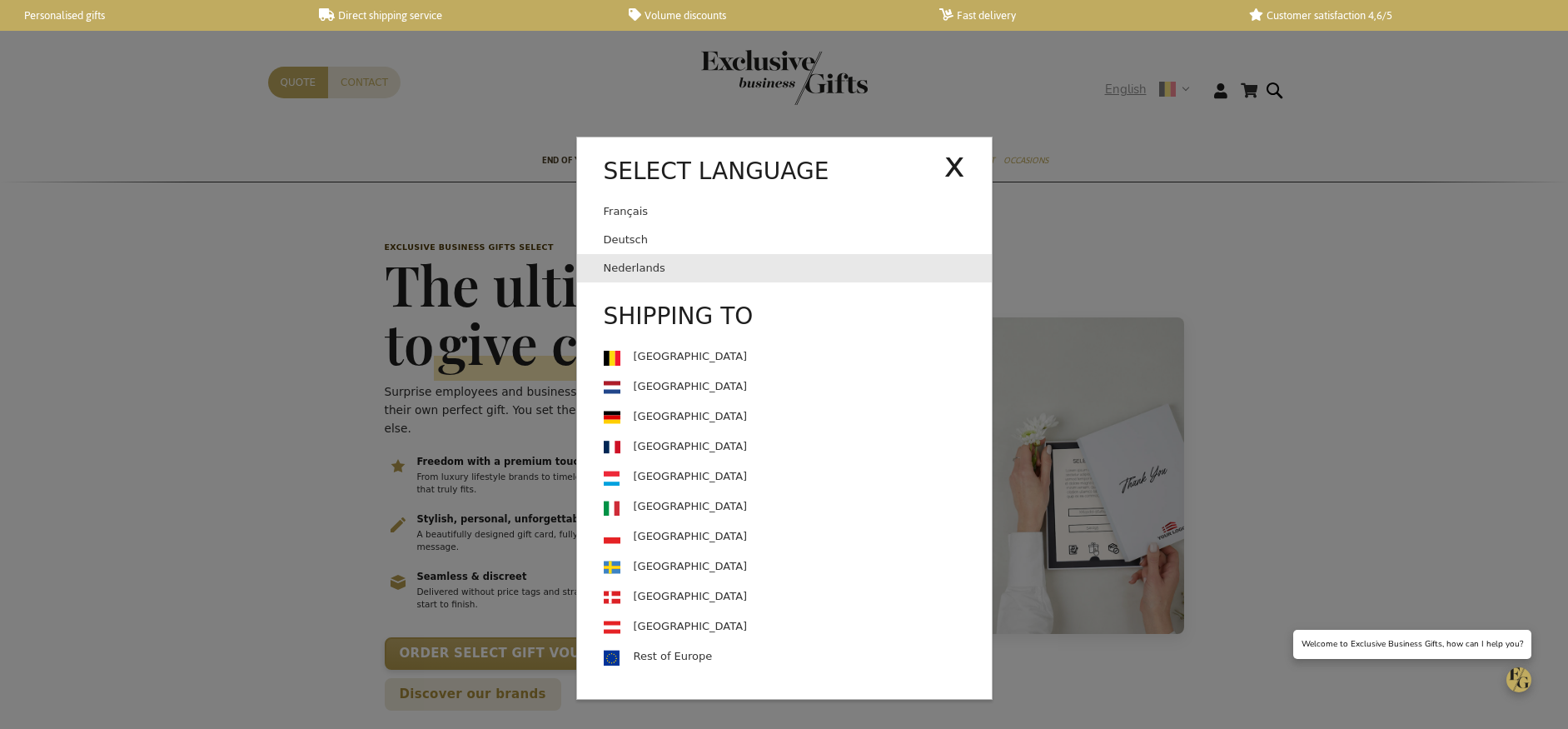
click at [695, 274] on link "Nederlands" at bounding box center [797, 268] width 388 height 28
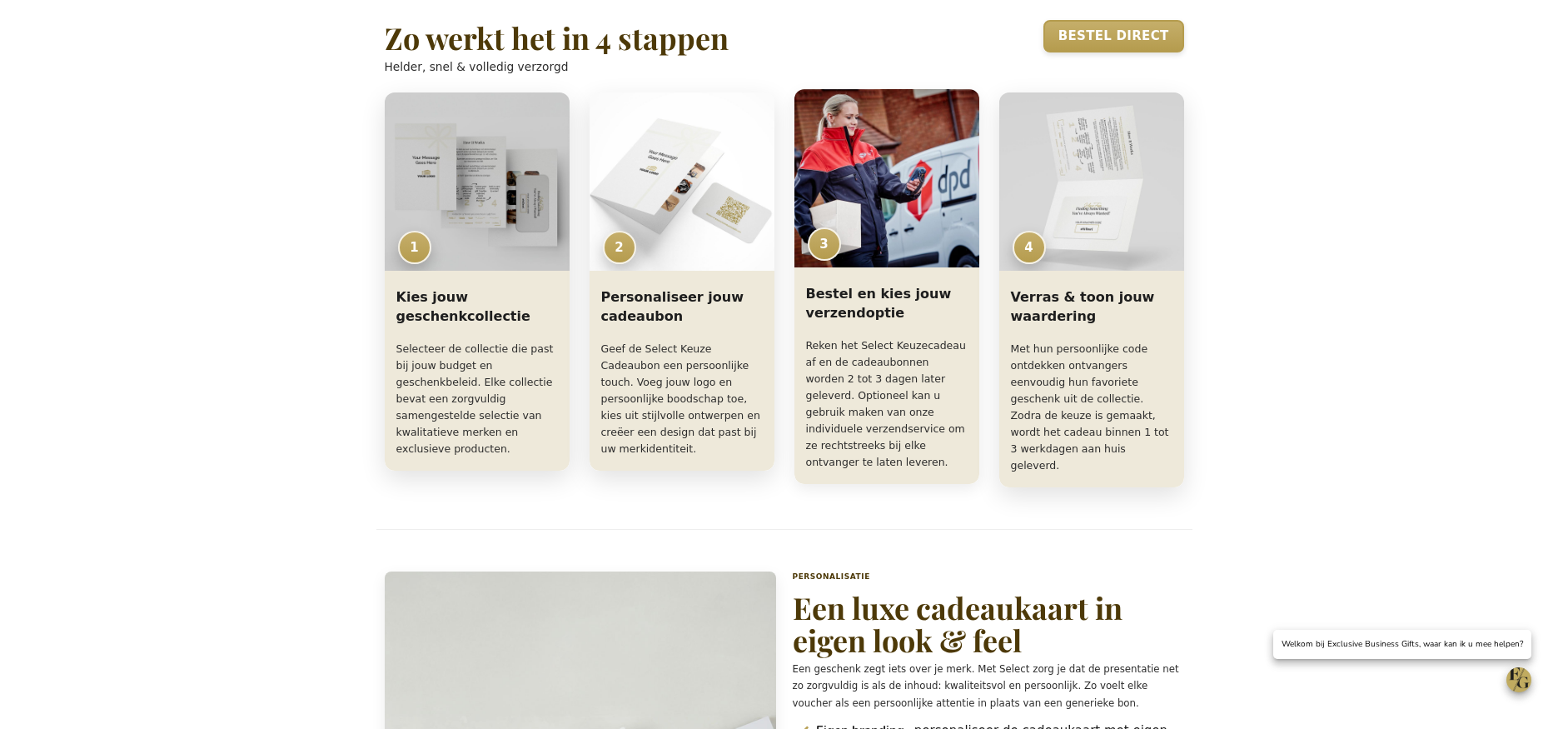
scroll to position [1229, 0]
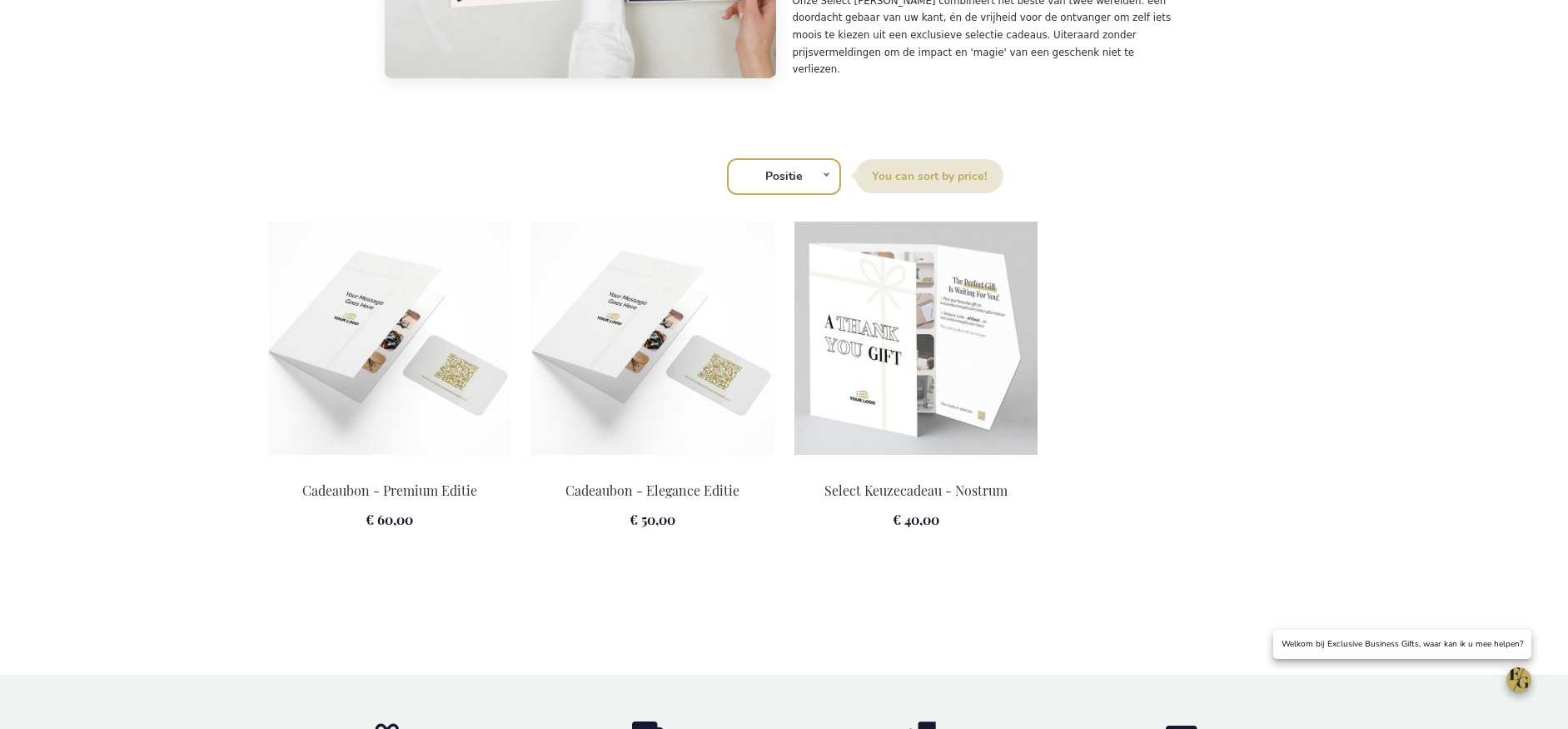
scroll to position [2398, 0]
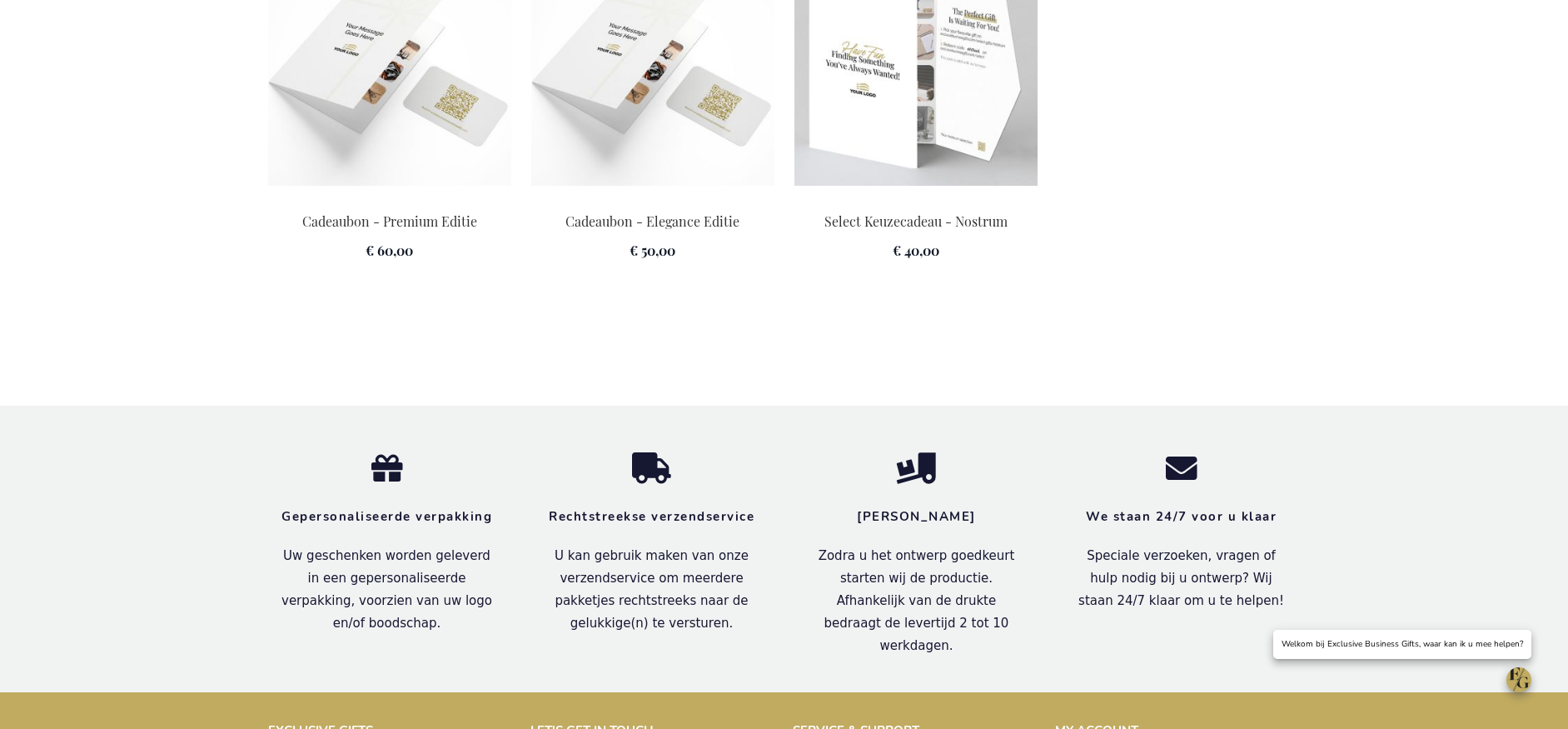
click at [921, 124] on img at bounding box center [916, 69] width 243 height 233
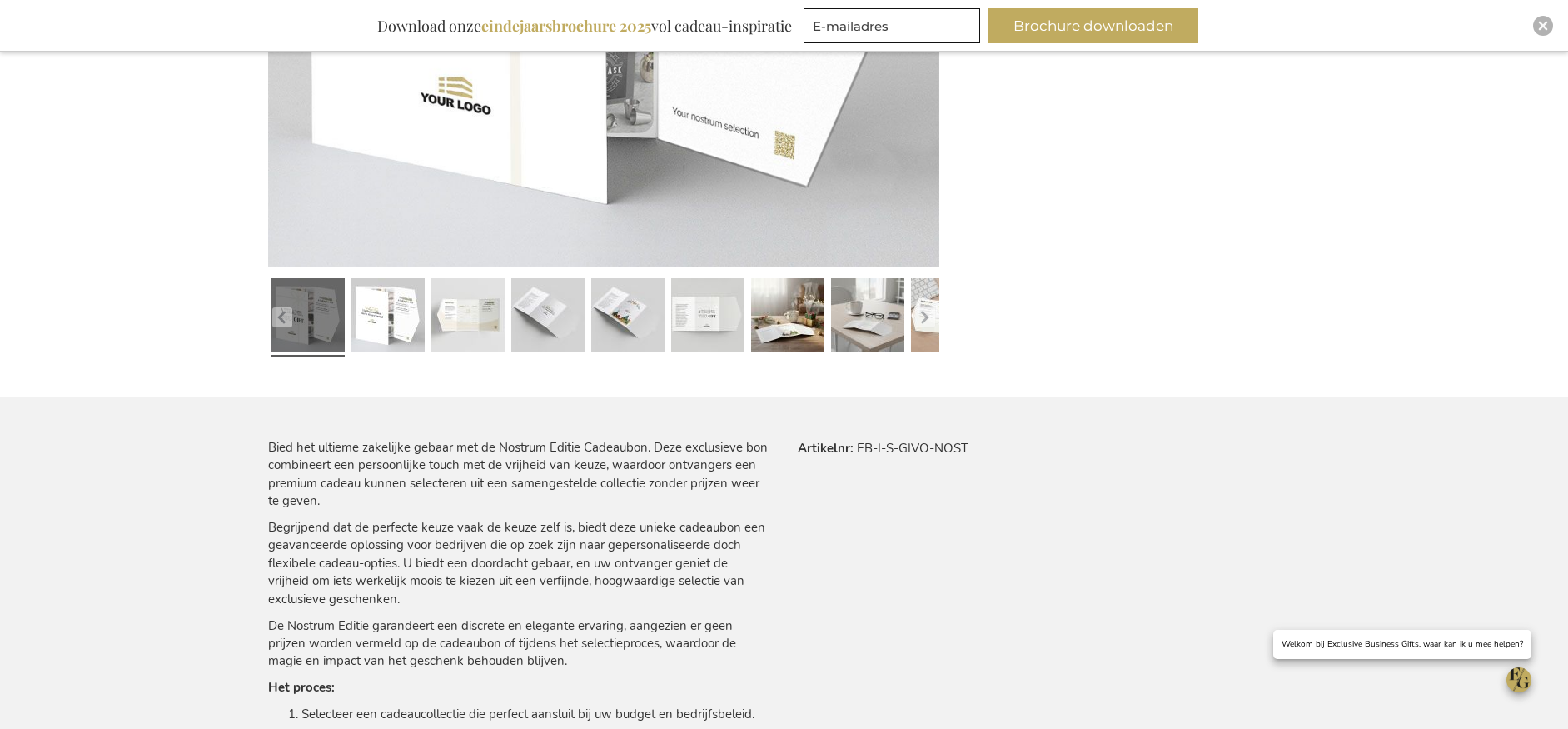
scroll to position [782, 0]
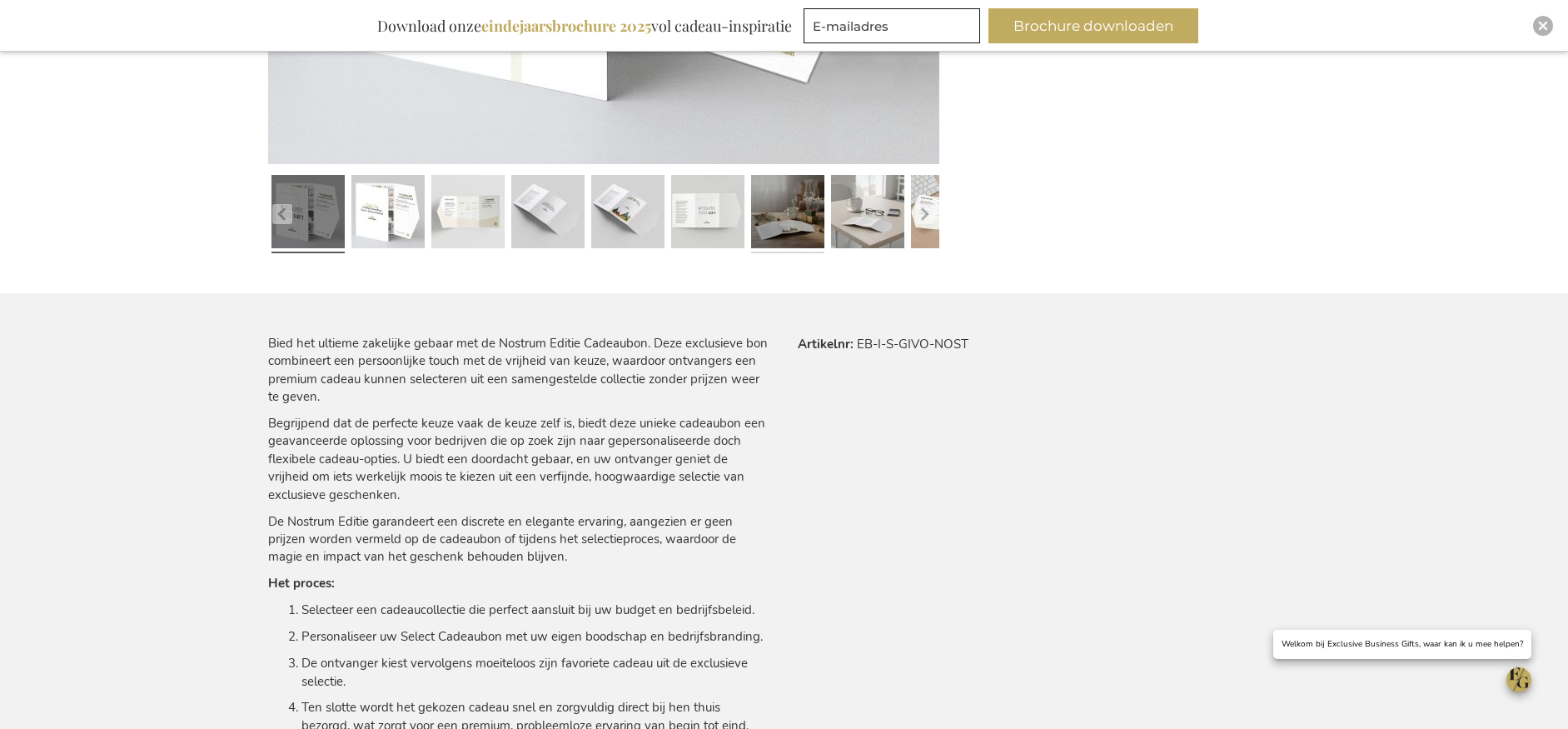
click at [790, 217] on link at bounding box center [788, 214] width 73 height 91
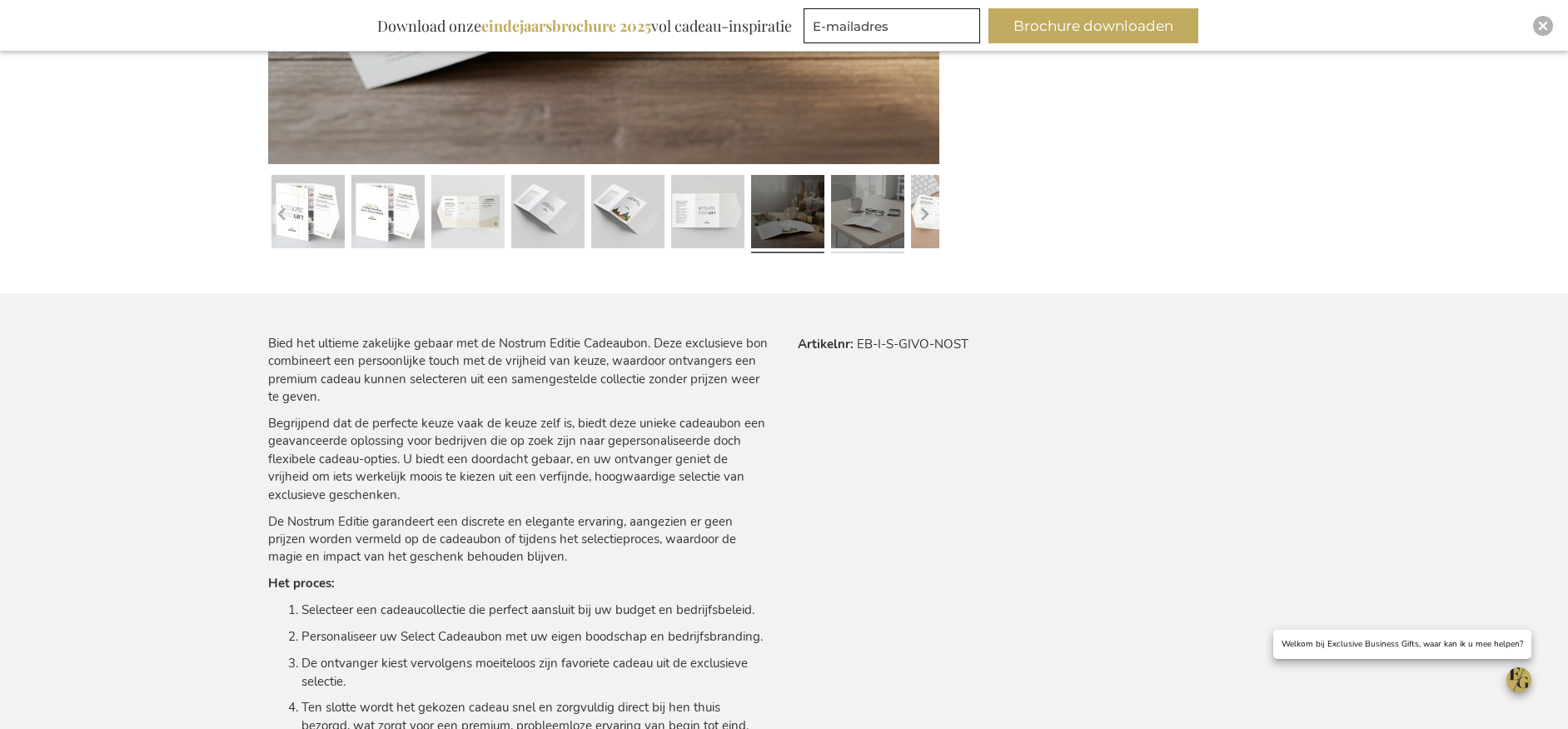
click at [861, 221] on link at bounding box center [868, 214] width 73 height 91
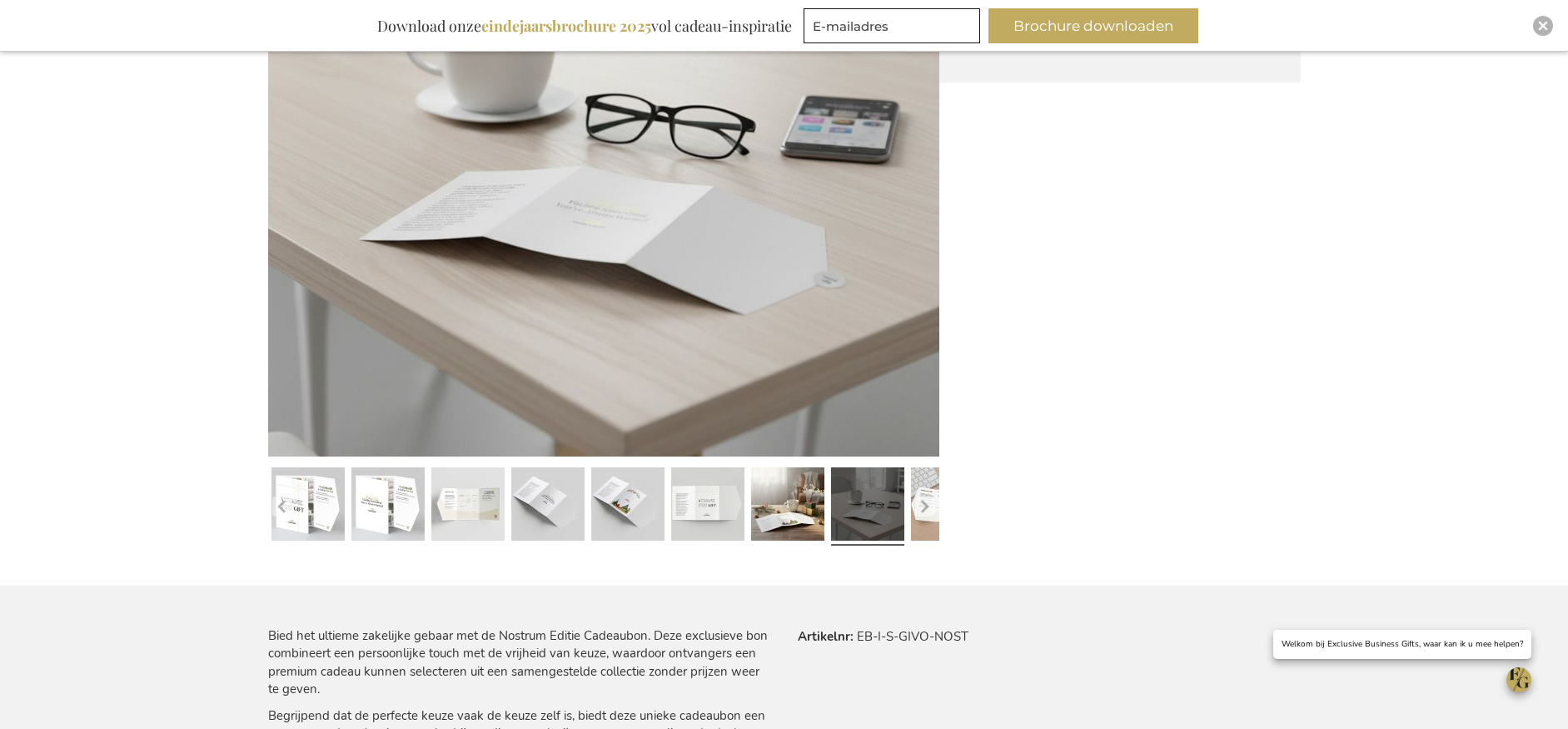
scroll to position [488, 0]
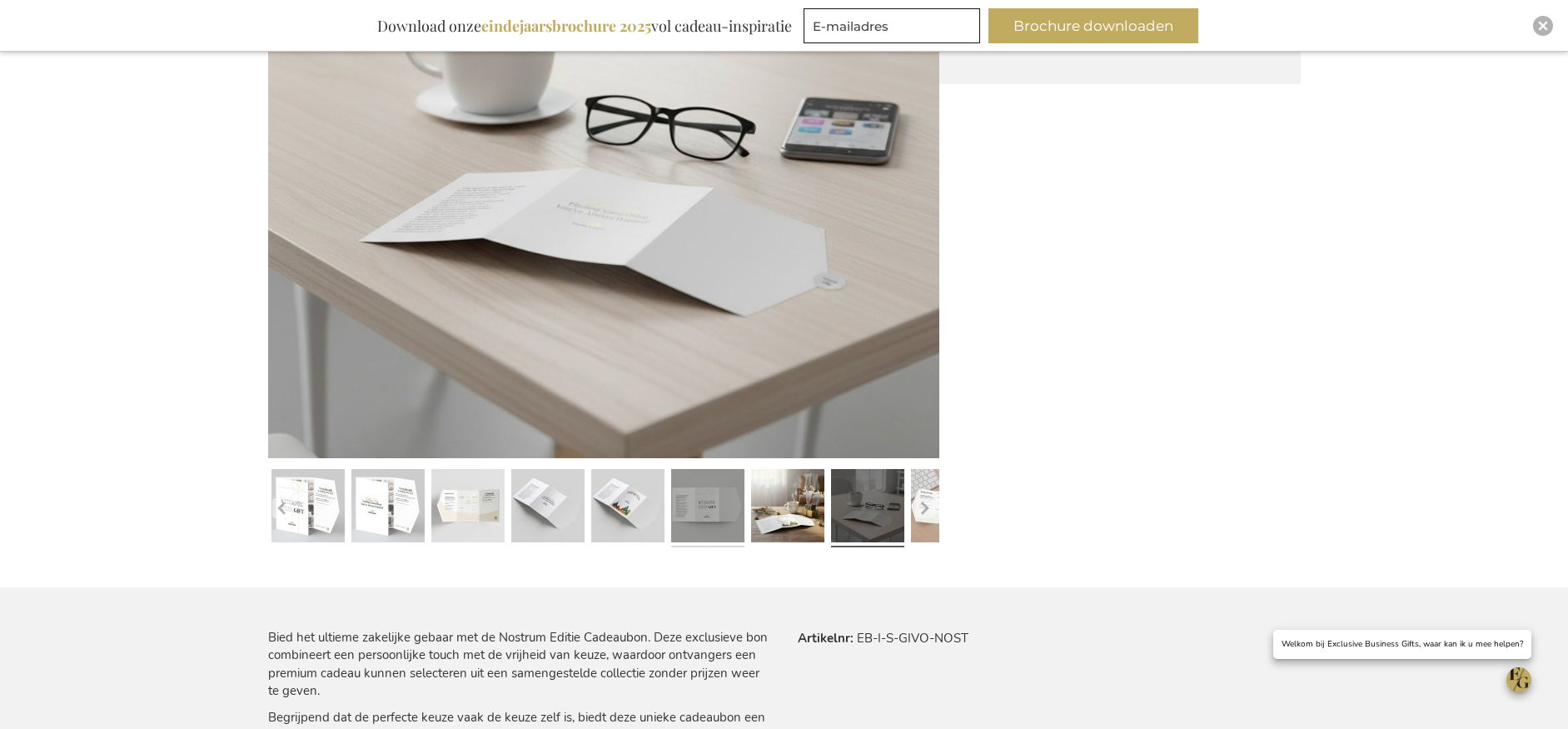
click at [695, 492] on link at bounding box center [708, 508] width 73 height 91
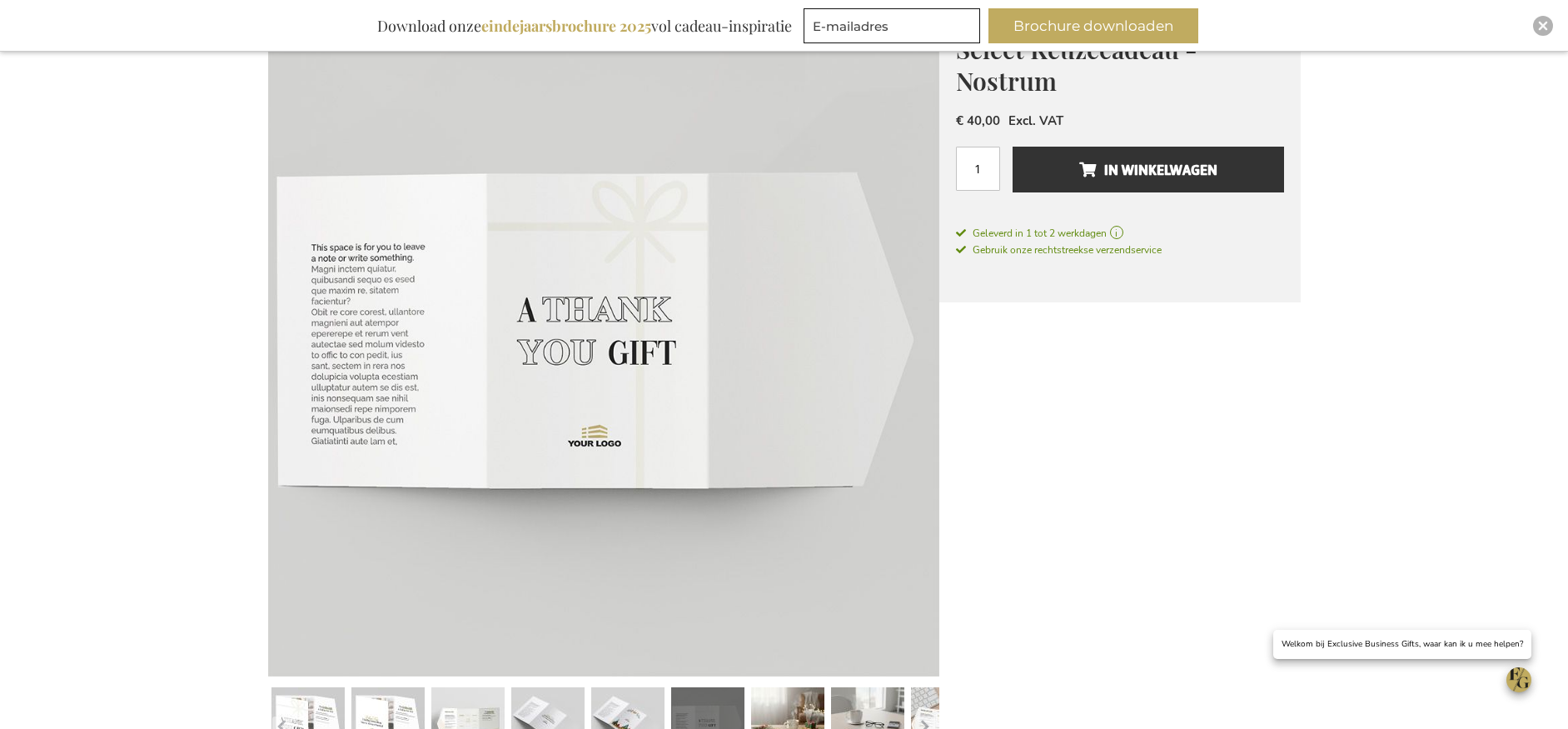
scroll to position [729, 0]
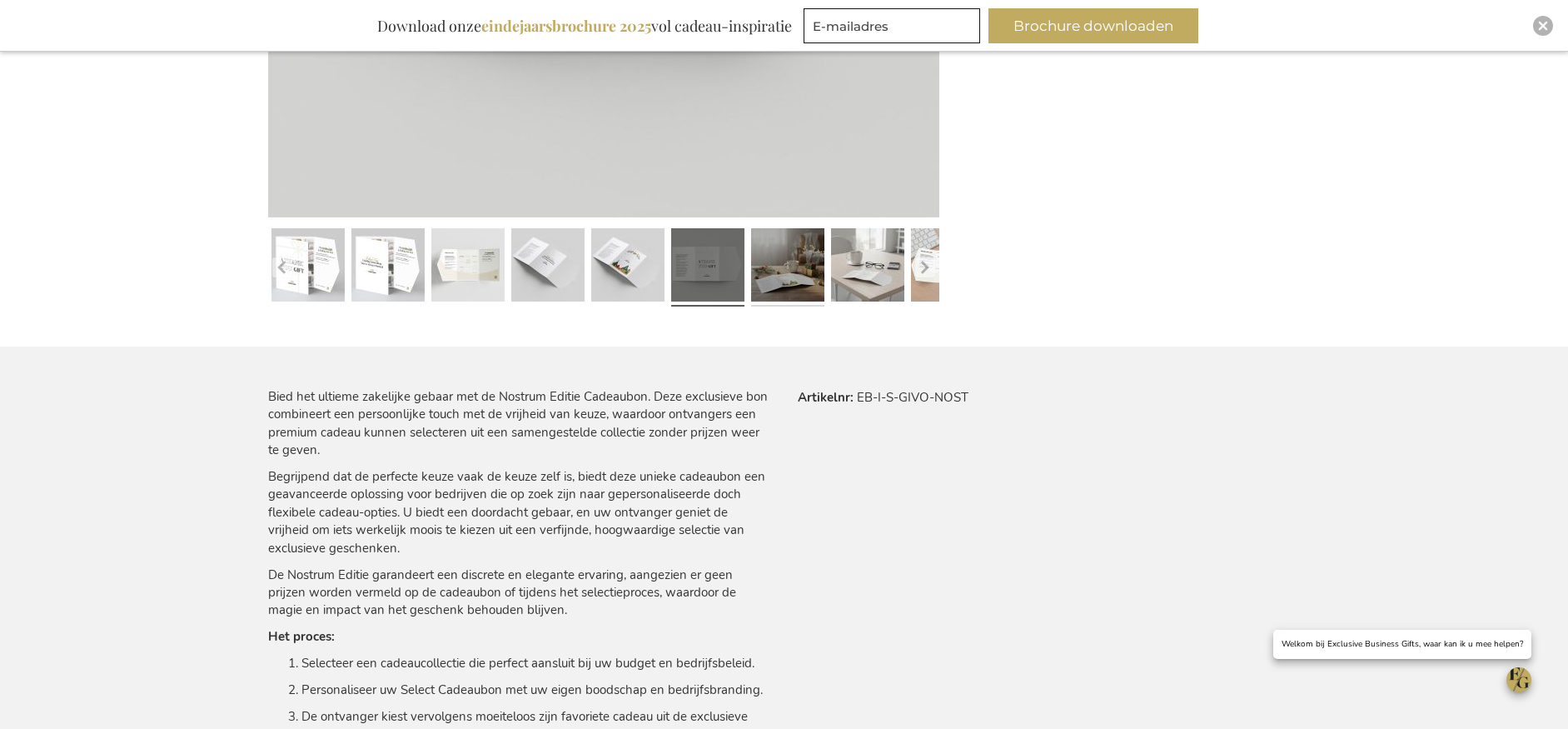
click at [799, 269] on link at bounding box center [788, 268] width 73 height 91
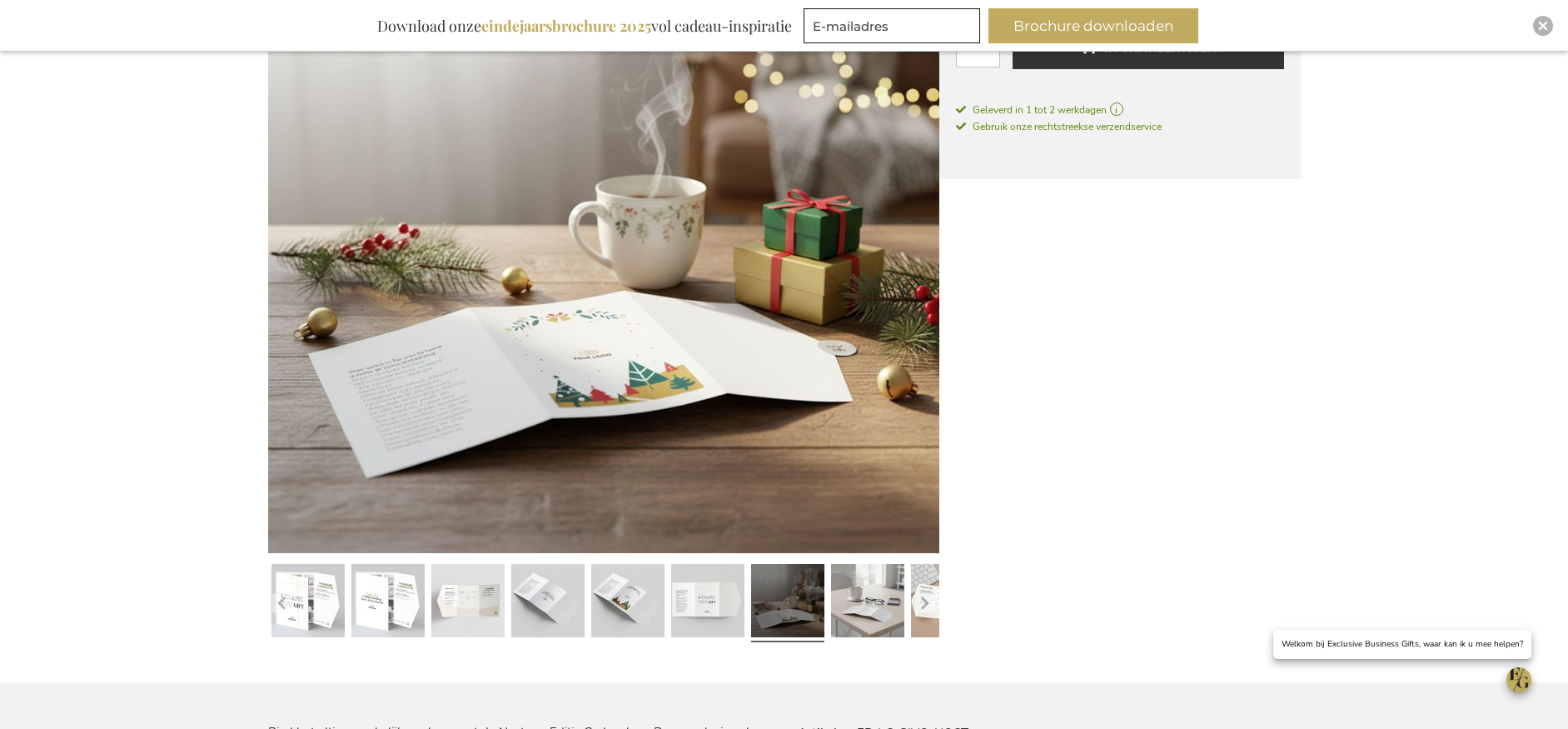
scroll to position [411, 0]
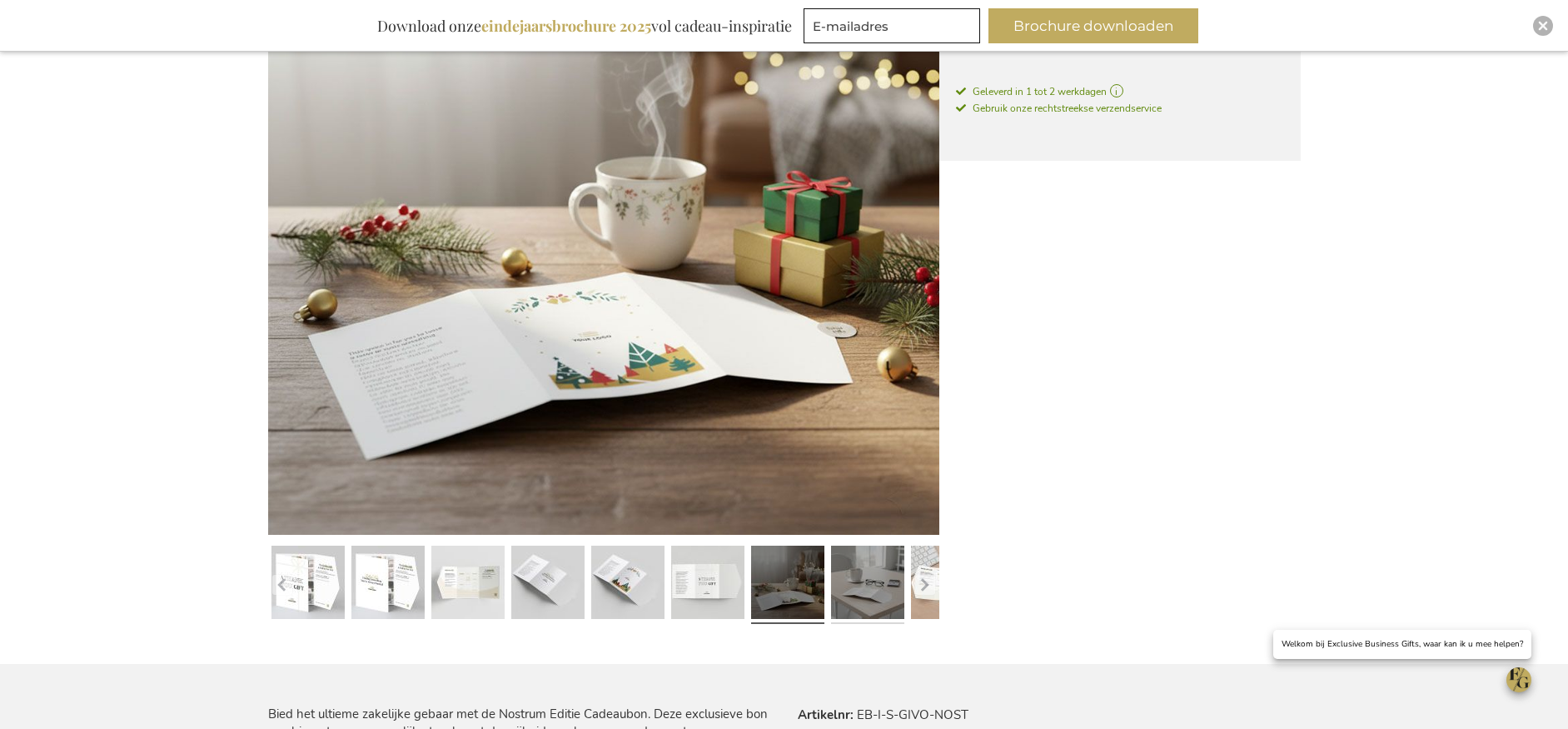
click at [874, 599] on link at bounding box center [868, 585] width 73 height 91
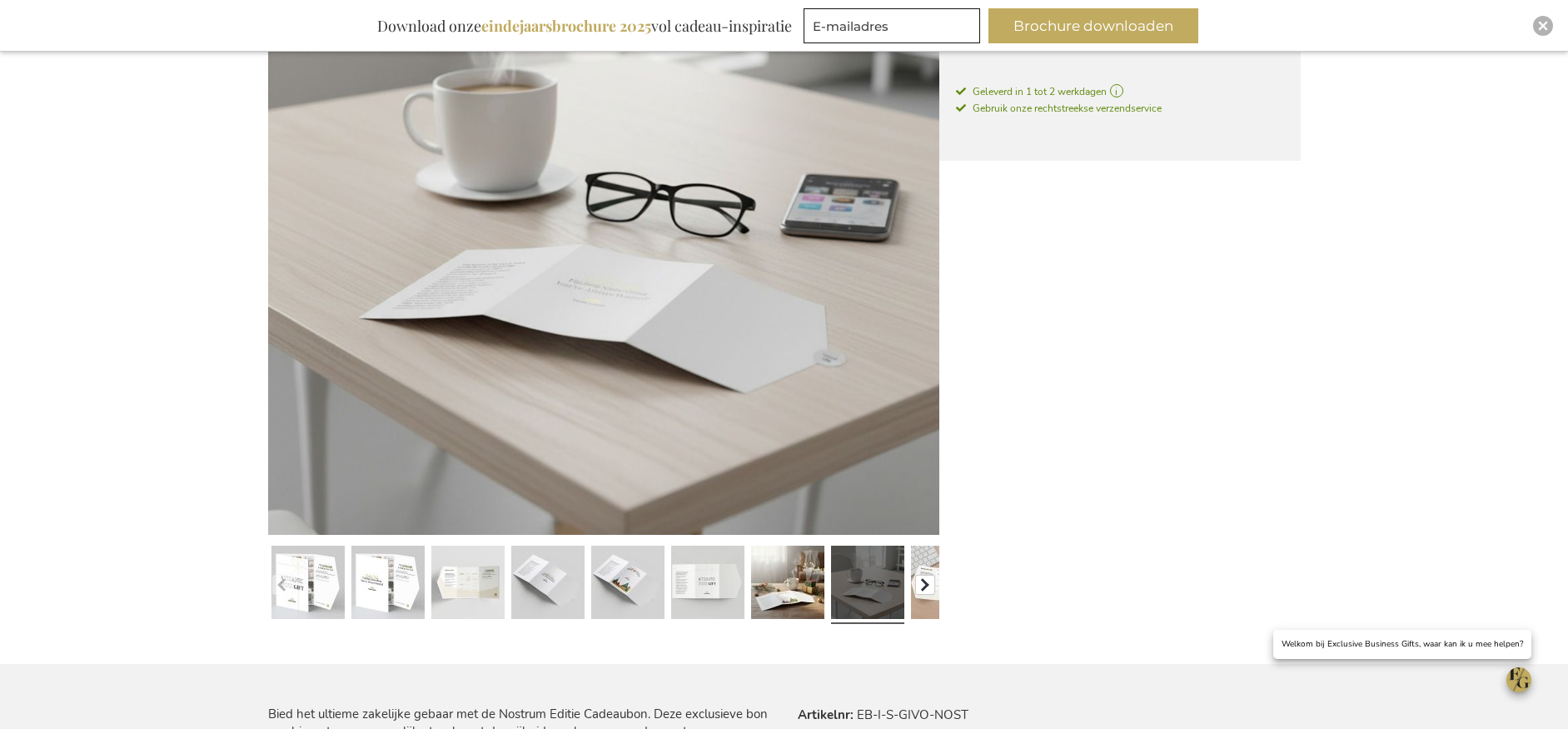
click at [923, 581] on button "button" at bounding box center [925, 585] width 20 height 20
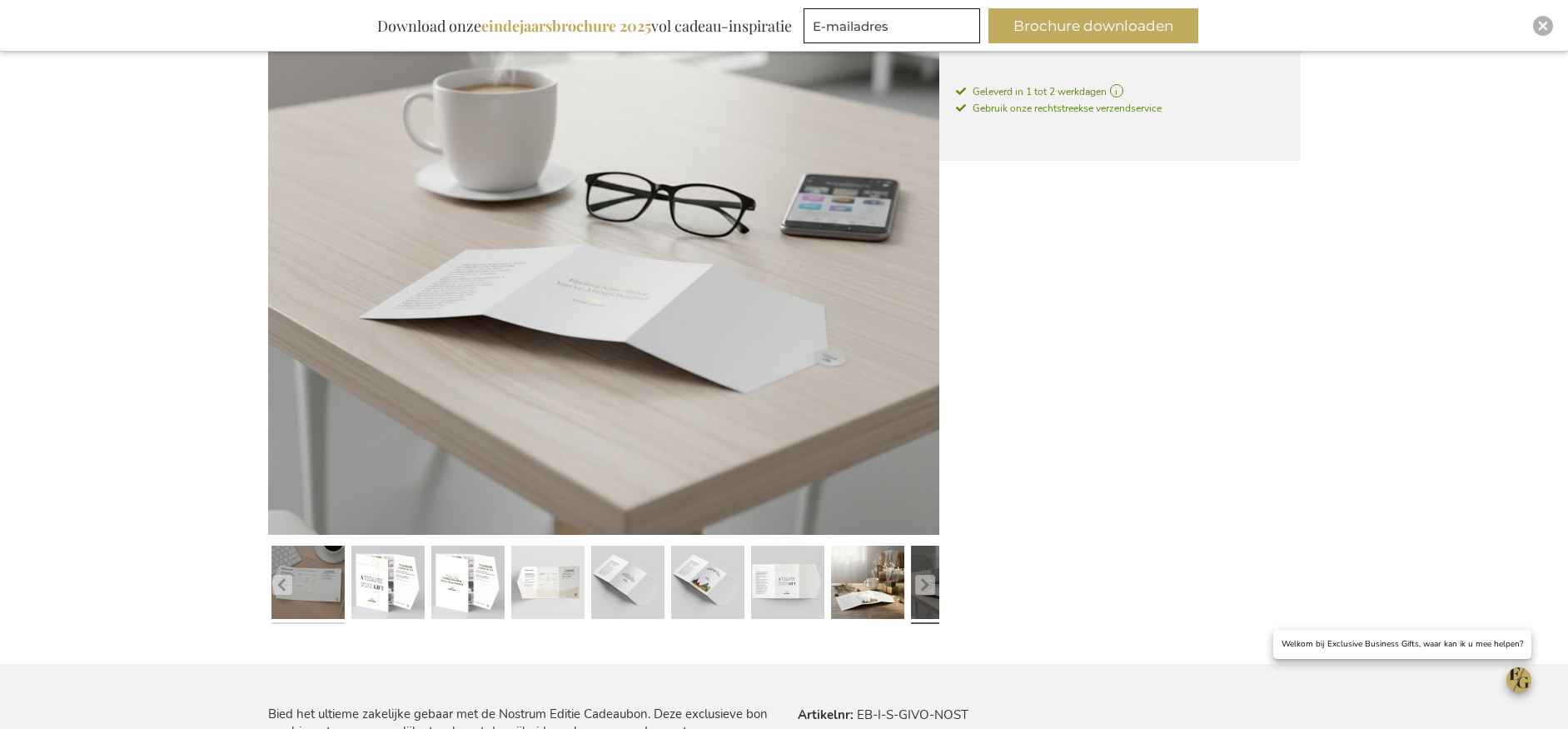
click at [319, 596] on link at bounding box center [308, 585] width 73 height 91
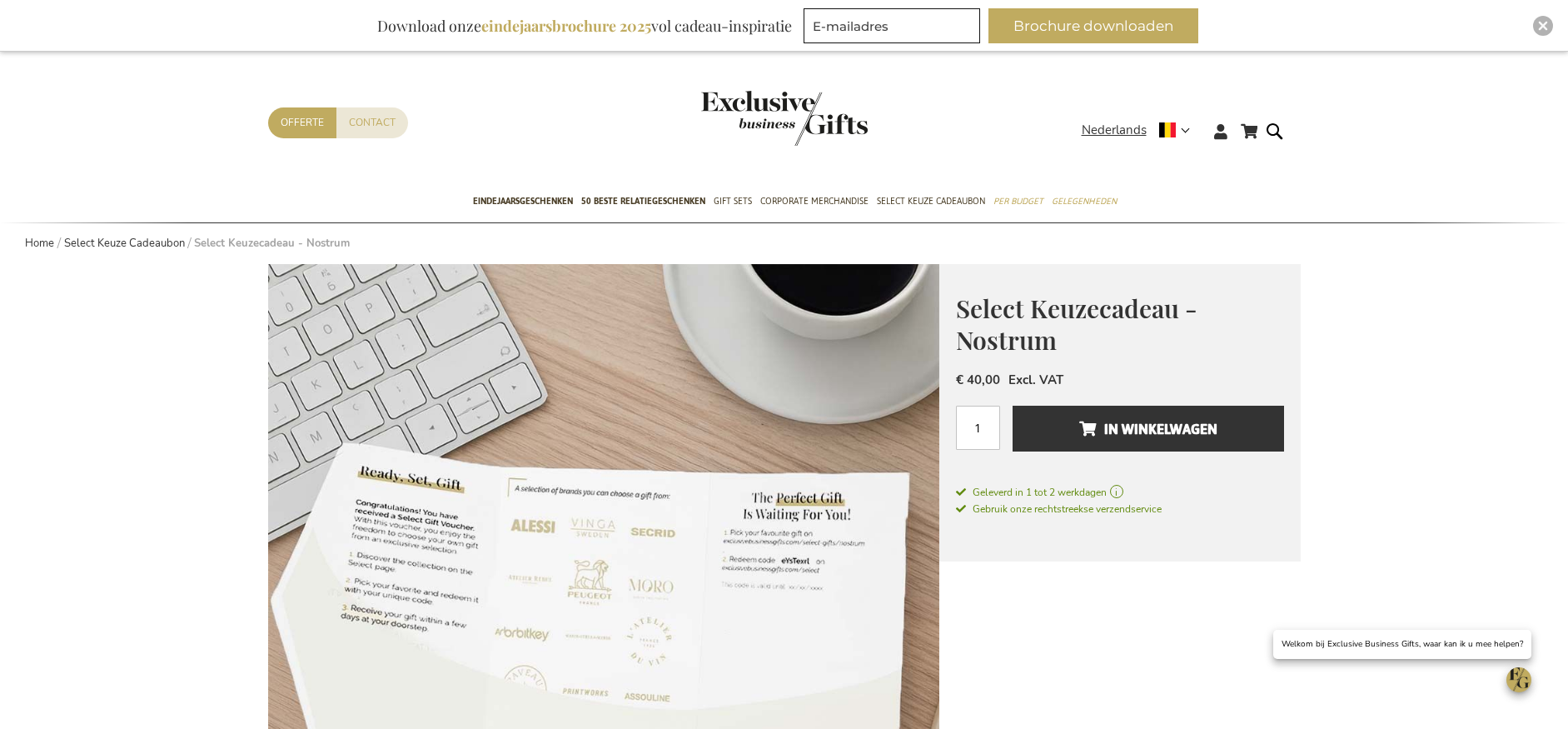
scroll to position [0, 0]
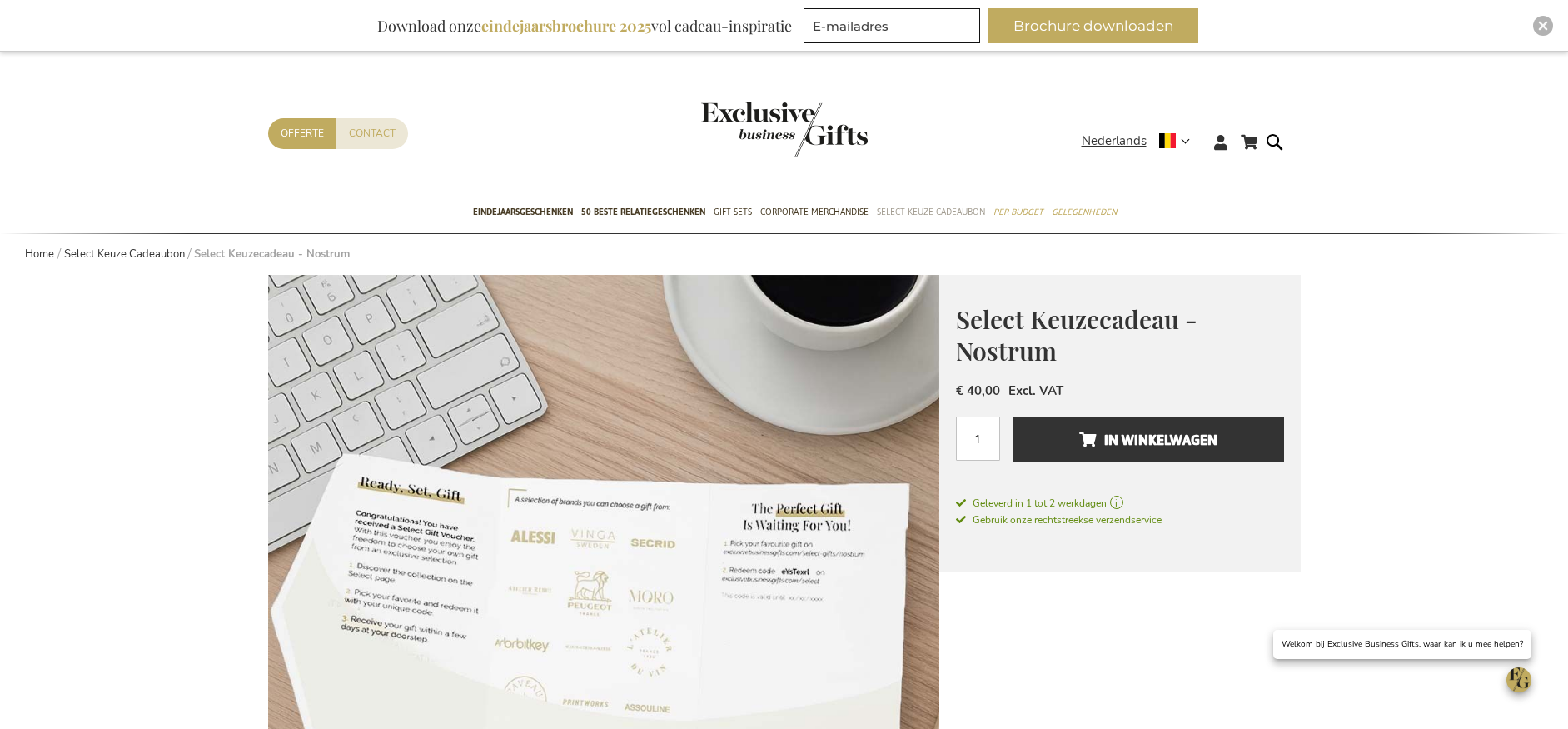
click at [920, 208] on span "Select Keuze Cadeaubon" at bounding box center [931, 212] width 109 height 17
